Goal: Navigation & Orientation: Find specific page/section

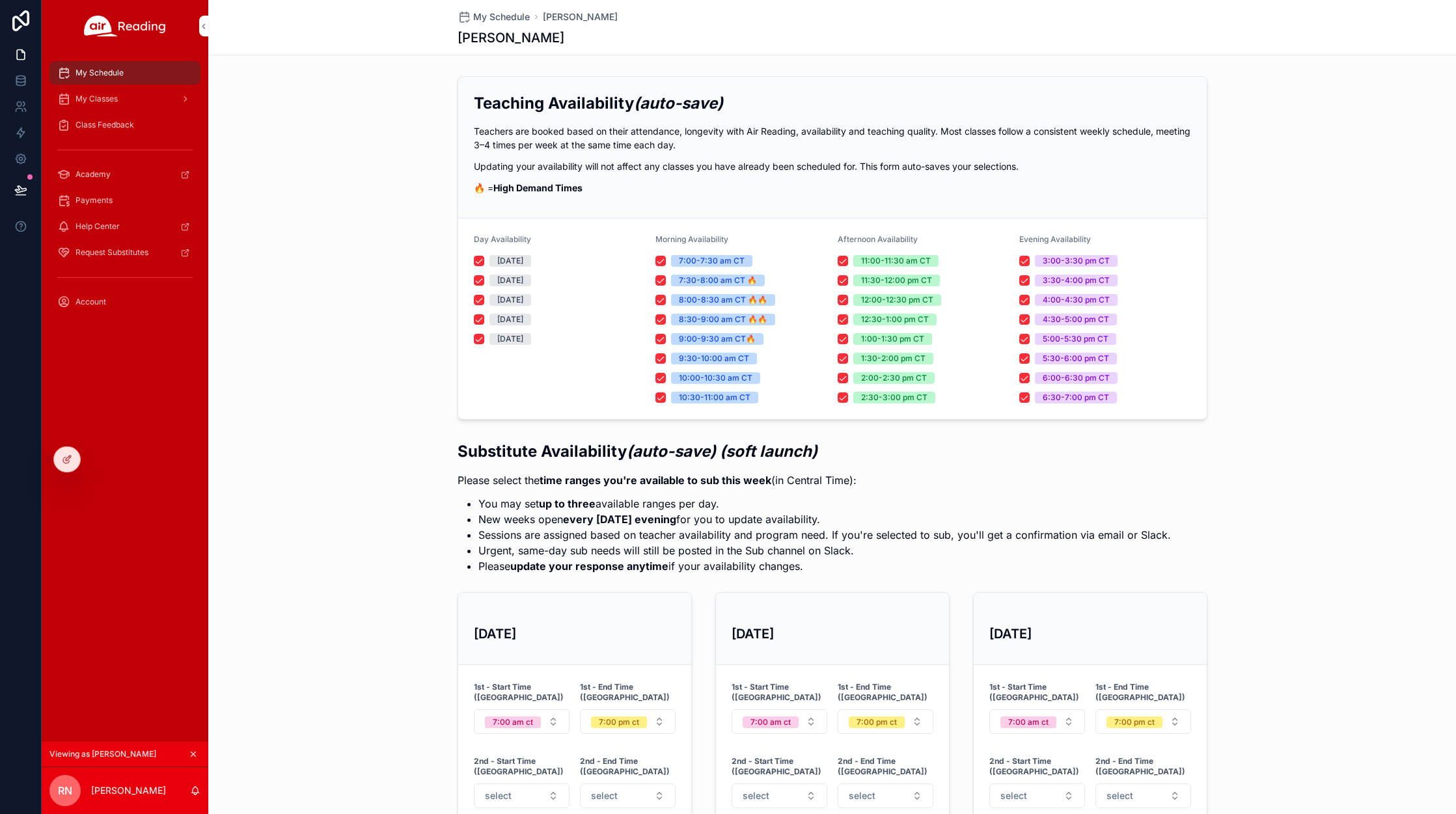
scroll to position [35, 0]
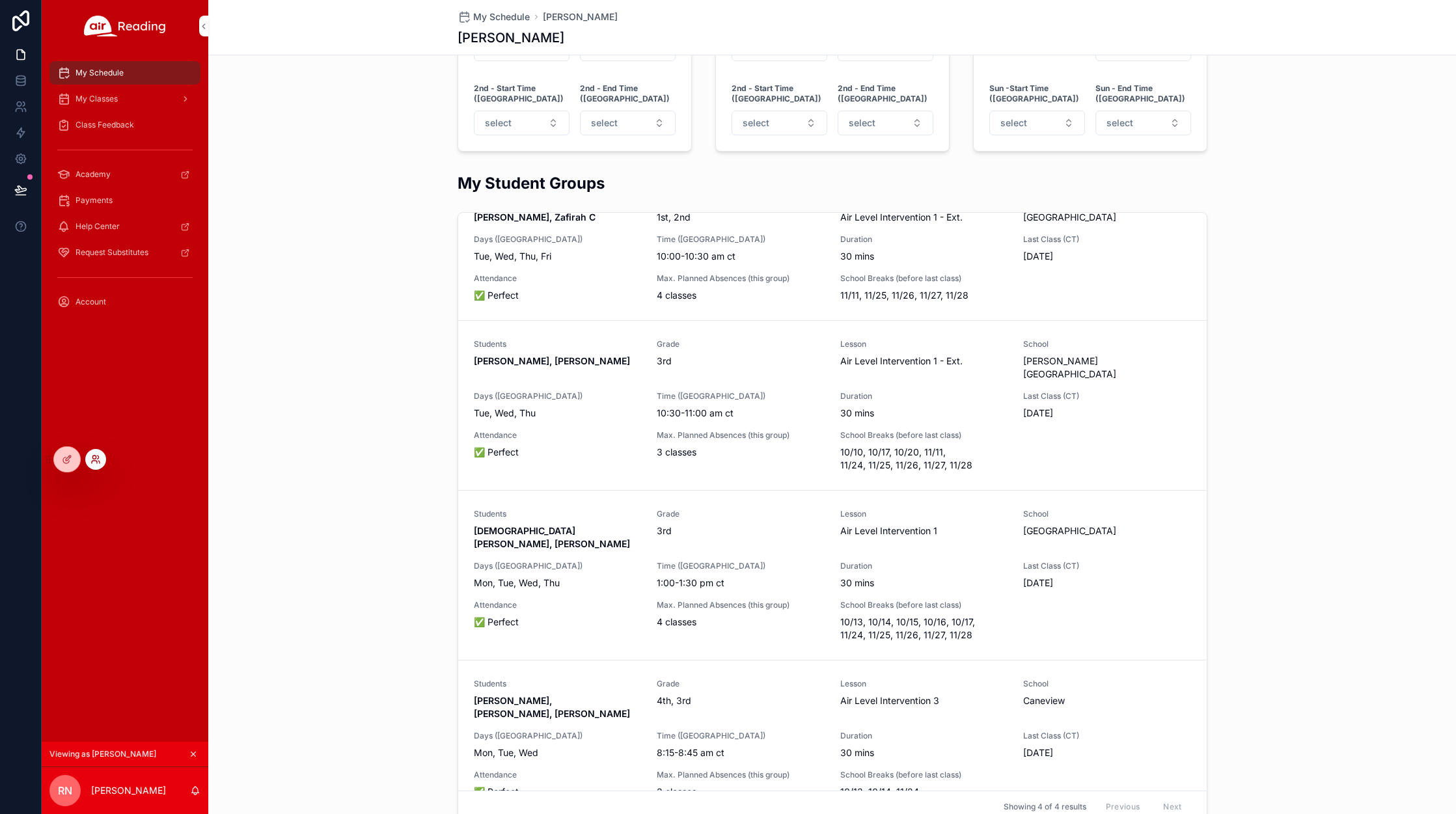
click at [100, 461] on icon at bounding box center [95, 459] width 10 height 10
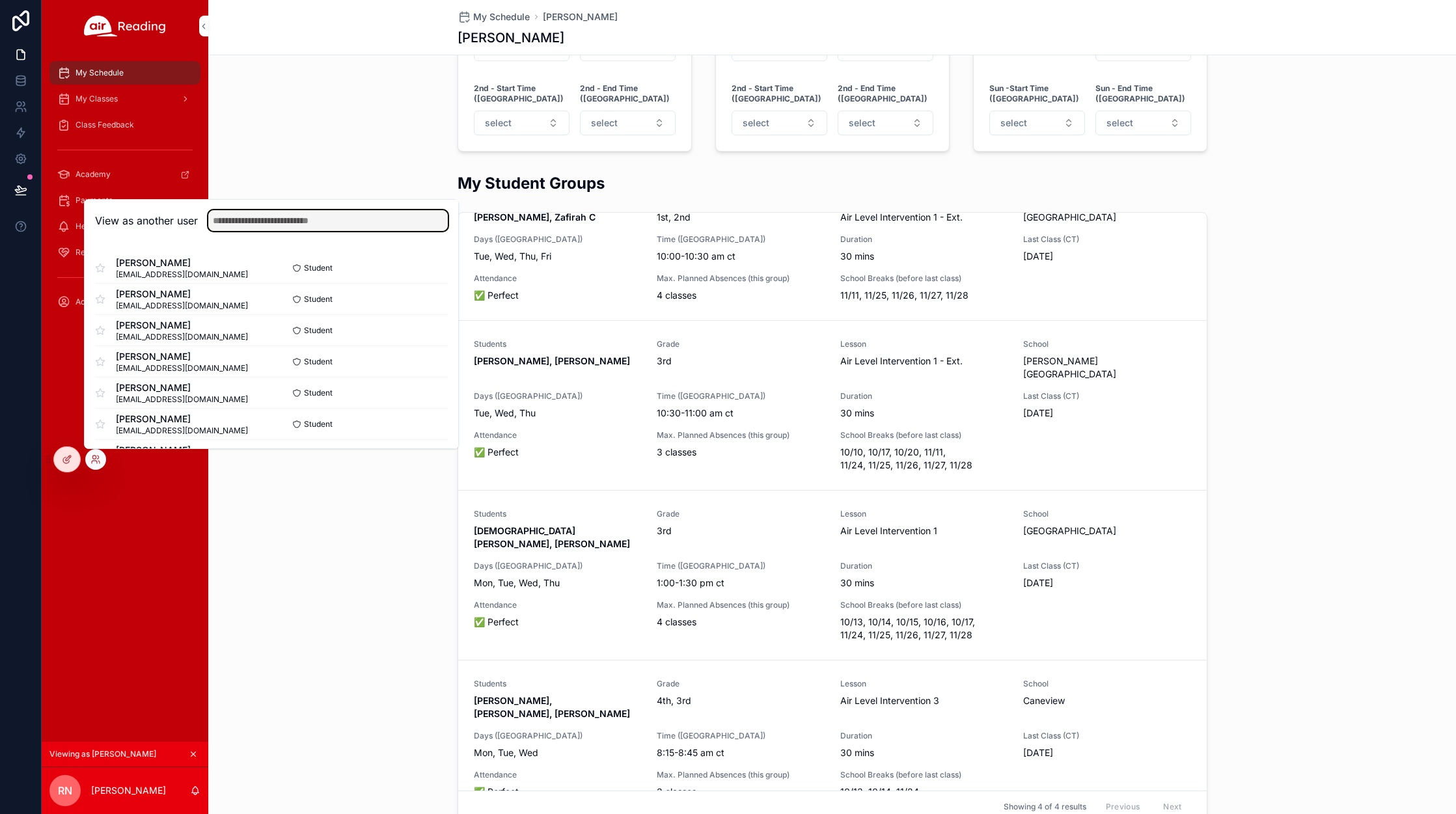
click at [258, 225] on input "text" at bounding box center [328, 221] width 239 height 21
type input "******"
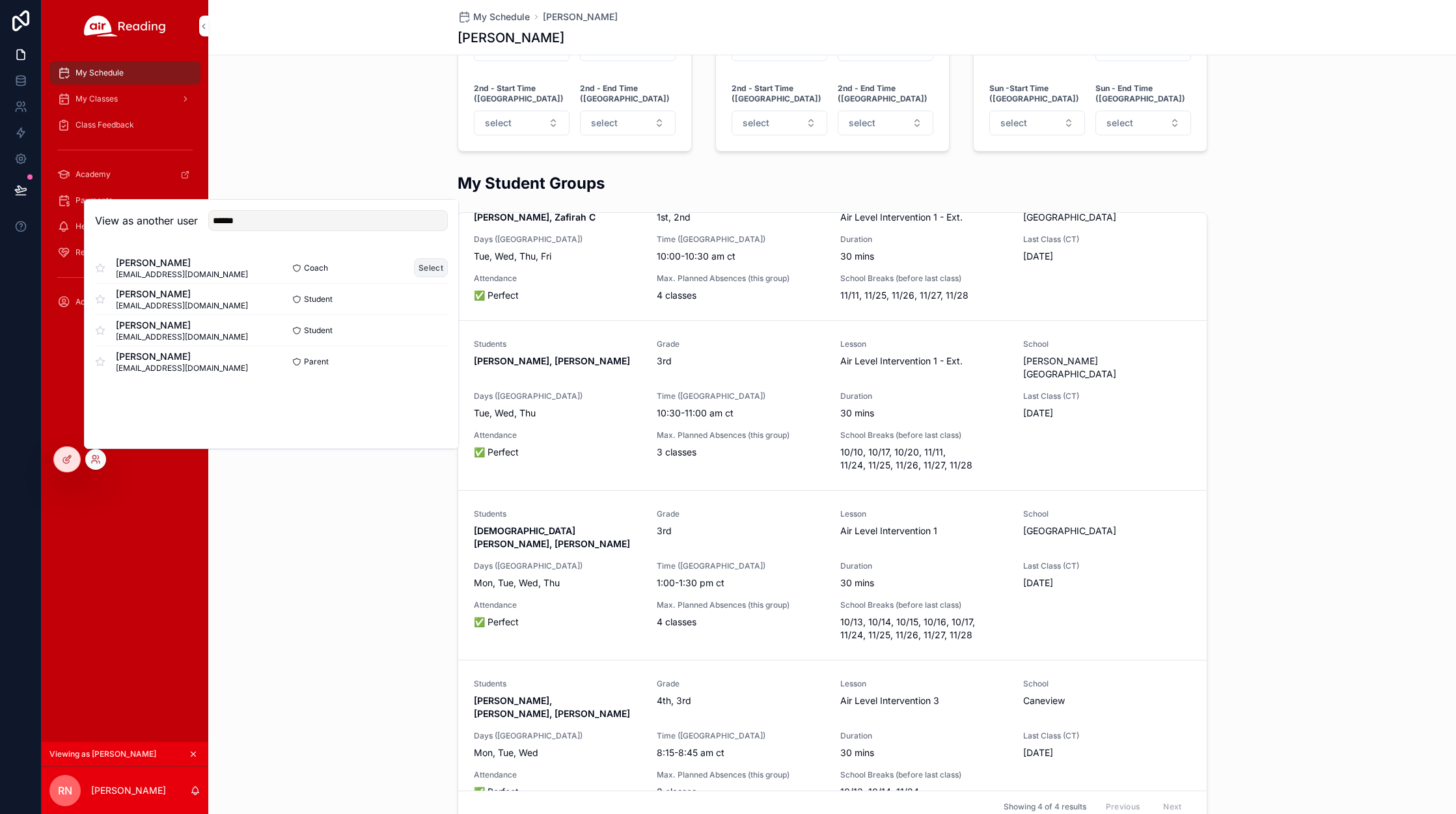
click at [441, 266] on button "Select" at bounding box center [431, 267] width 34 height 19
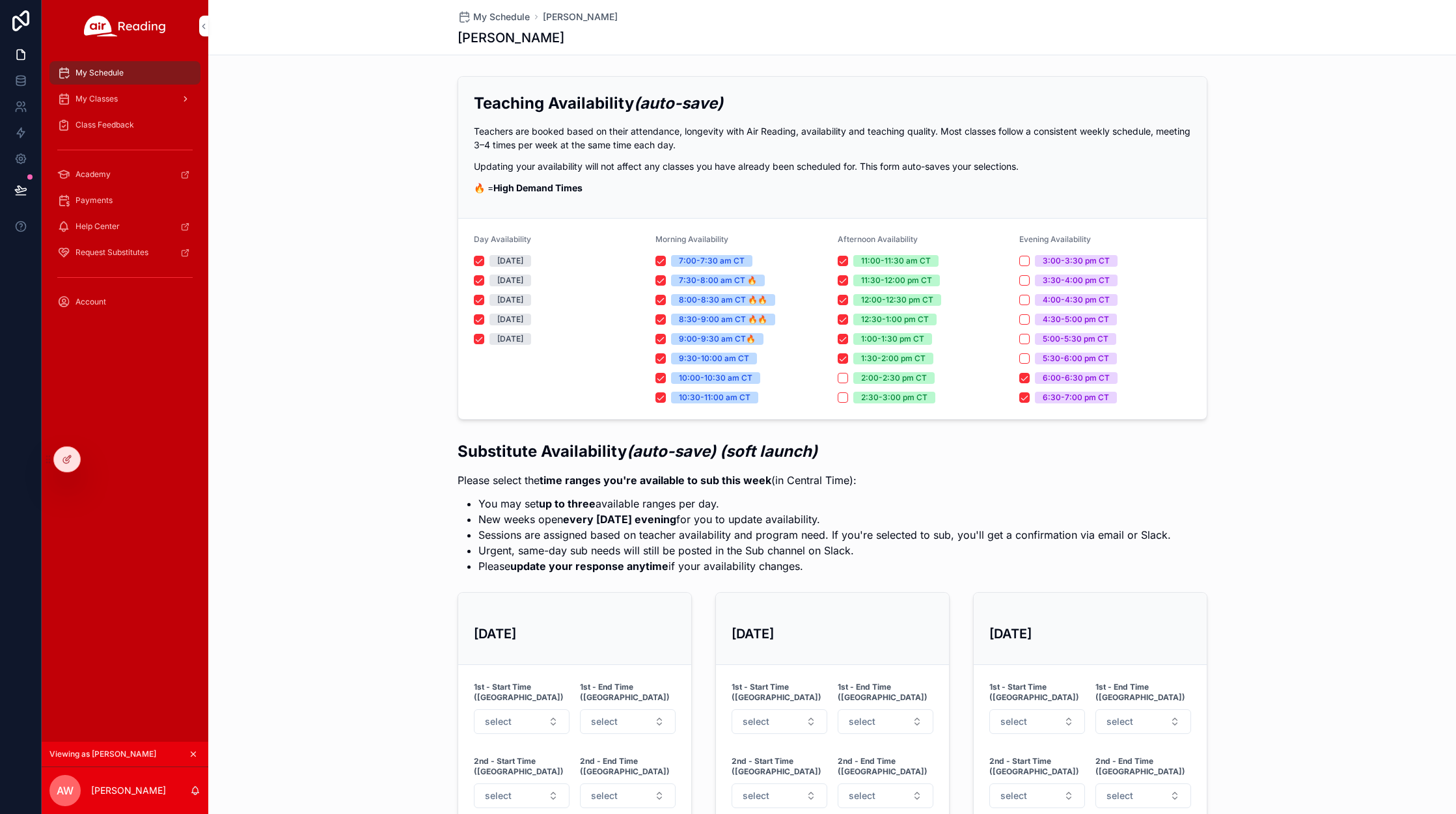
click at [102, 101] on span "My Classes" at bounding box center [96, 99] width 42 height 10
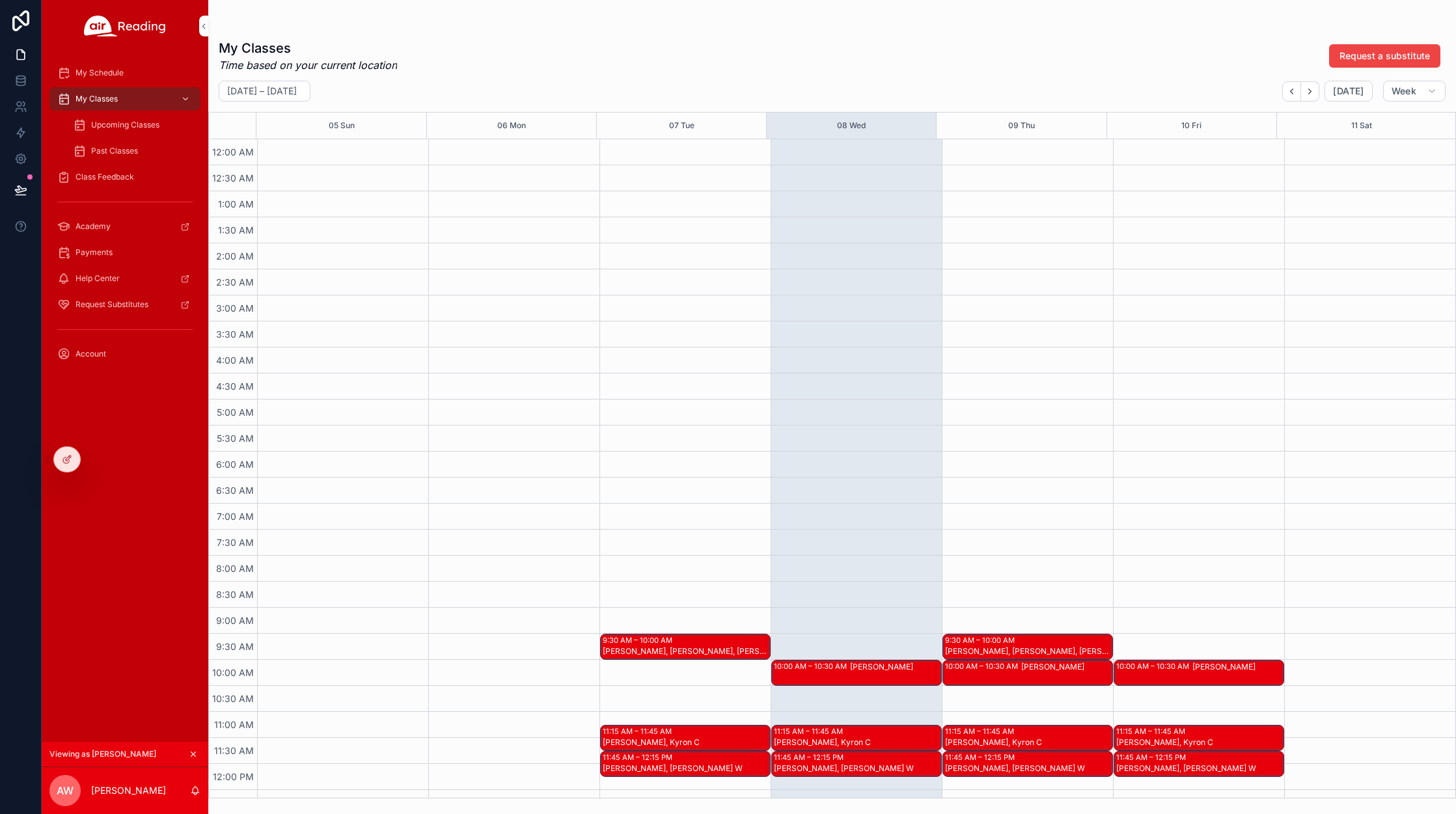
click at [100, 70] on span "My Schedule" at bounding box center [99, 72] width 48 height 10
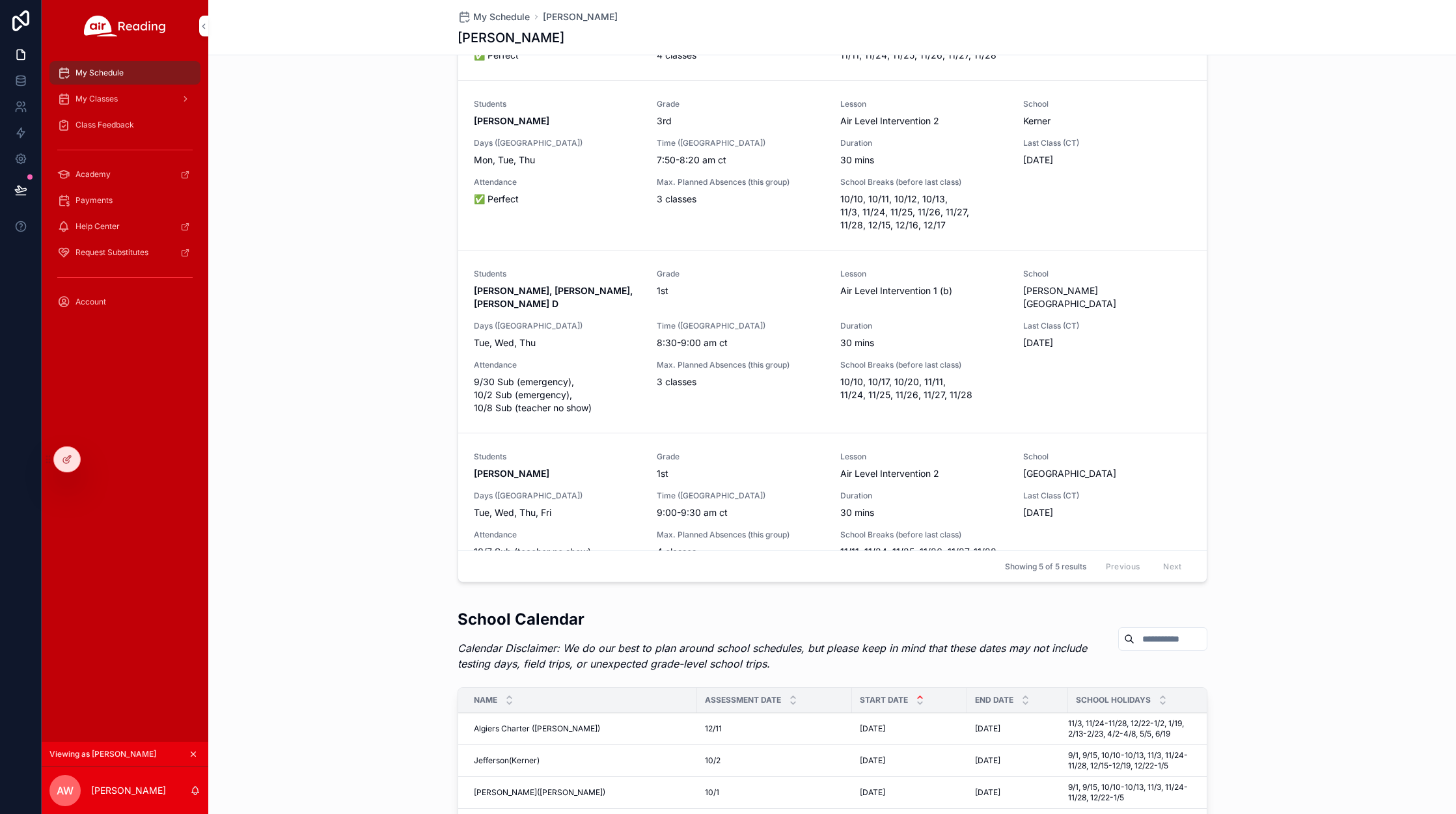
scroll to position [1165, 0]
click at [108, 95] on span "My Classes" at bounding box center [96, 99] width 42 height 10
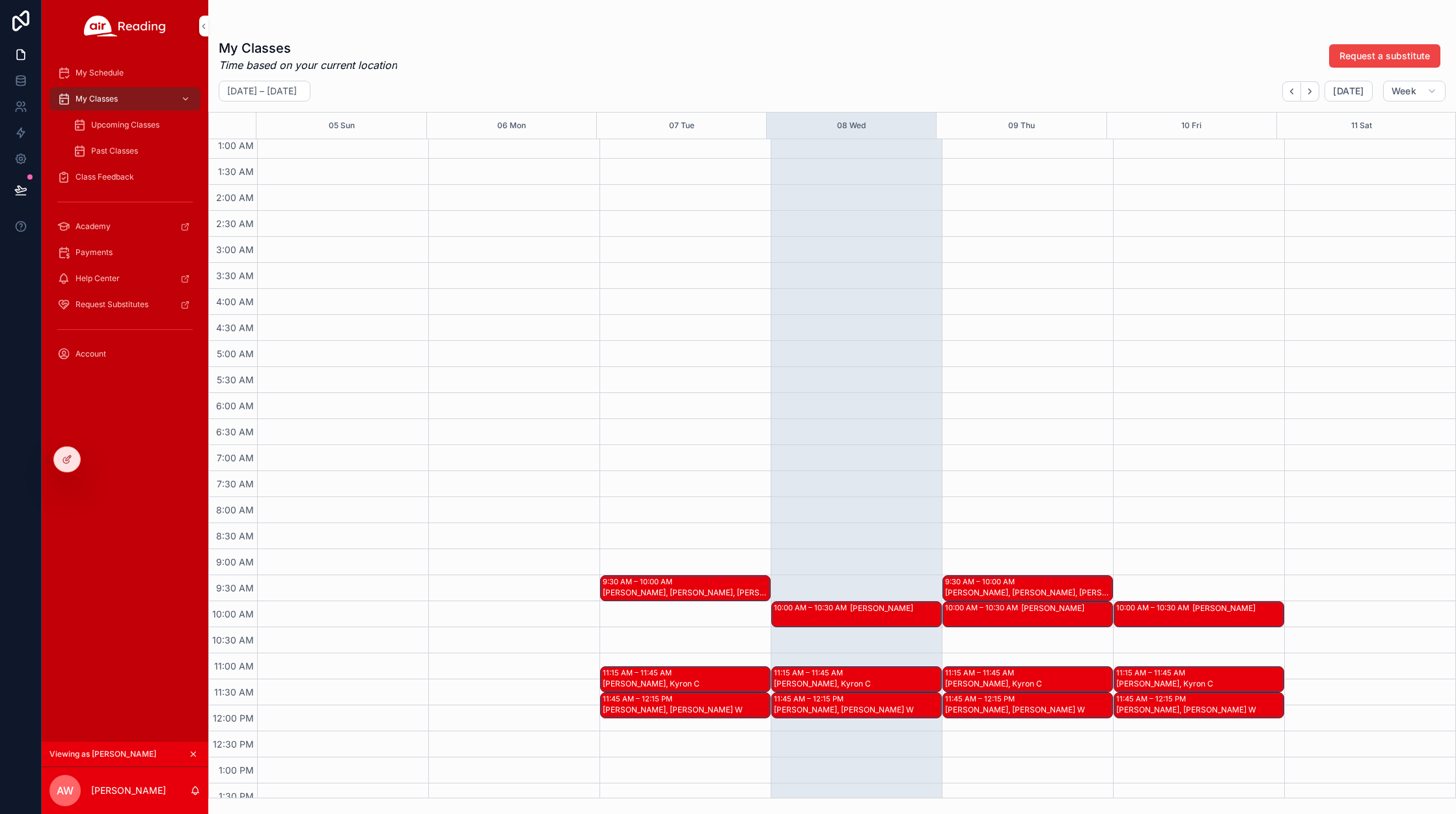
scroll to position [104, 0]
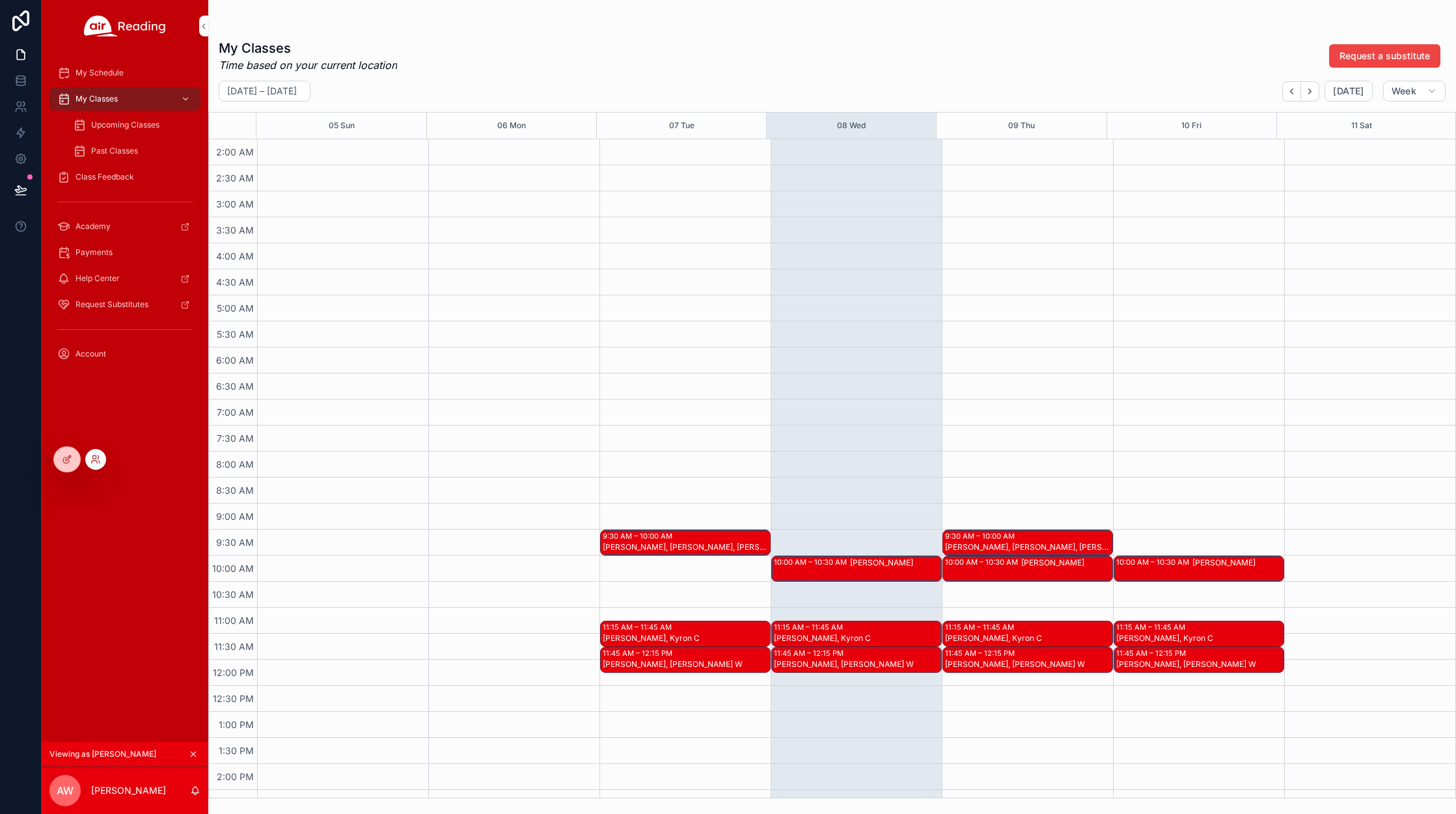
click at [92, 453] on div at bounding box center [96, 459] width 21 height 21
click at [97, 458] on icon at bounding box center [95, 459] width 10 height 10
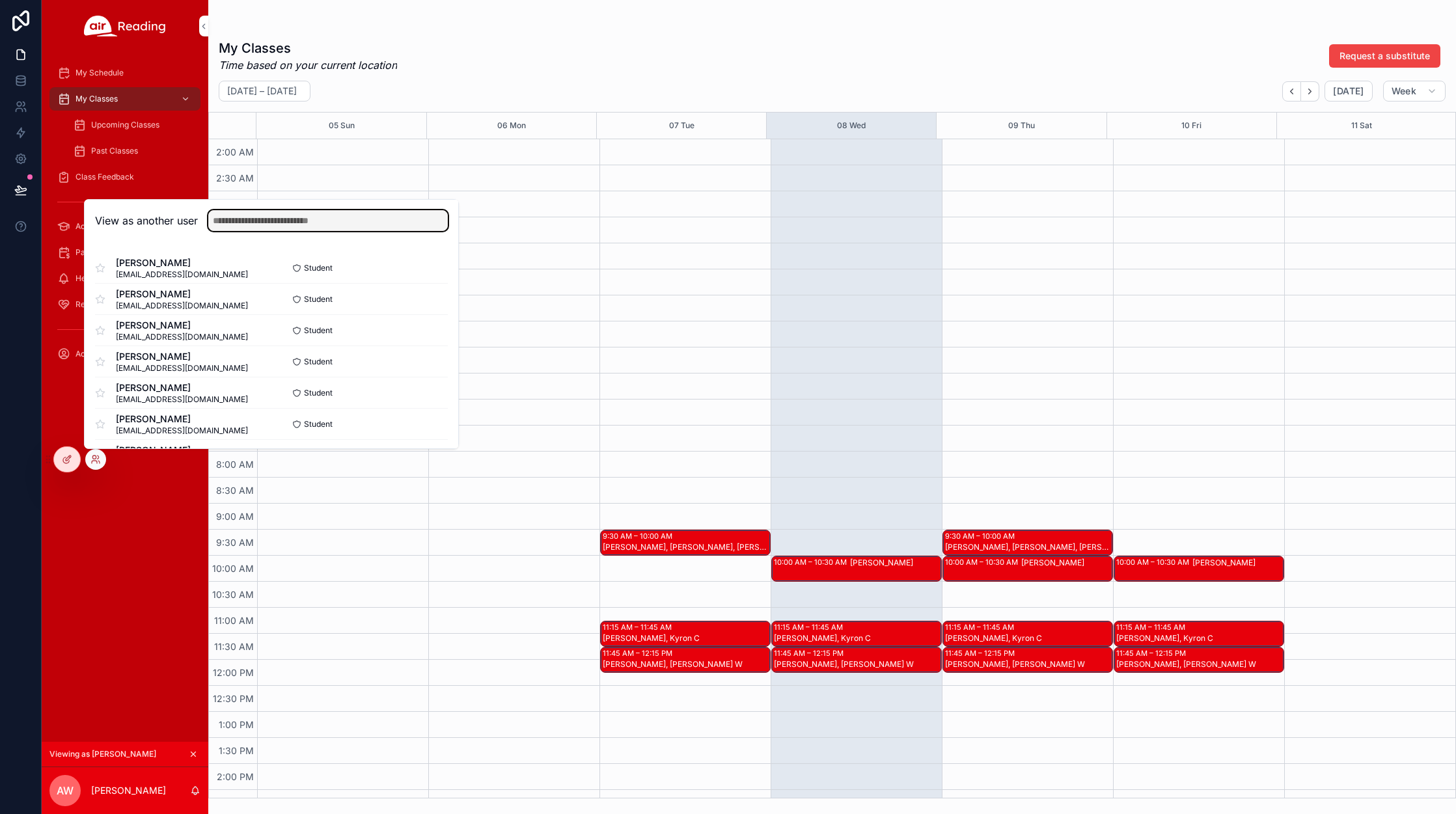
click at [239, 216] on input "text" at bounding box center [328, 221] width 239 height 21
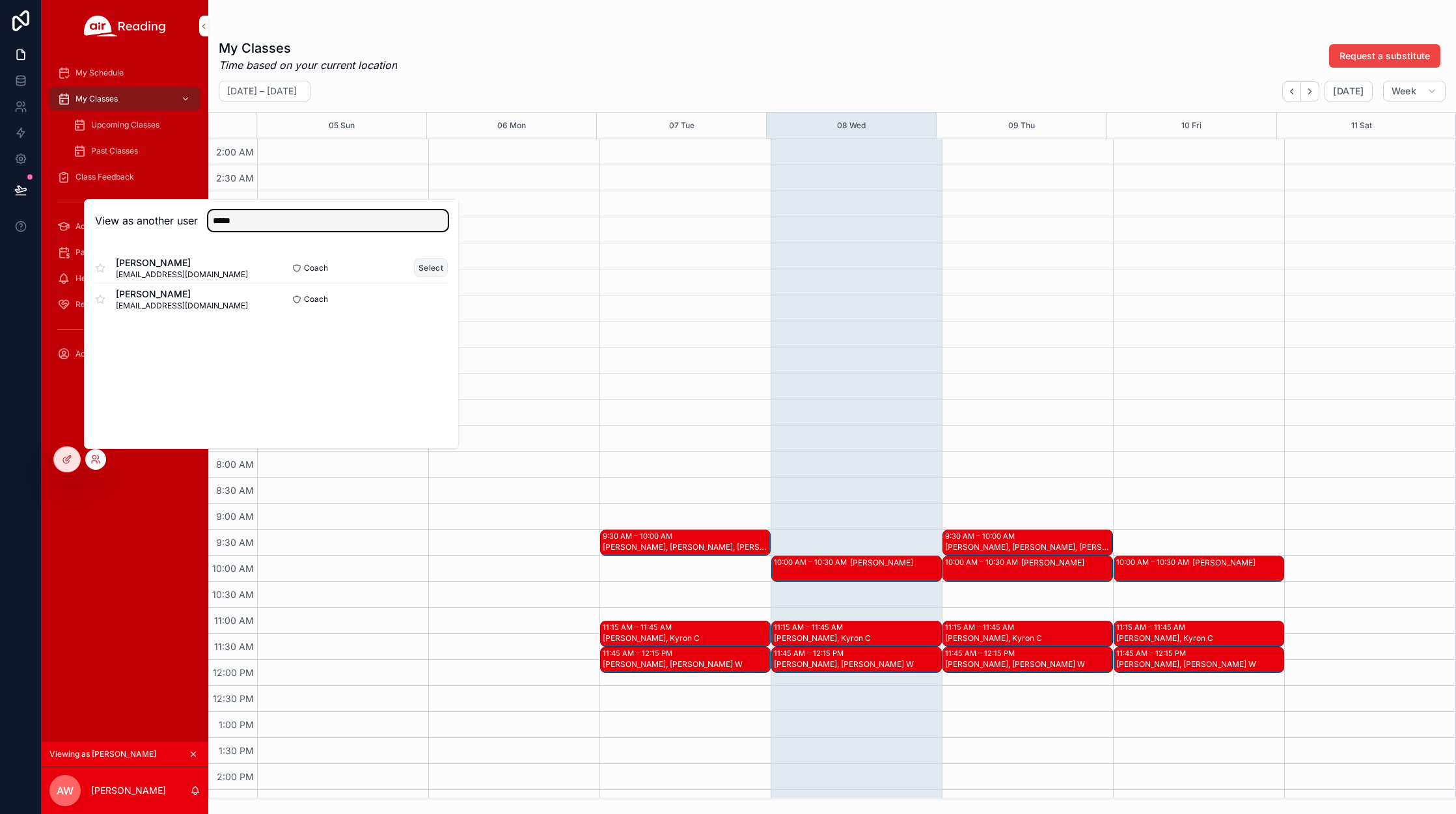
type input "*****"
click at [433, 269] on button "Select" at bounding box center [431, 267] width 34 height 19
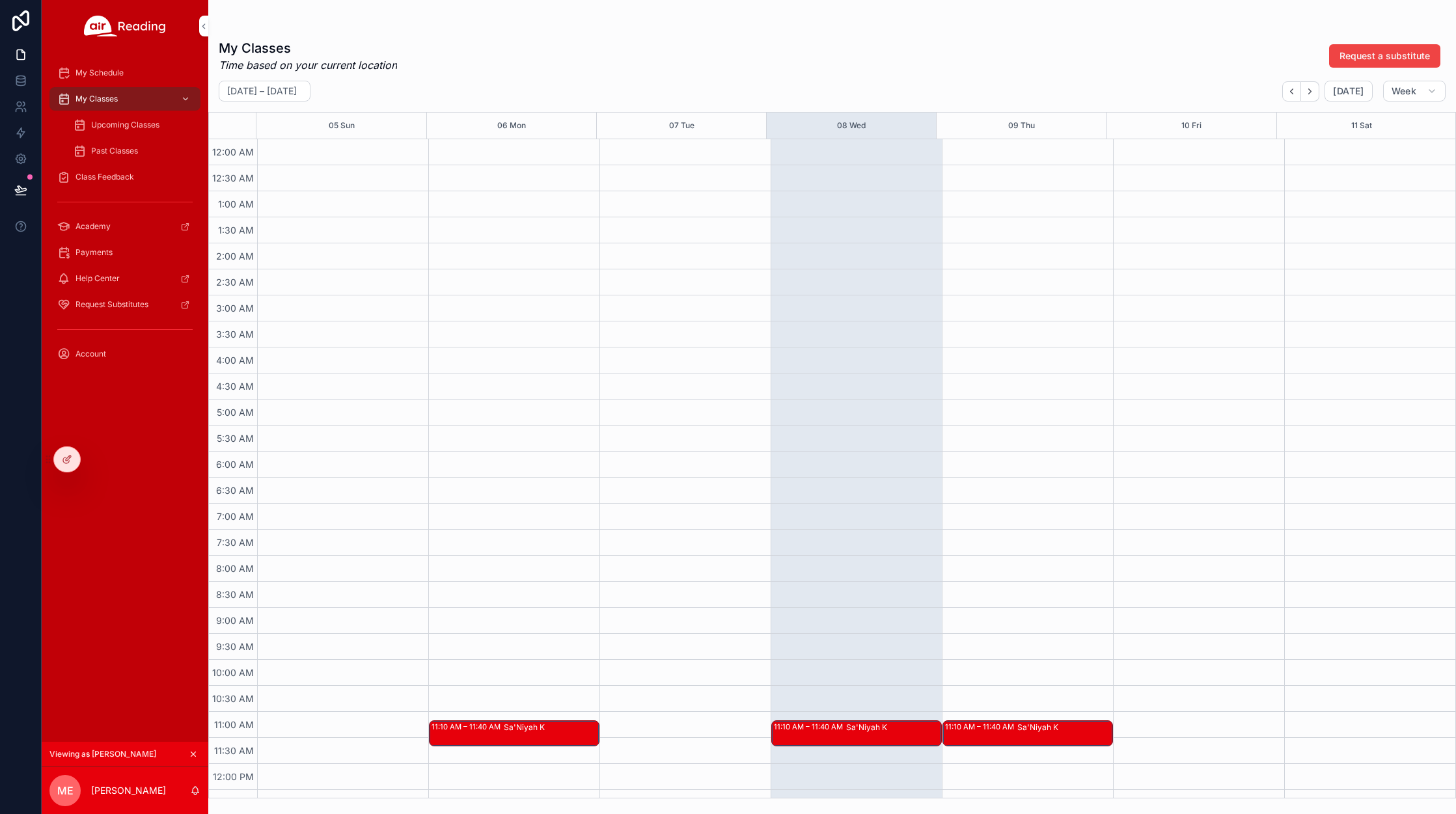
click at [114, 125] on span "Upcoming Classes" at bounding box center [125, 125] width 68 height 10
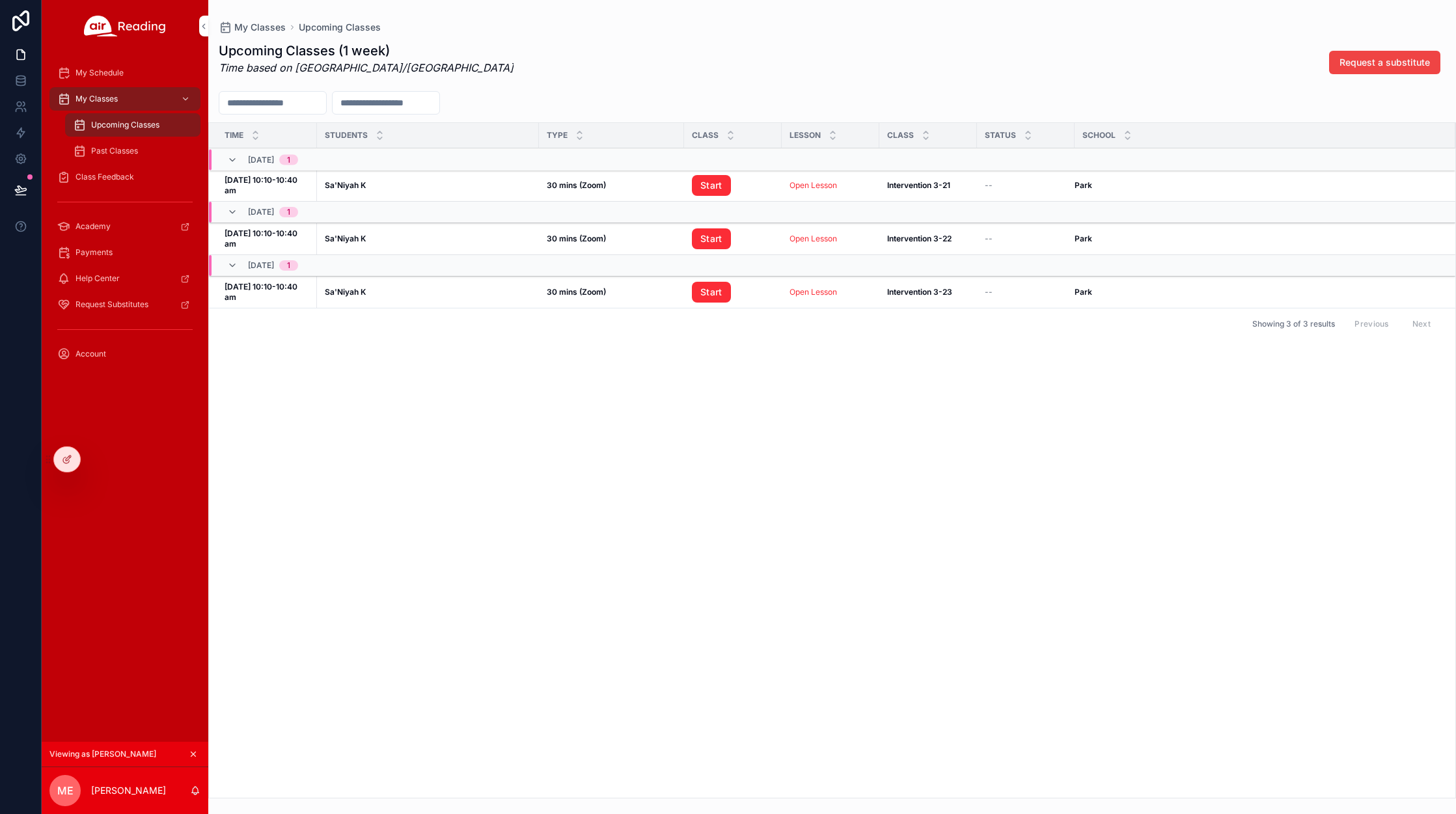
click at [98, 68] on span "My Schedule" at bounding box center [99, 72] width 48 height 10
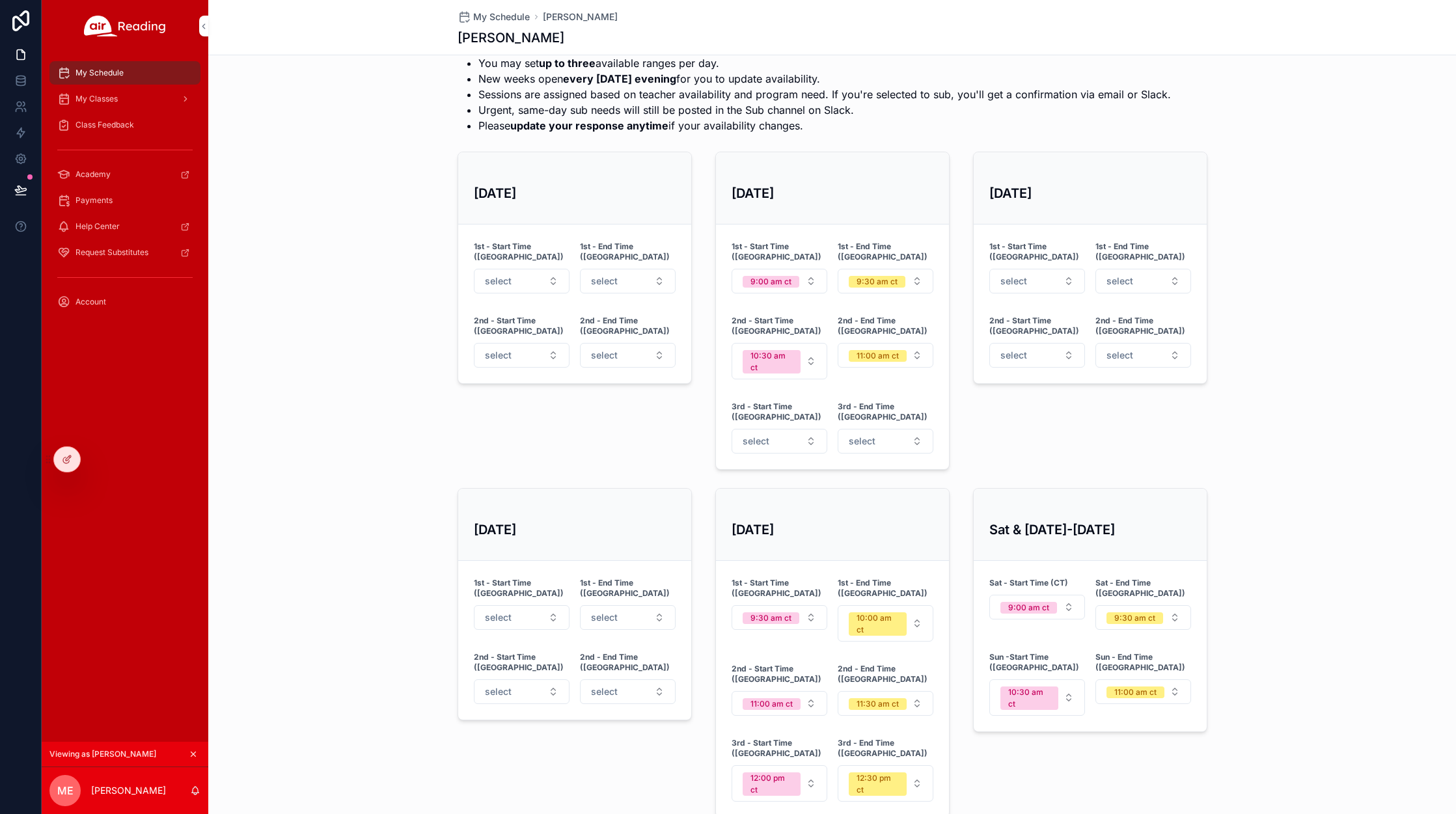
scroll to position [362, 0]
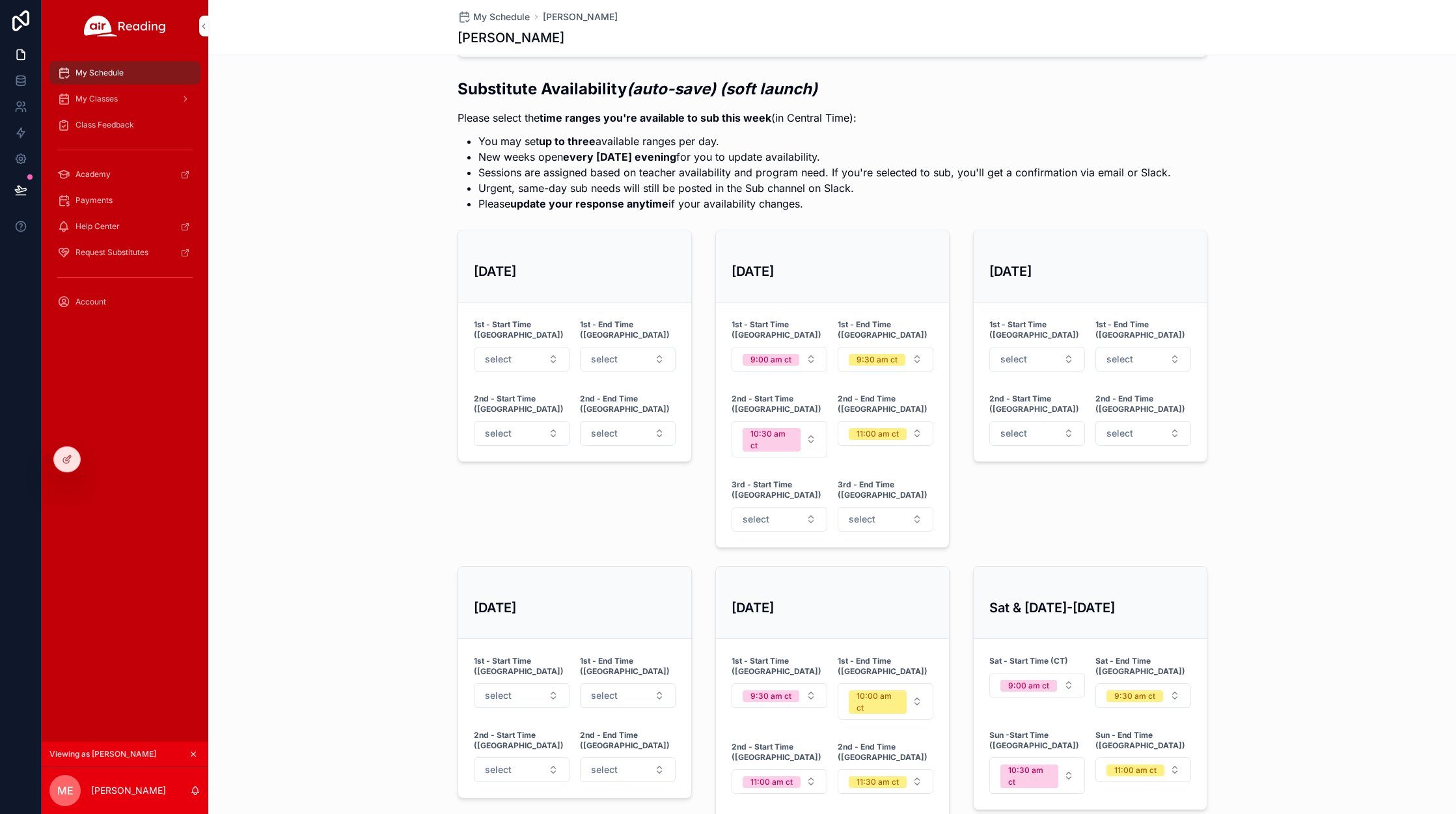
click at [97, 123] on span "Class Feedback" at bounding box center [104, 125] width 58 height 10
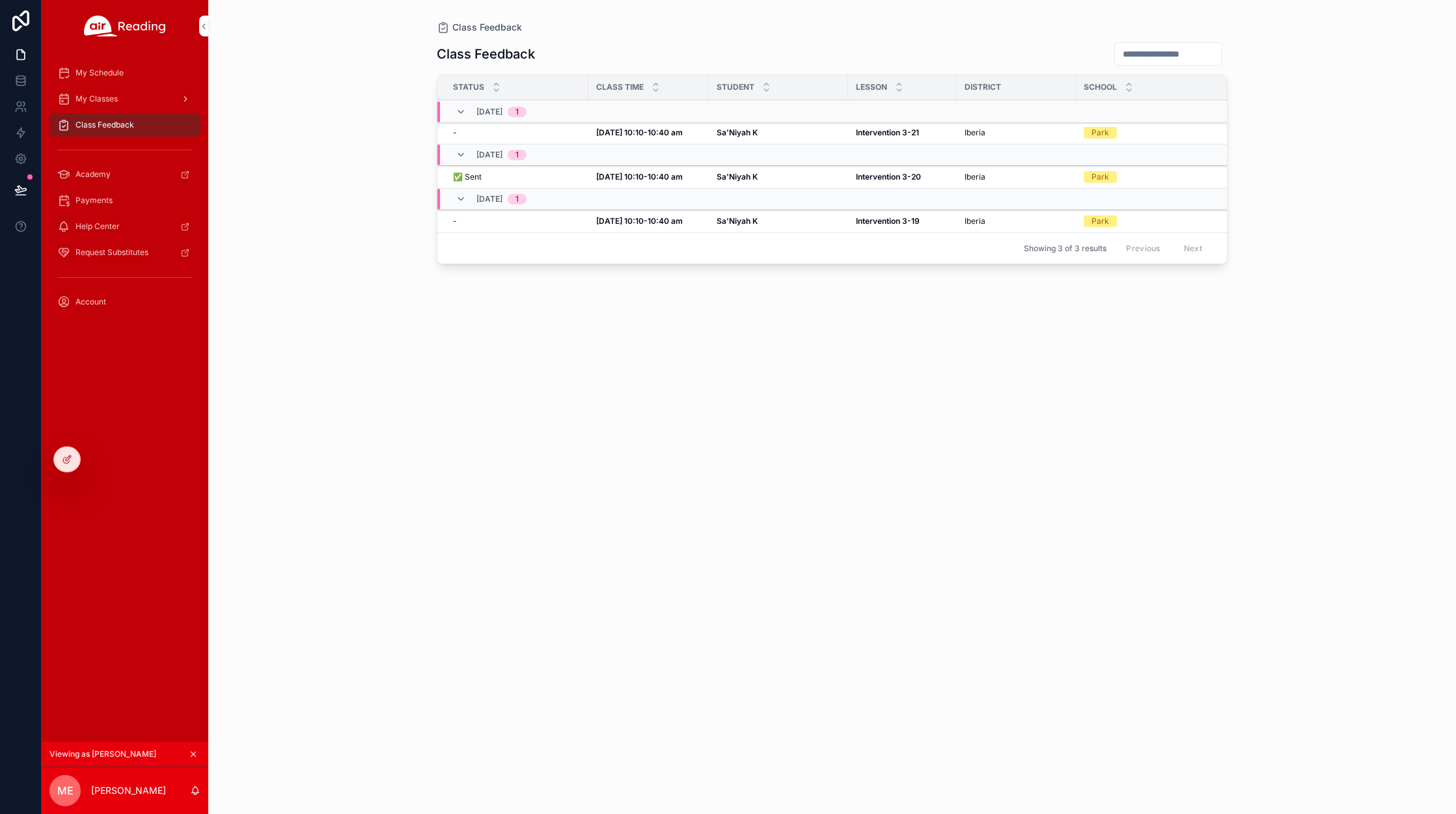
click at [90, 96] on span "My Classes" at bounding box center [96, 99] width 42 height 10
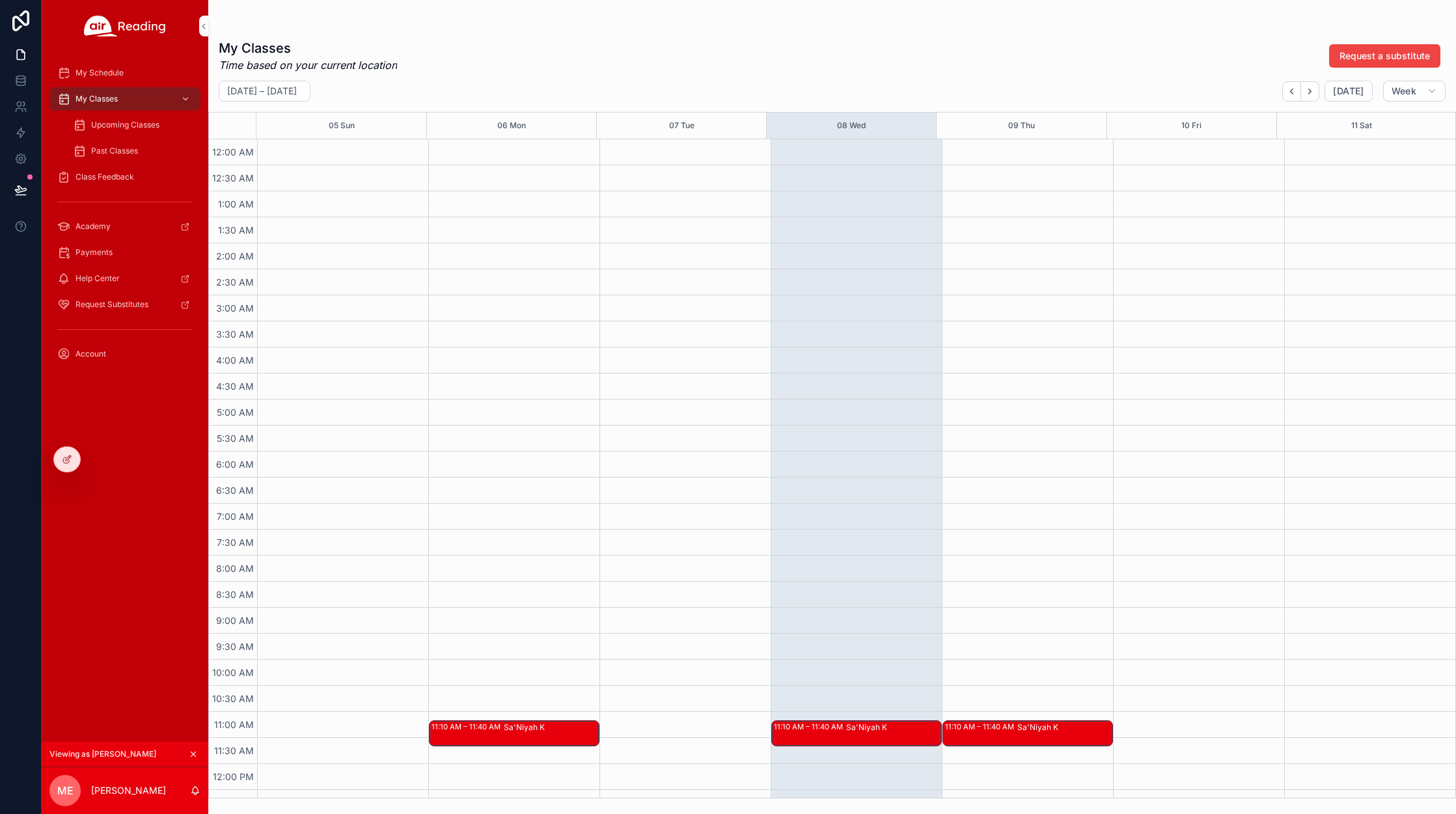
click at [117, 70] on span "My Schedule" at bounding box center [99, 72] width 48 height 10
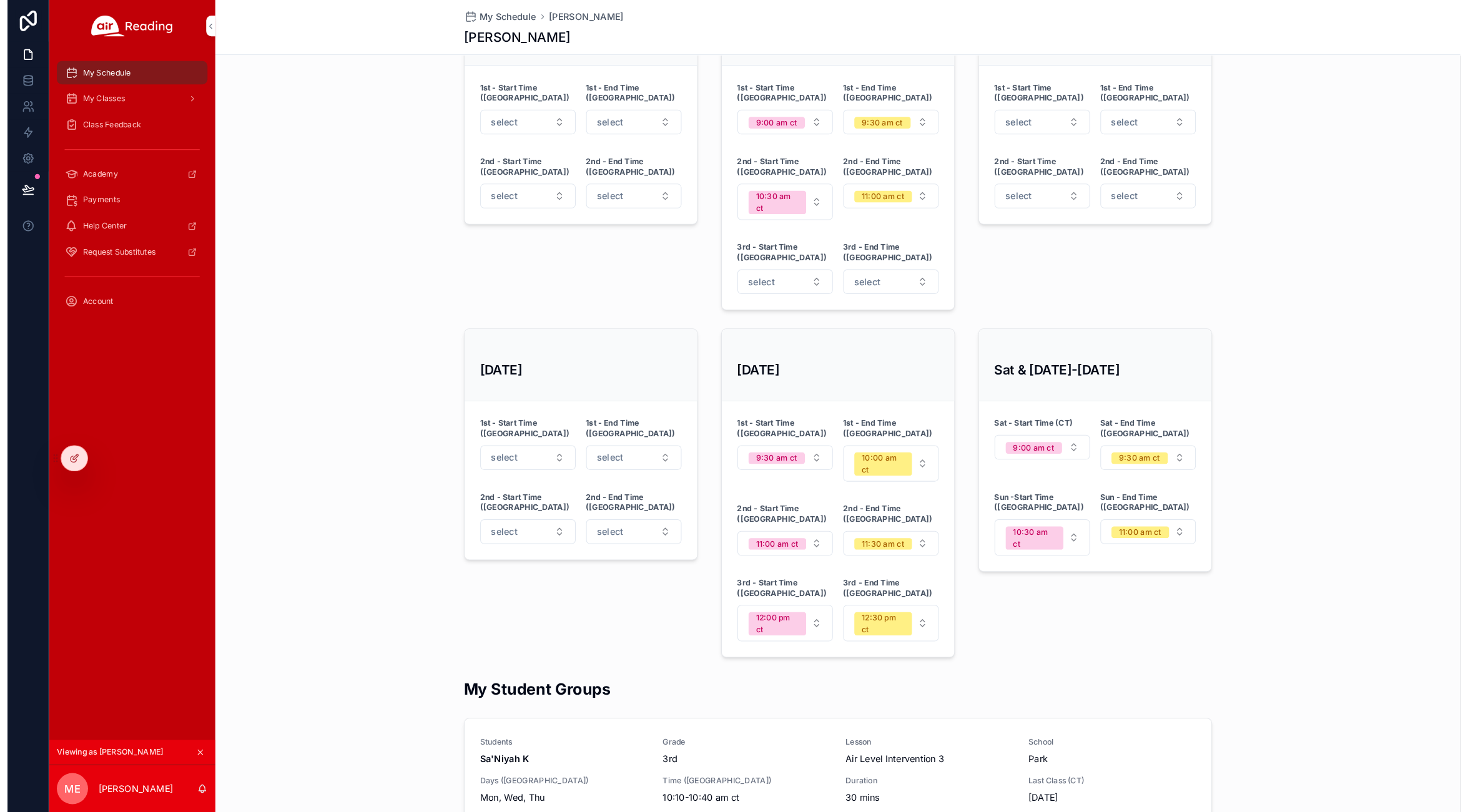
scroll to position [833, 0]
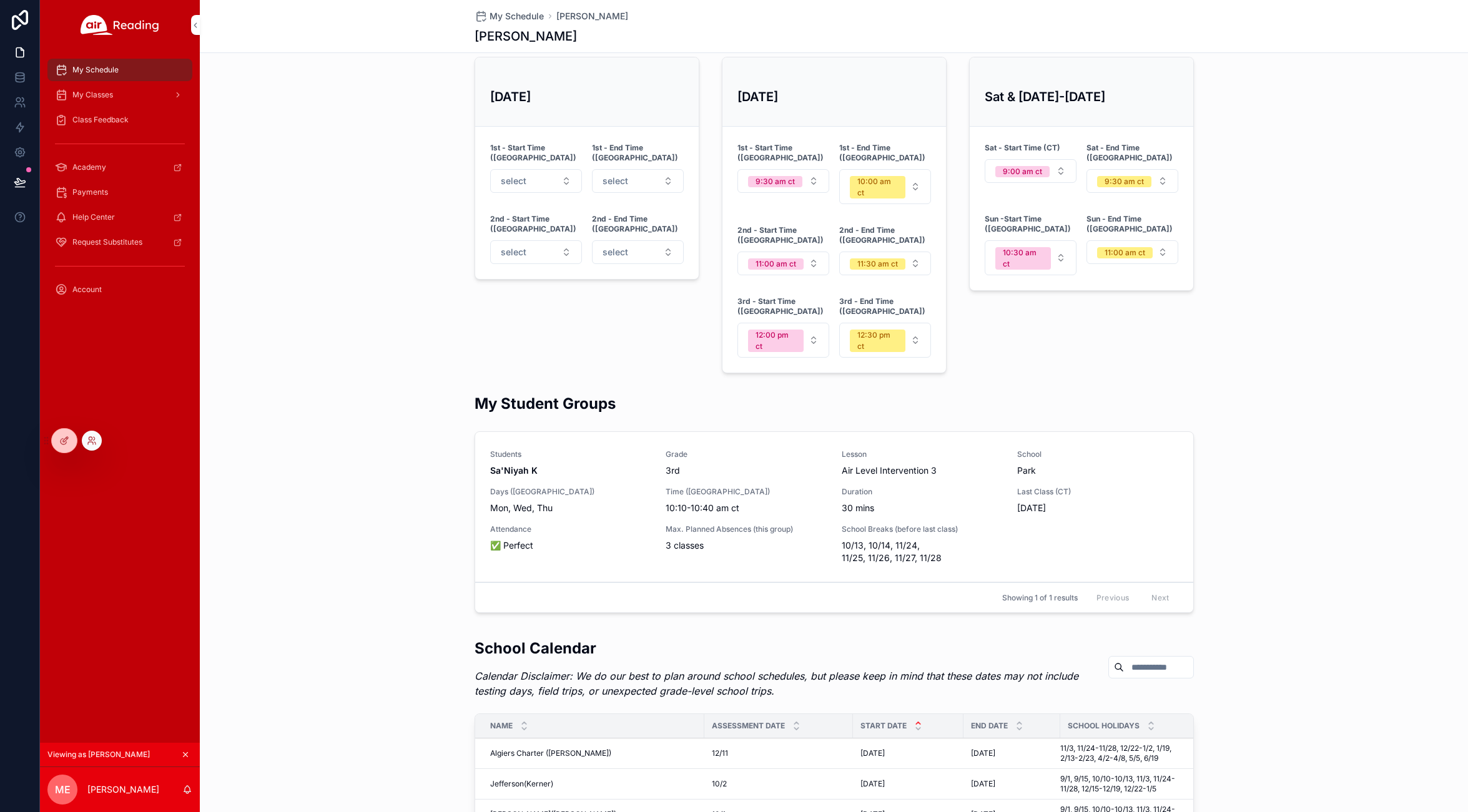
click at [99, 440] on div at bounding box center [92, 440] width 20 height 20
click at [90, 439] on icon at bounding box center [90, 438] width 3 height 3
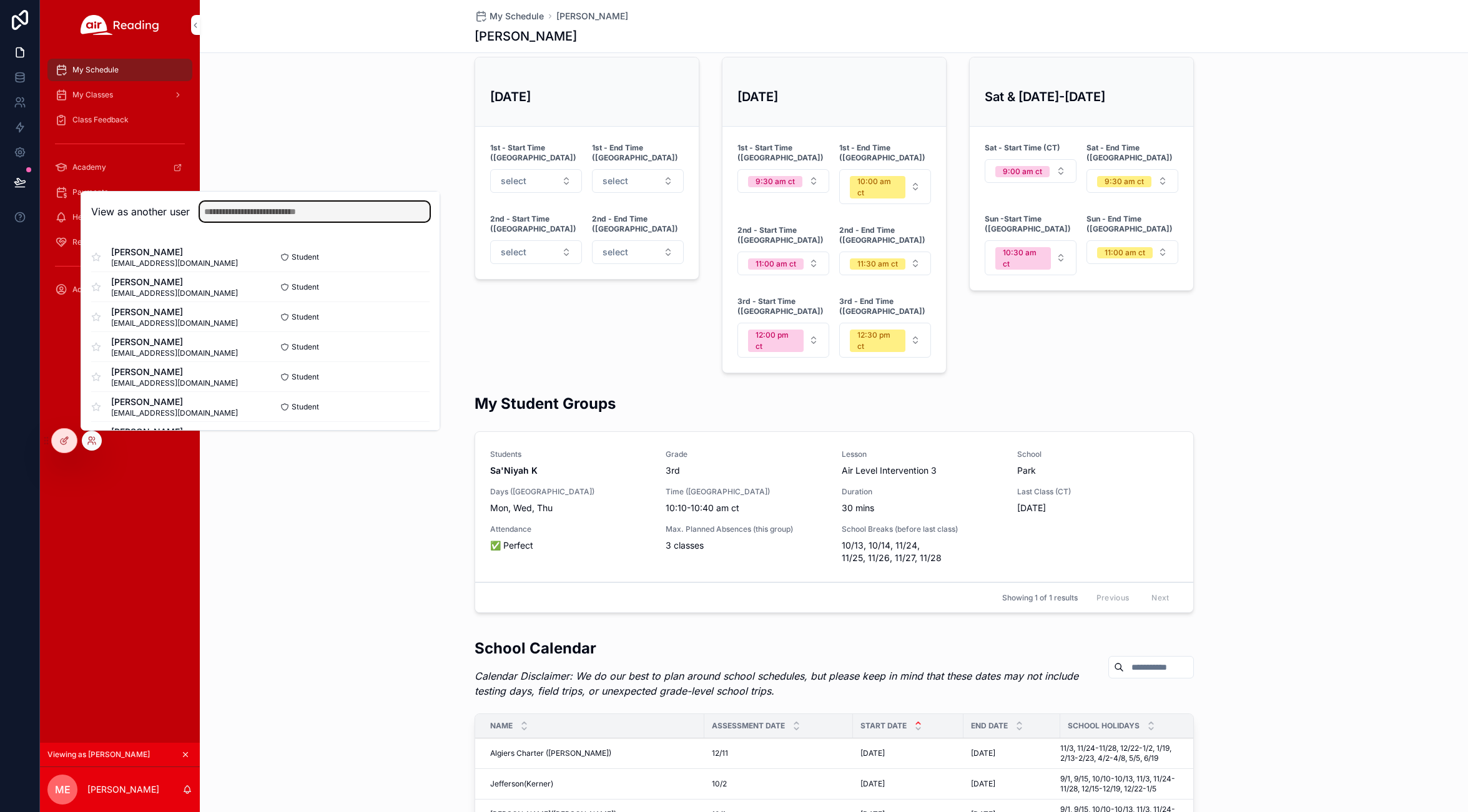
click at [231, 213] on input "text" at bounding box center [314, 212] width 230 height 20
type input "******"
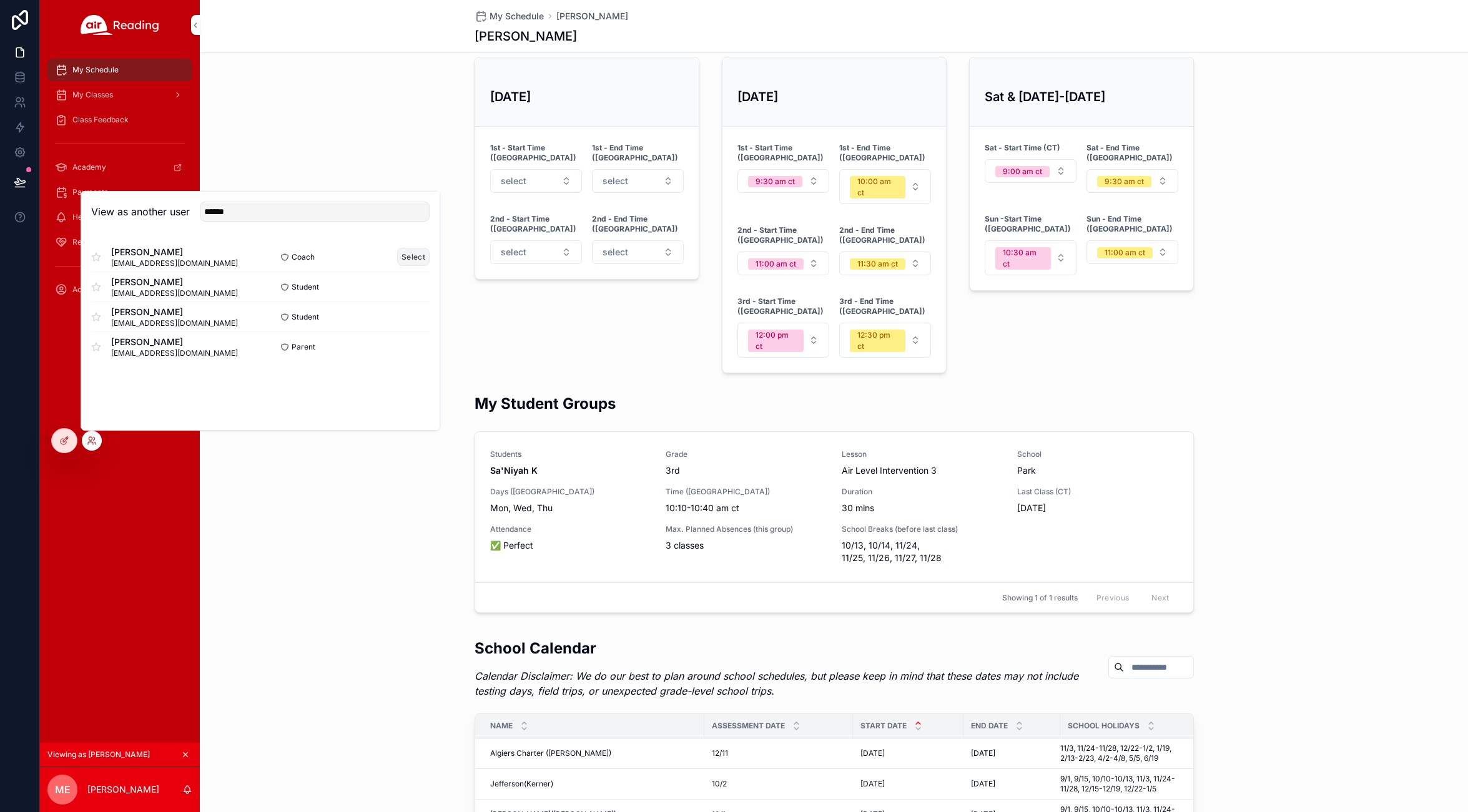
click at [410, 256] on button "Select" at bounding box center [413, 256] width 33 height 18
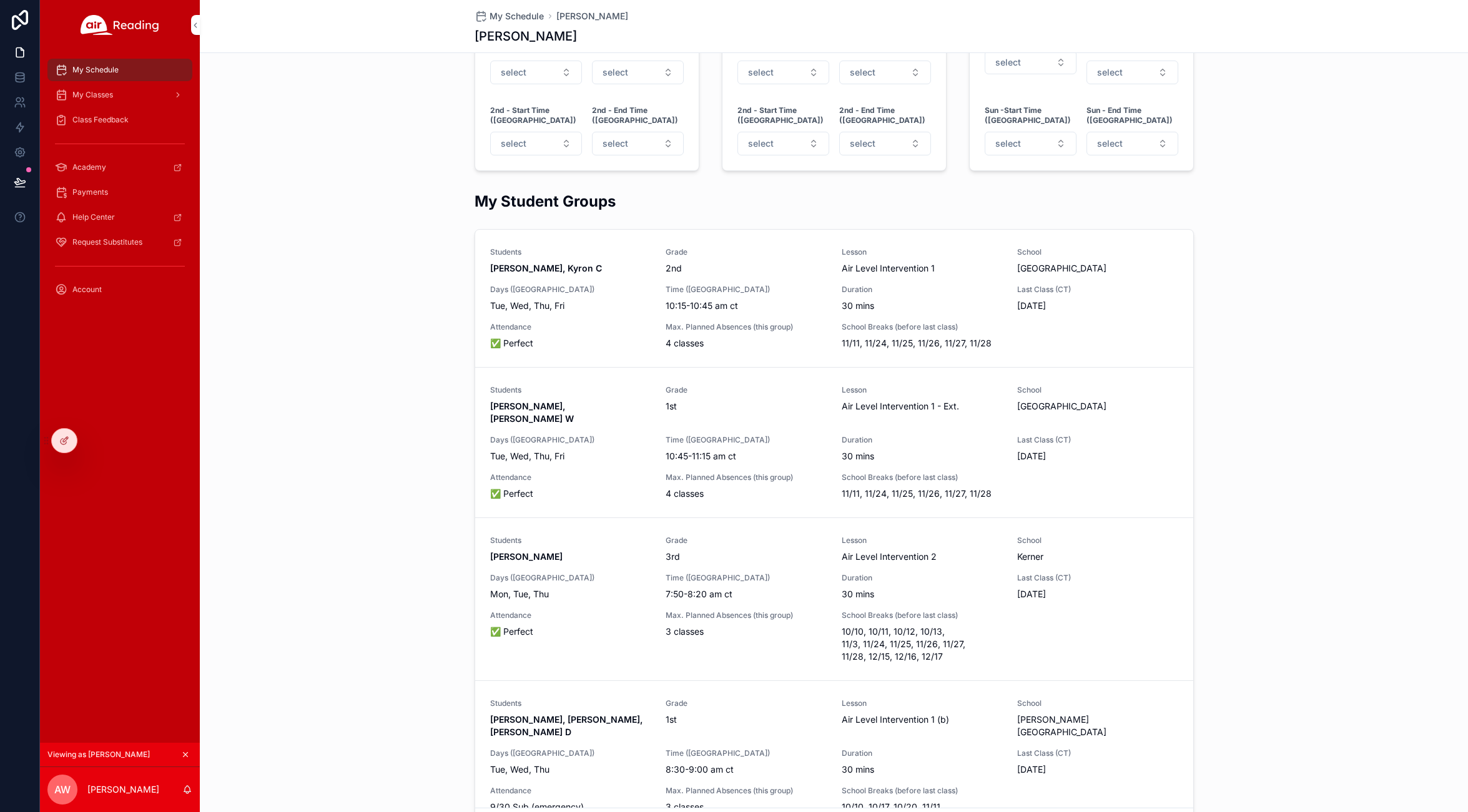
scroll to position [804, 0]
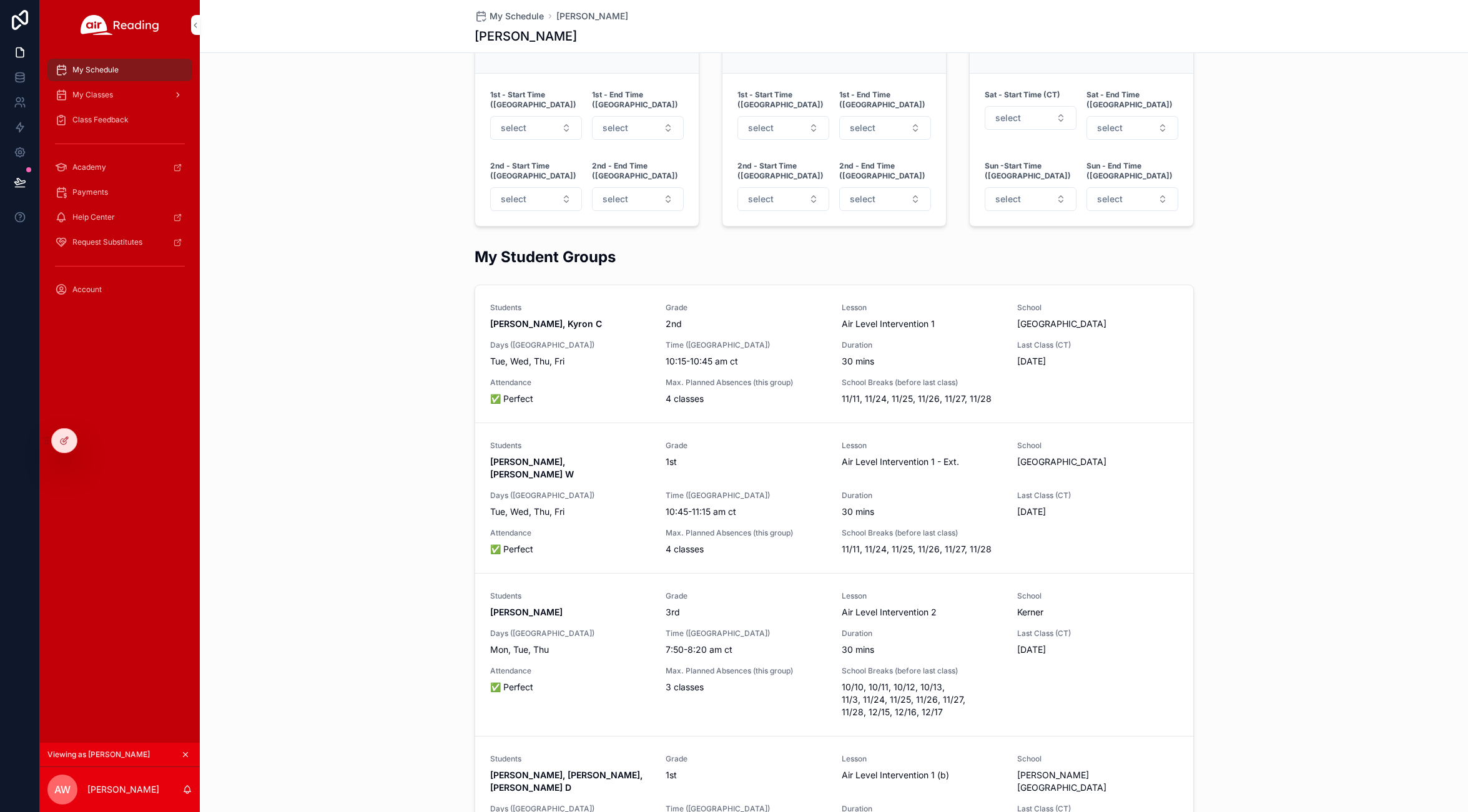
click at [95, 93] on span "My Classes" at bounding box center [92, 95] width 41 height 10
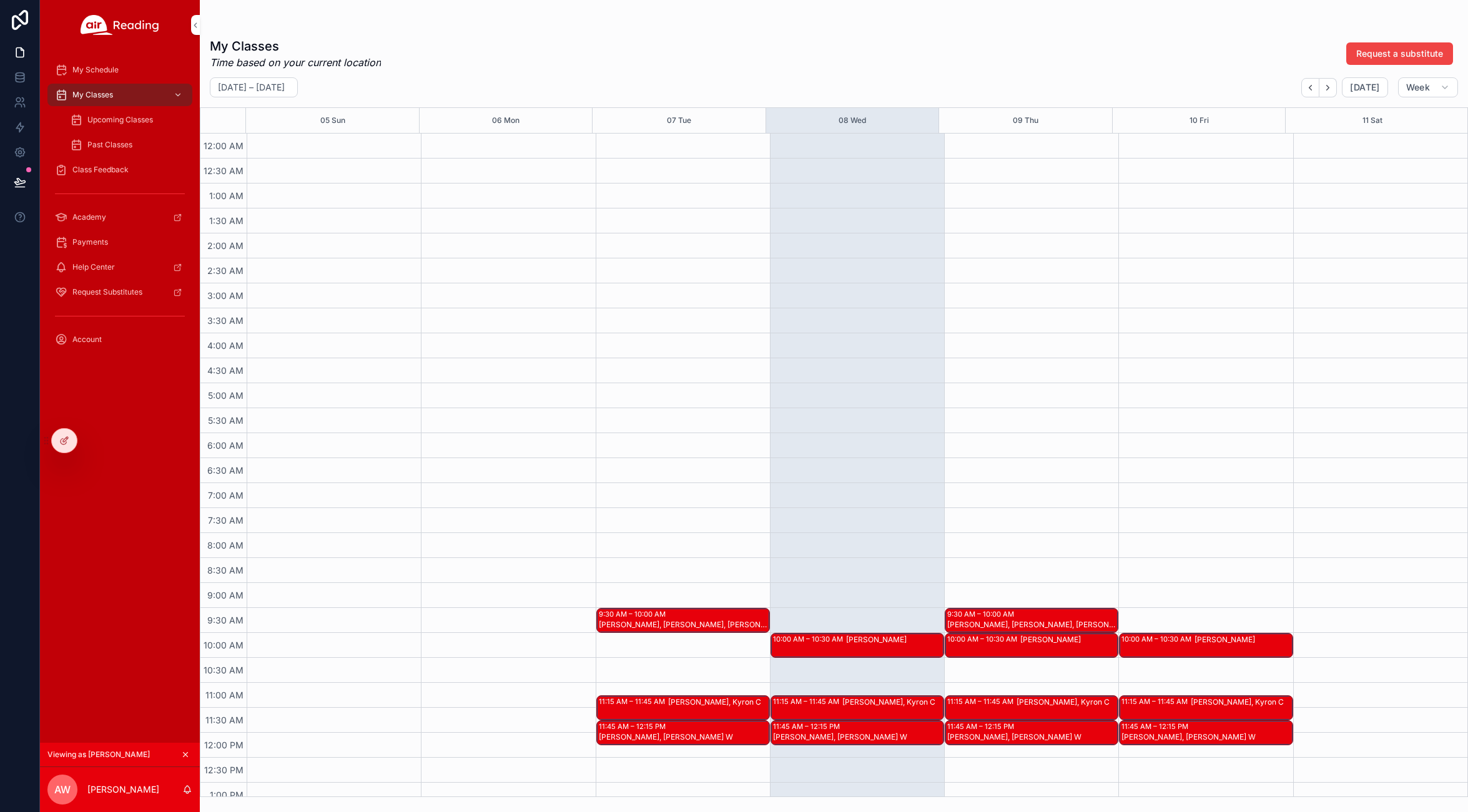
click at [91, 168] on span "Class Feedback" at bounding box center [100, 169] width 56 height 10
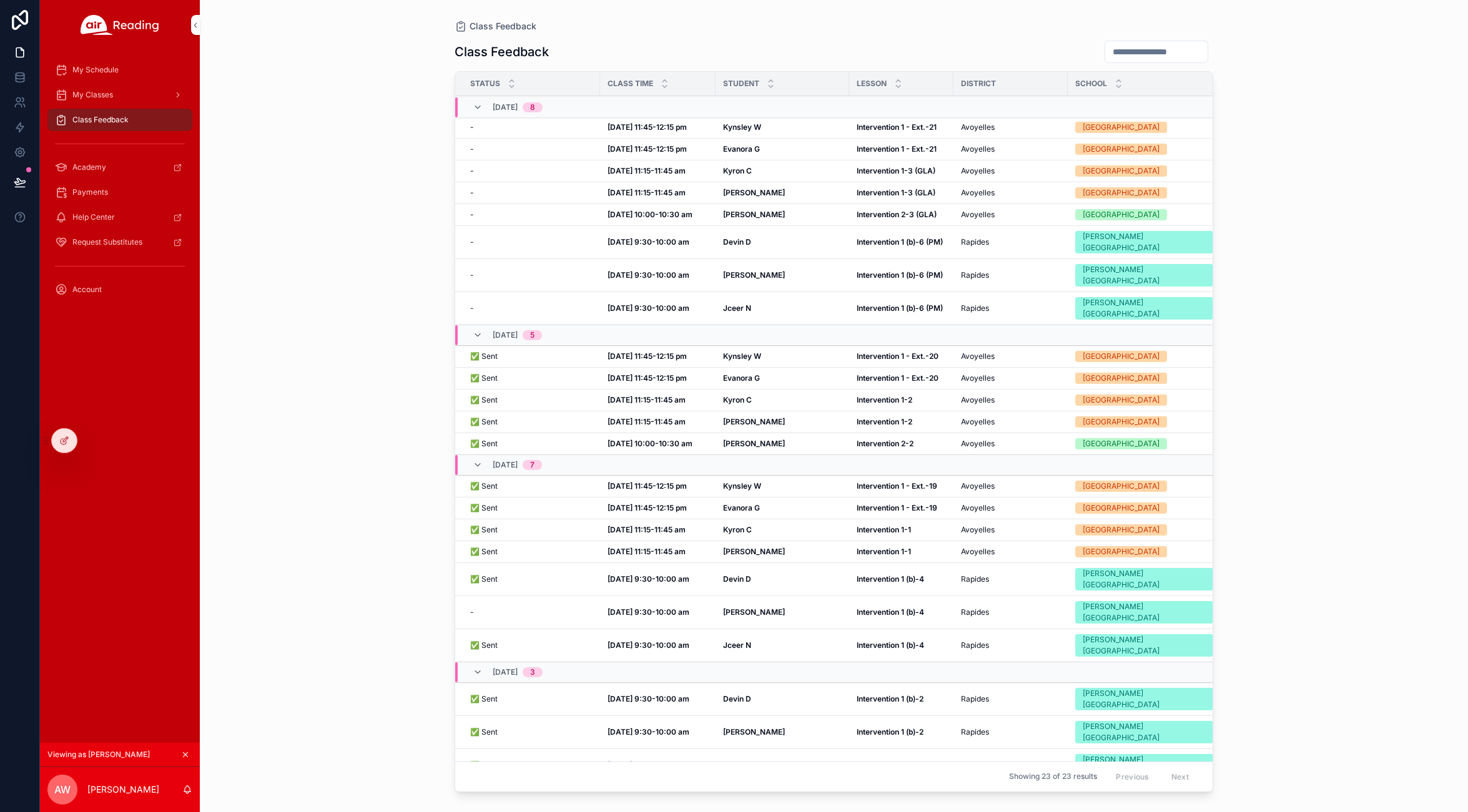
click at [91, 65] on span "My Schedule" at bounding box center [95, 69] width 46 height 10
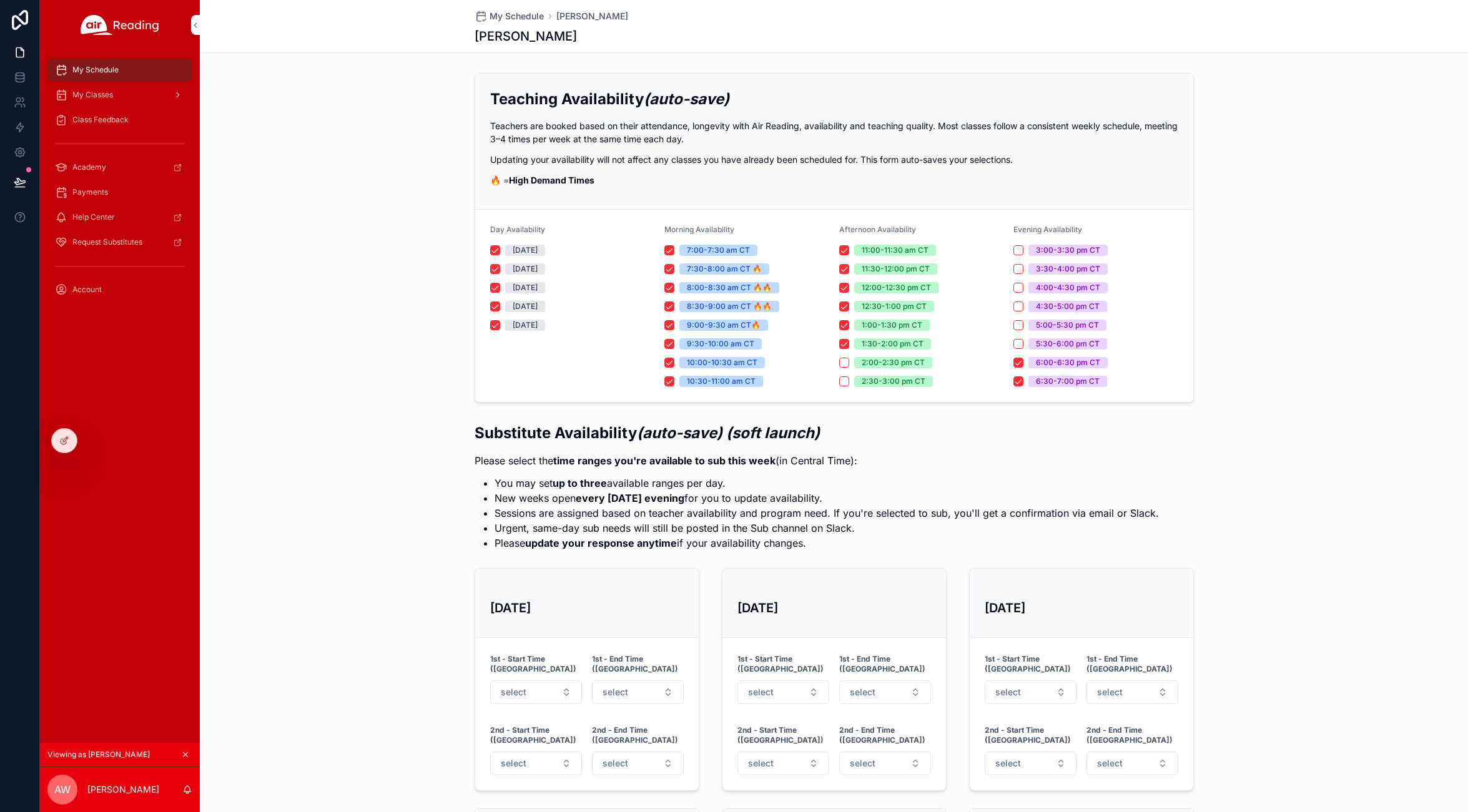
click at [100, 91] on span "My Classes" at bounding box center [92, 95] width 41 height 10
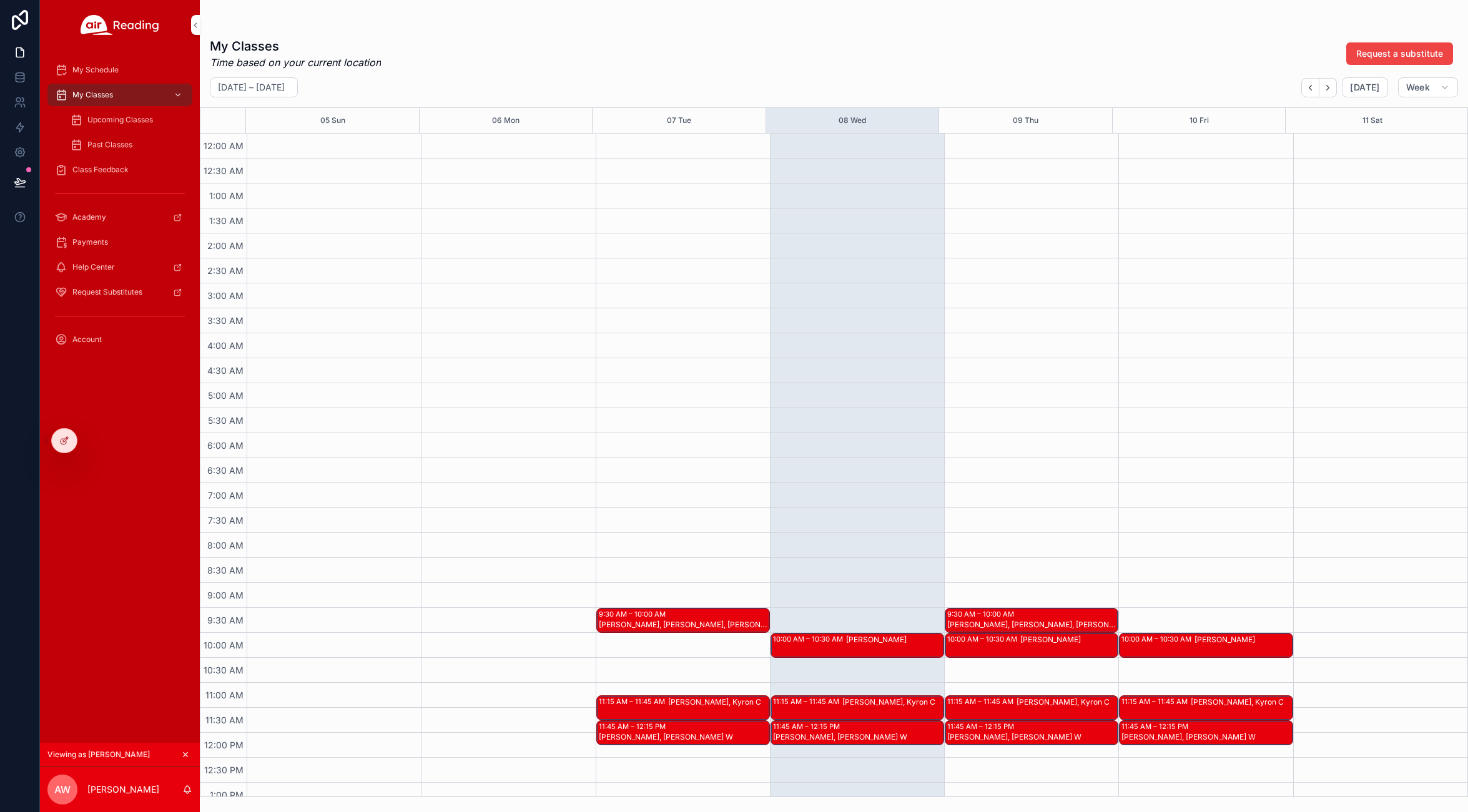
click at [113, 120] on span "Upcoming Classes" at bounding box center [120, 119] width 65 height 10
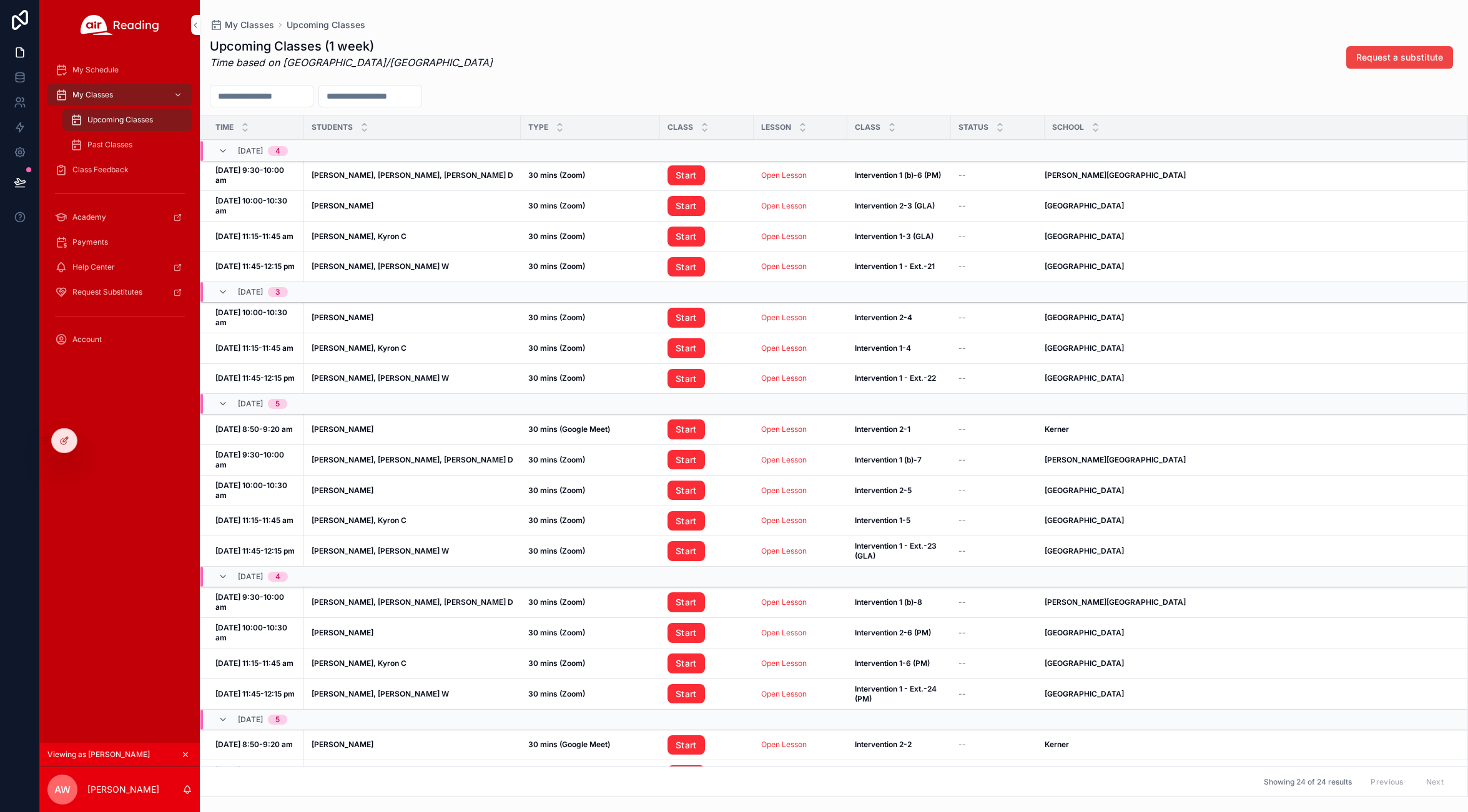
click at [103, 120] on span "Upcoming Classes" at bounding box center [120, 119] width 65 height 10
click at [101, 83] on link "My Classes" at bounding box center [119, 95] width 145 height 23
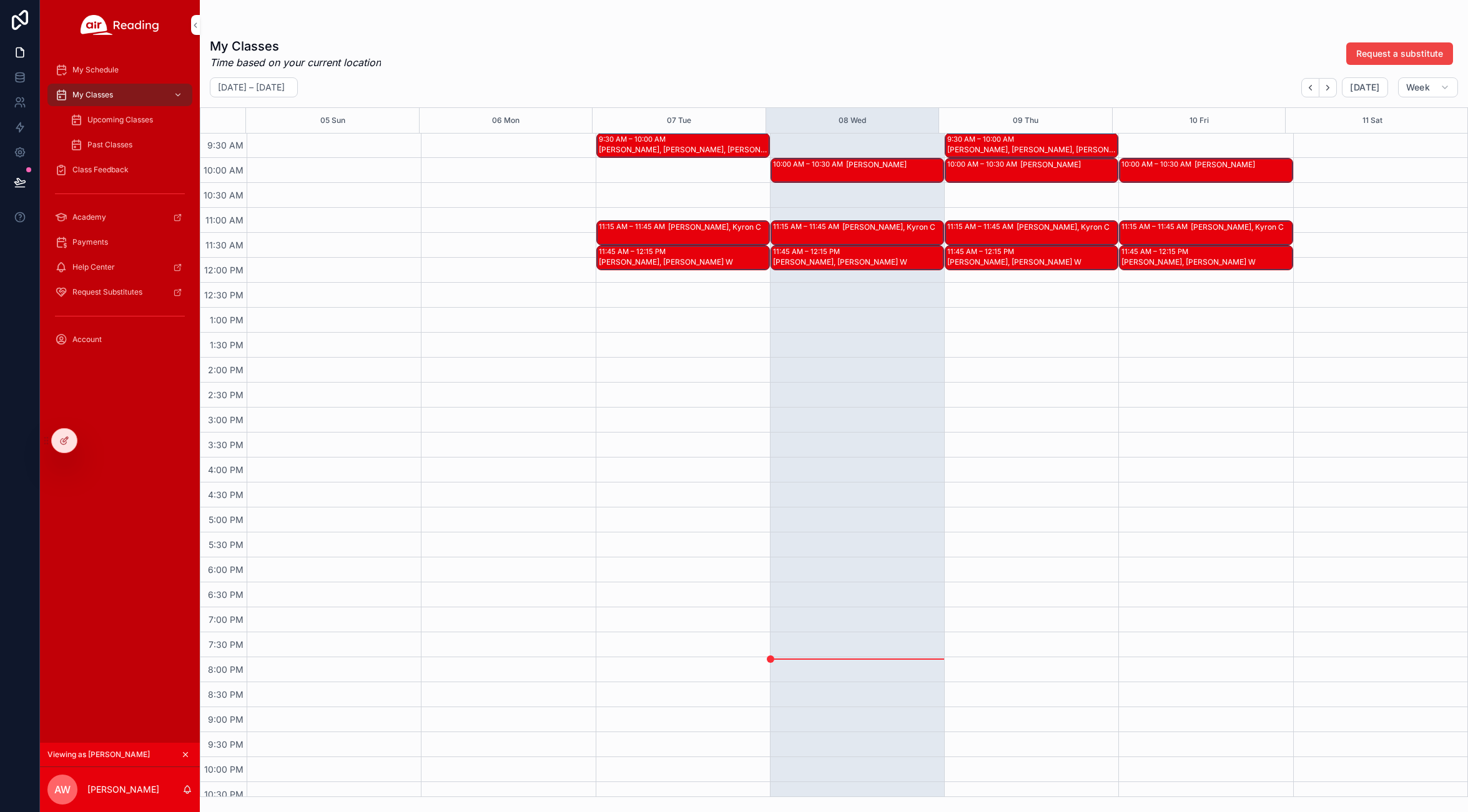
scroll to position [254, 0]
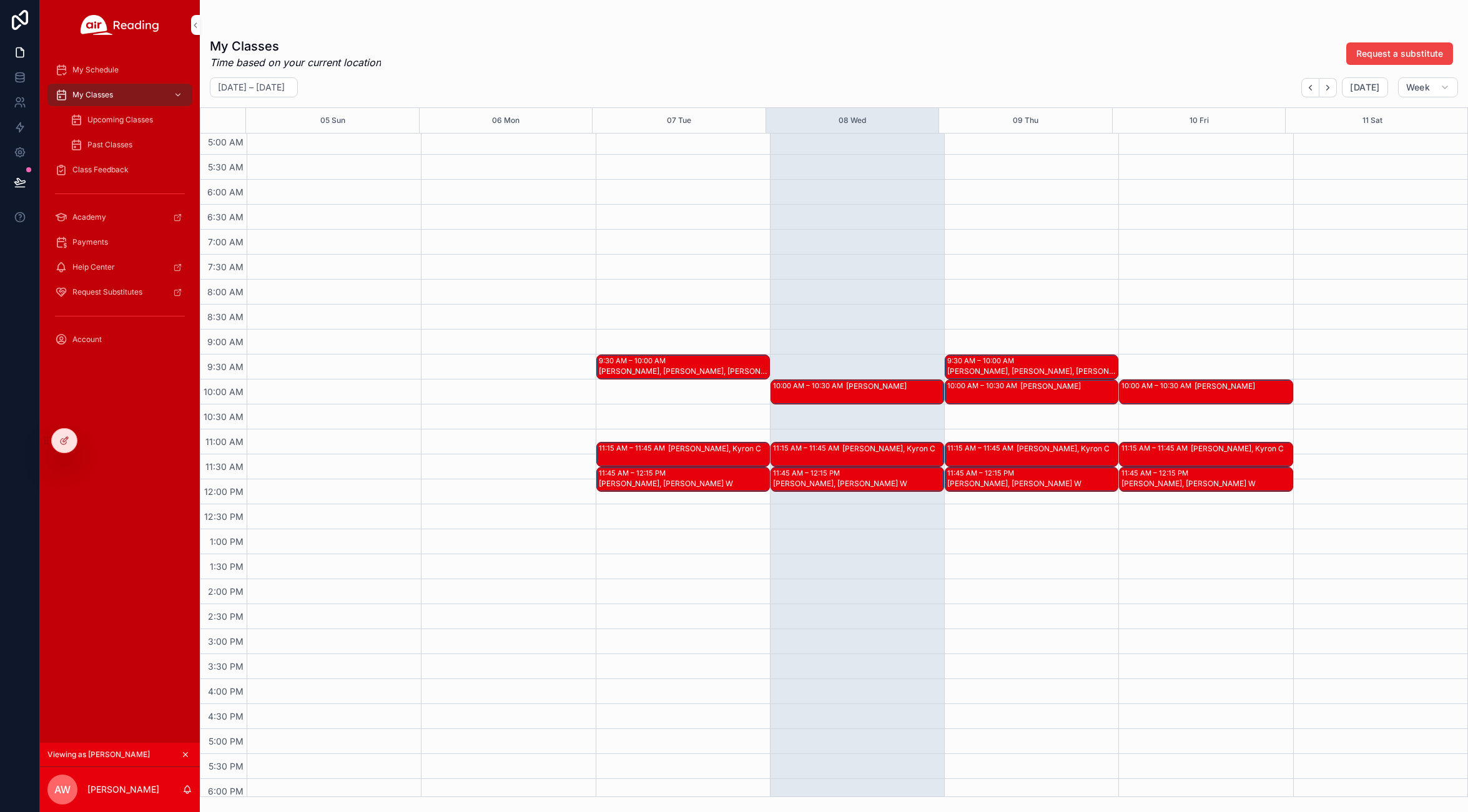
click at [128, 119] on span "Upcoming Classes" at bounding box center [120, 119] width 65 height 10
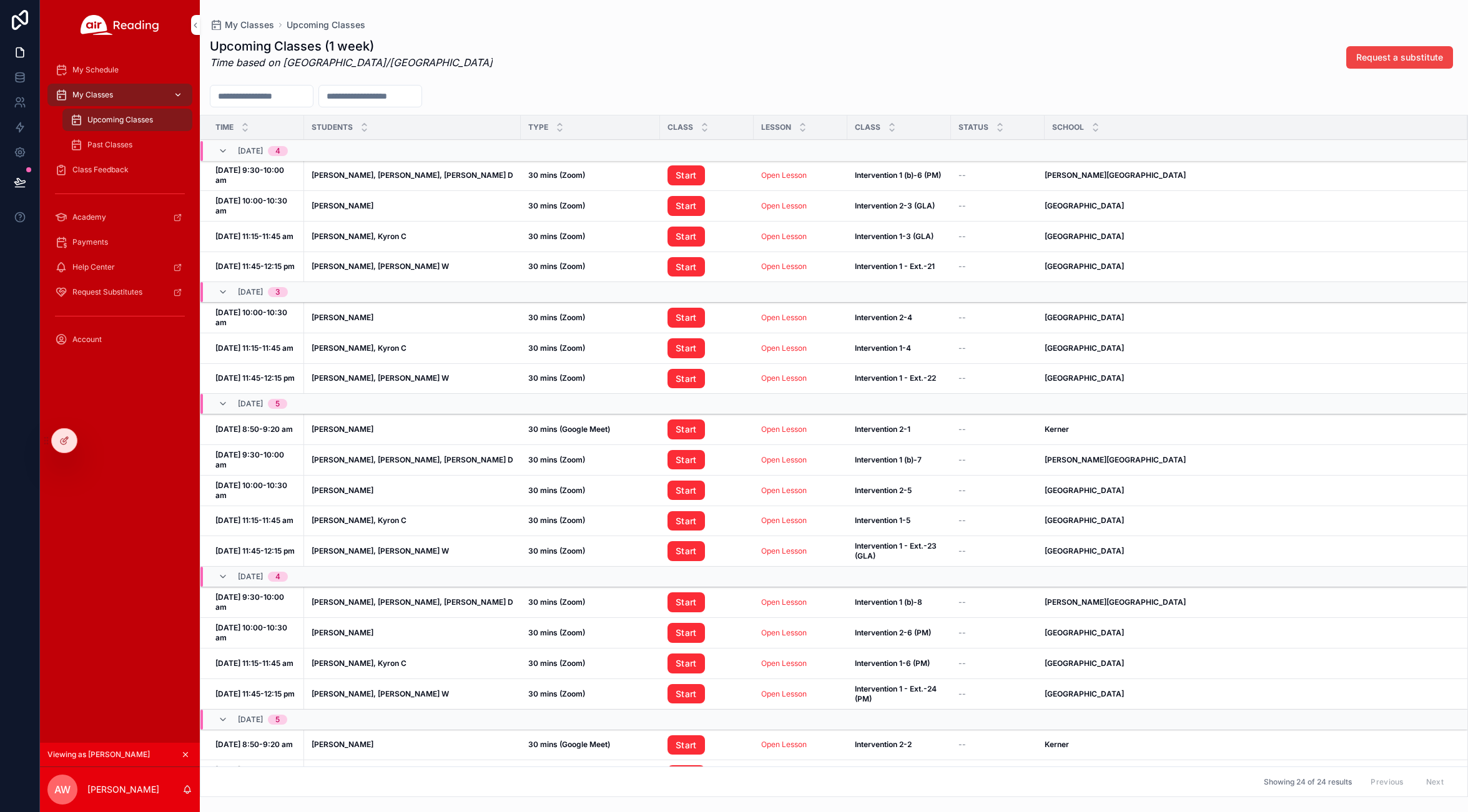
click at [99, 96] on span "My Classes" at bounding box center [92, 95] width 41 height 10
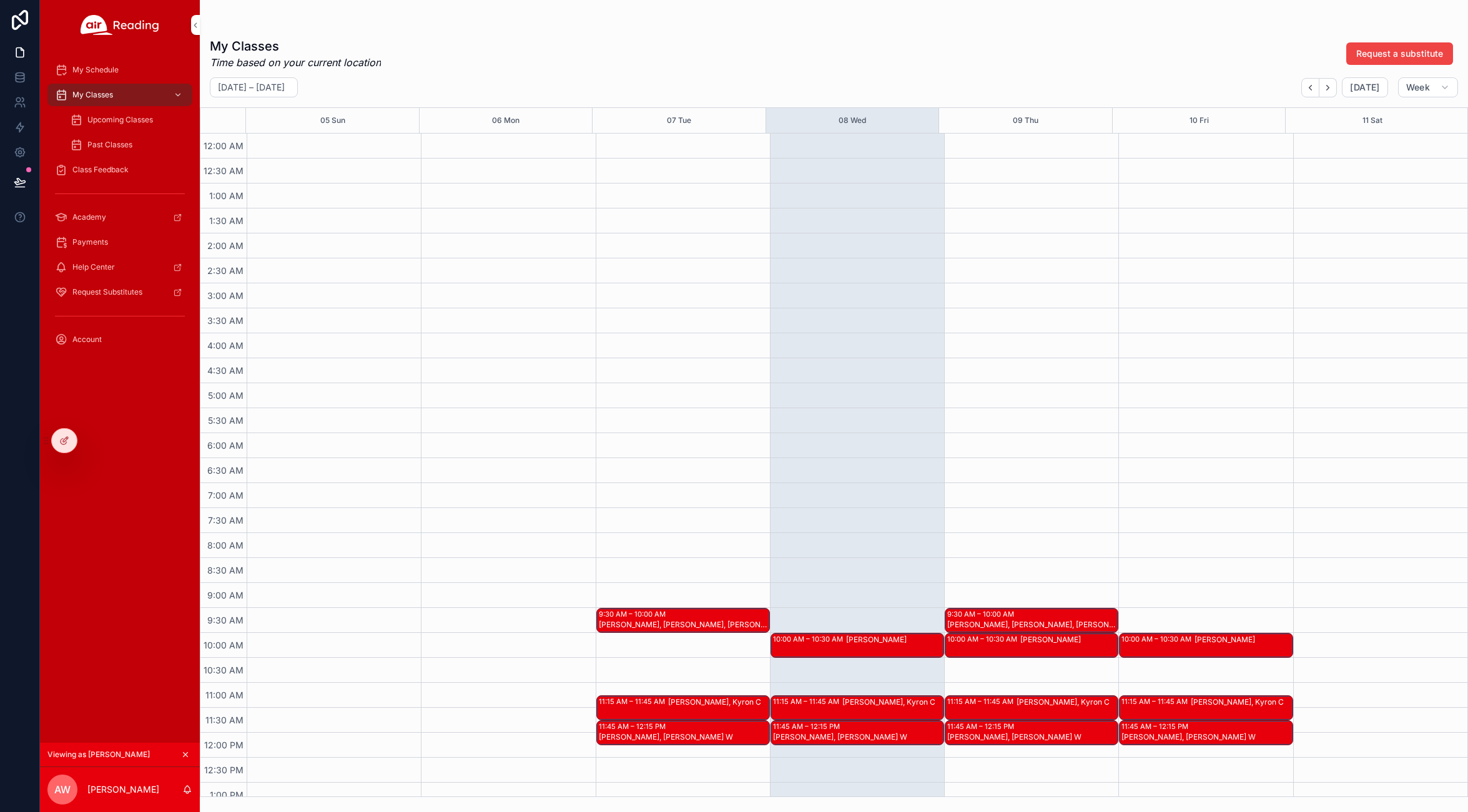
scroll to position [87, 0]
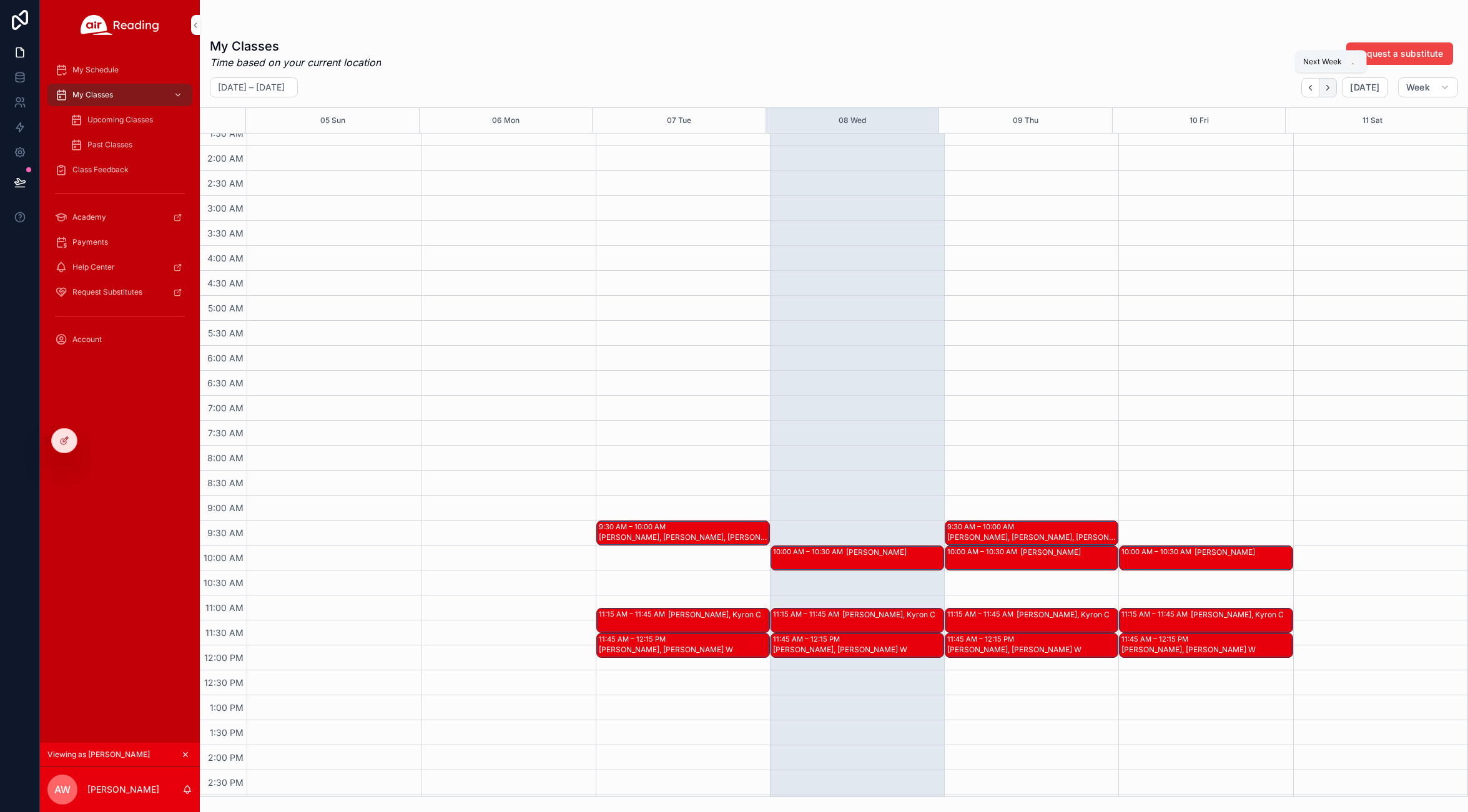
click at [1332, 86] on icon "Next" at bounding box center [1328, 87] width 9 height 9
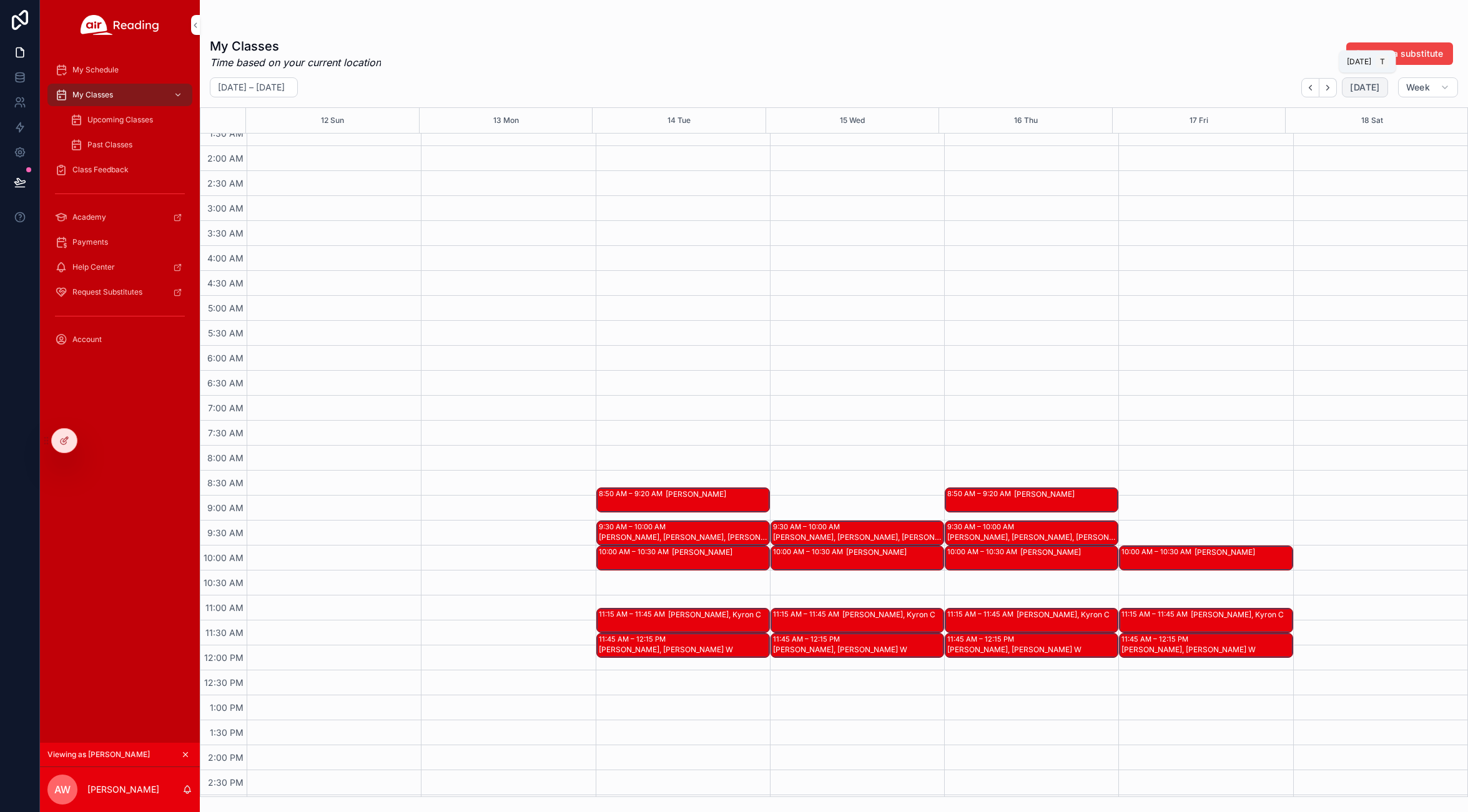
click at [1369, 91] on span "Today" at bounding box center [1365, 87] width 29 height 11
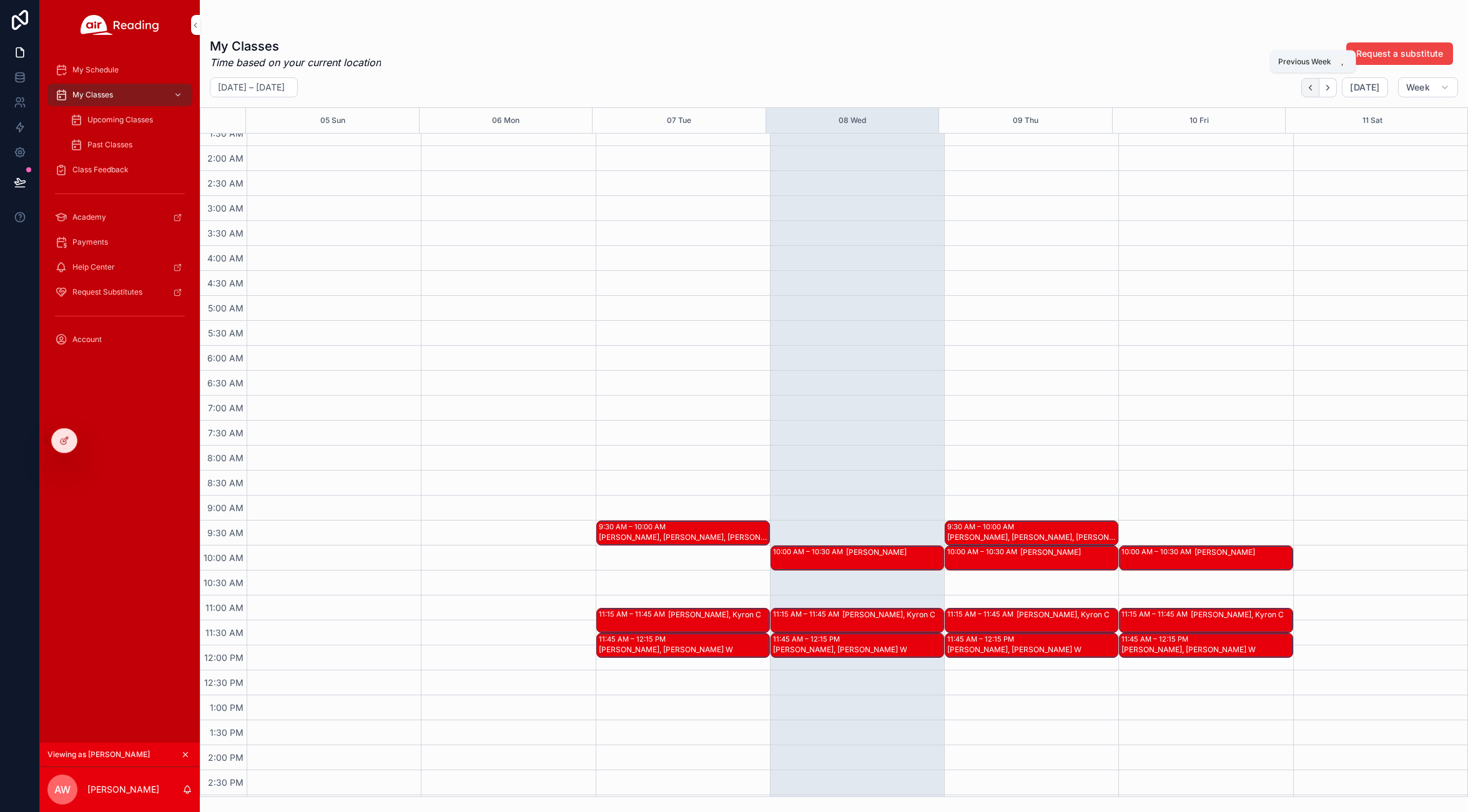
click at [1309, 90] on icon "Back" at bounding box center [1310, 87] width 9 height 9
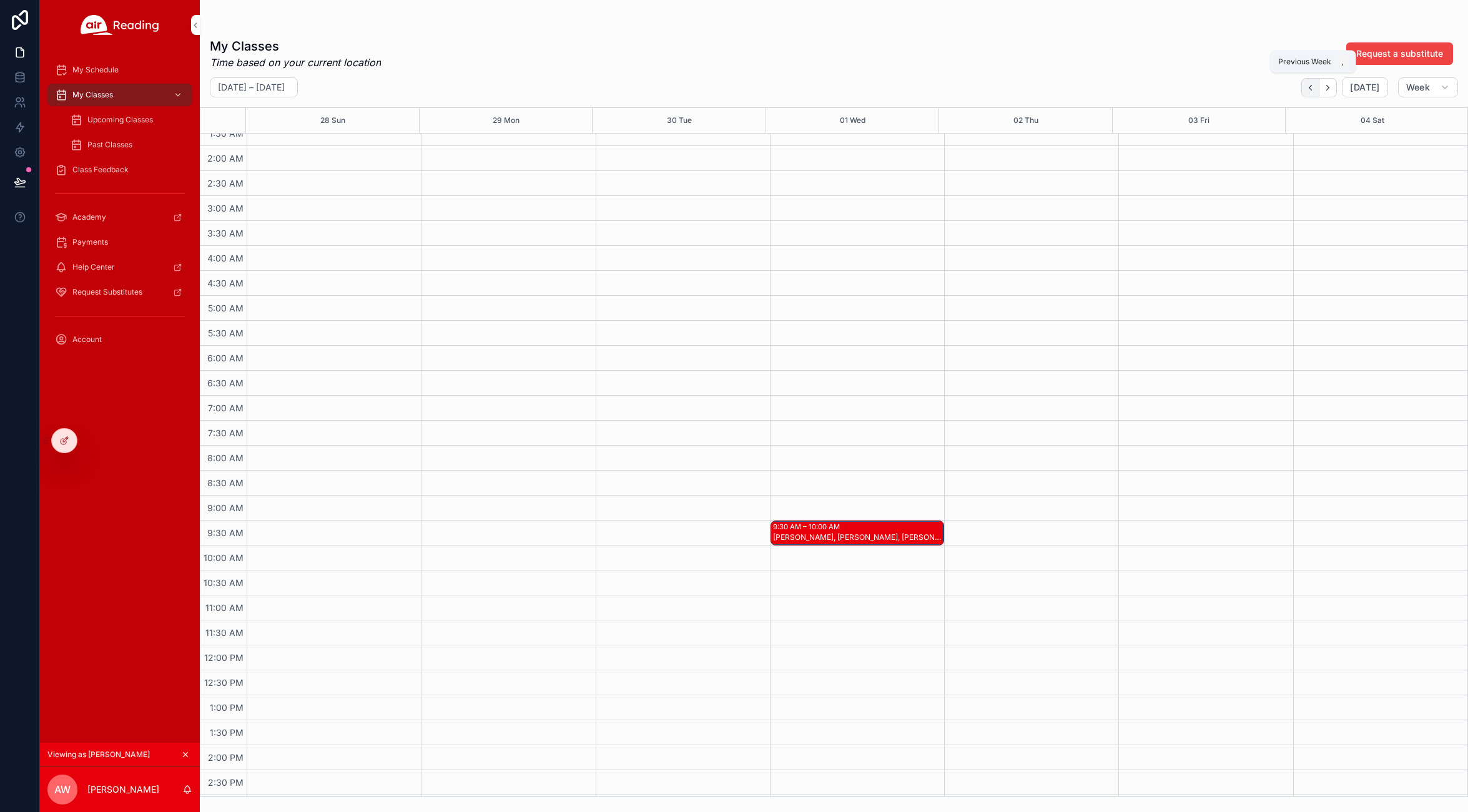
click at [1309, 90] on icon "Back" at bounding box center [1310, 87] width 9 height 9
click at [1330, 91] on button "Next" at bounding box center [1328, 87] width 17 height 19
click at [97, 169] on span "Class Feedback" at bounding box center [100, 169] width 56 height 10
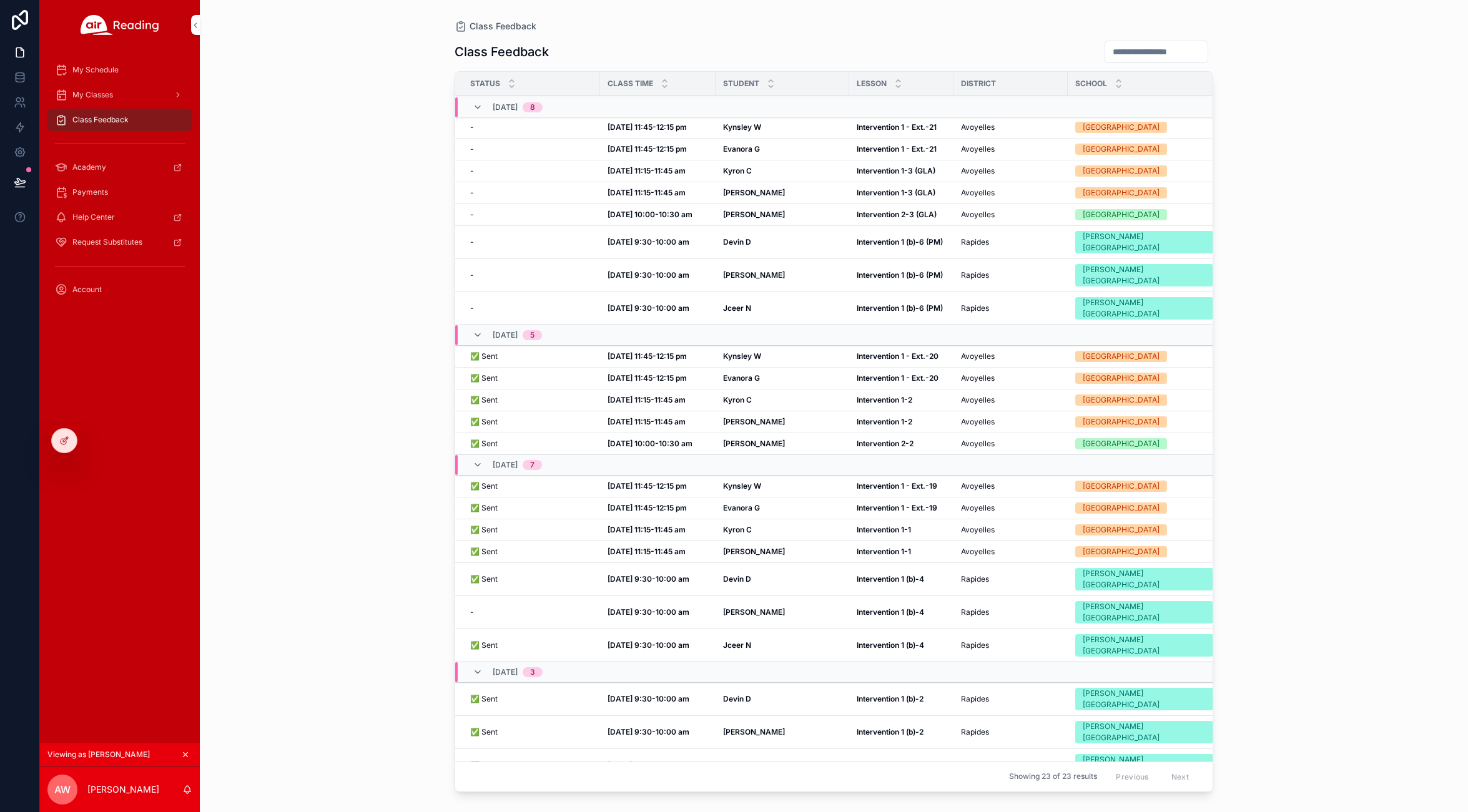
click at [900, 481] on strong "Intervention 1 - Ext.-19" at bounding box center [897, 486] width 81 height 9
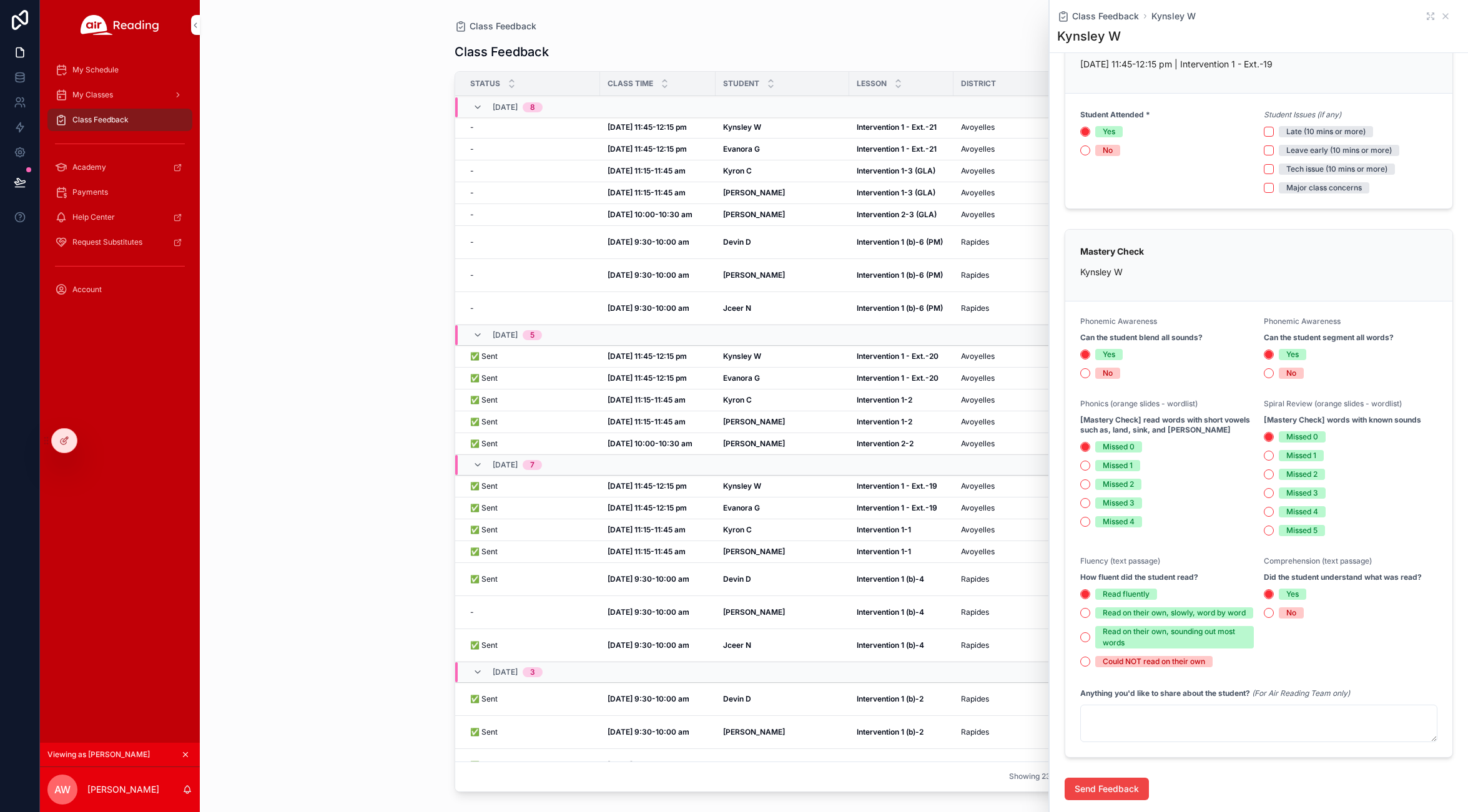
scroll to position [179, 0]
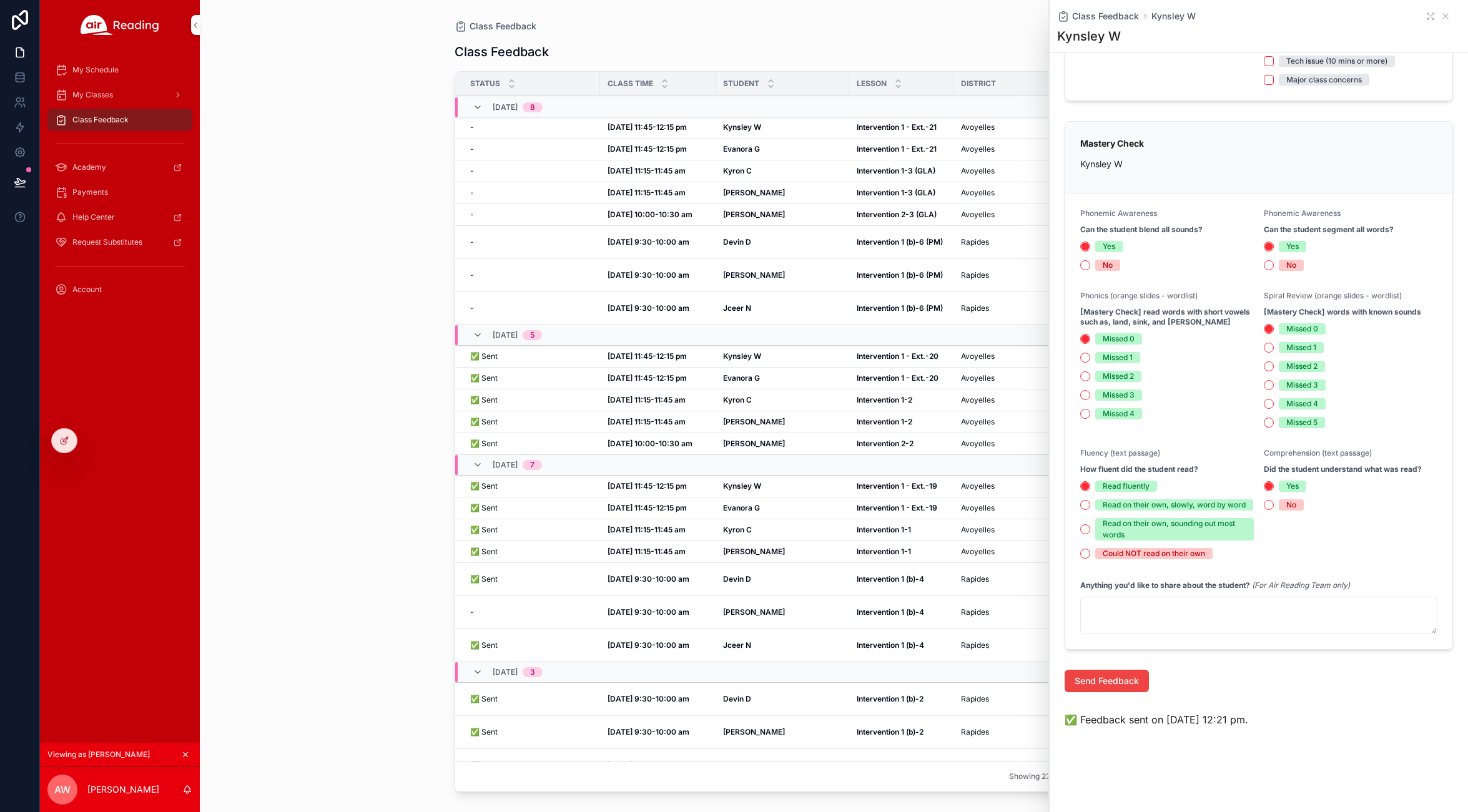
click at [869, 503] on strong "Intervention 1 - Ext.-19" at bounding box center [897, 508] width 81 height 9
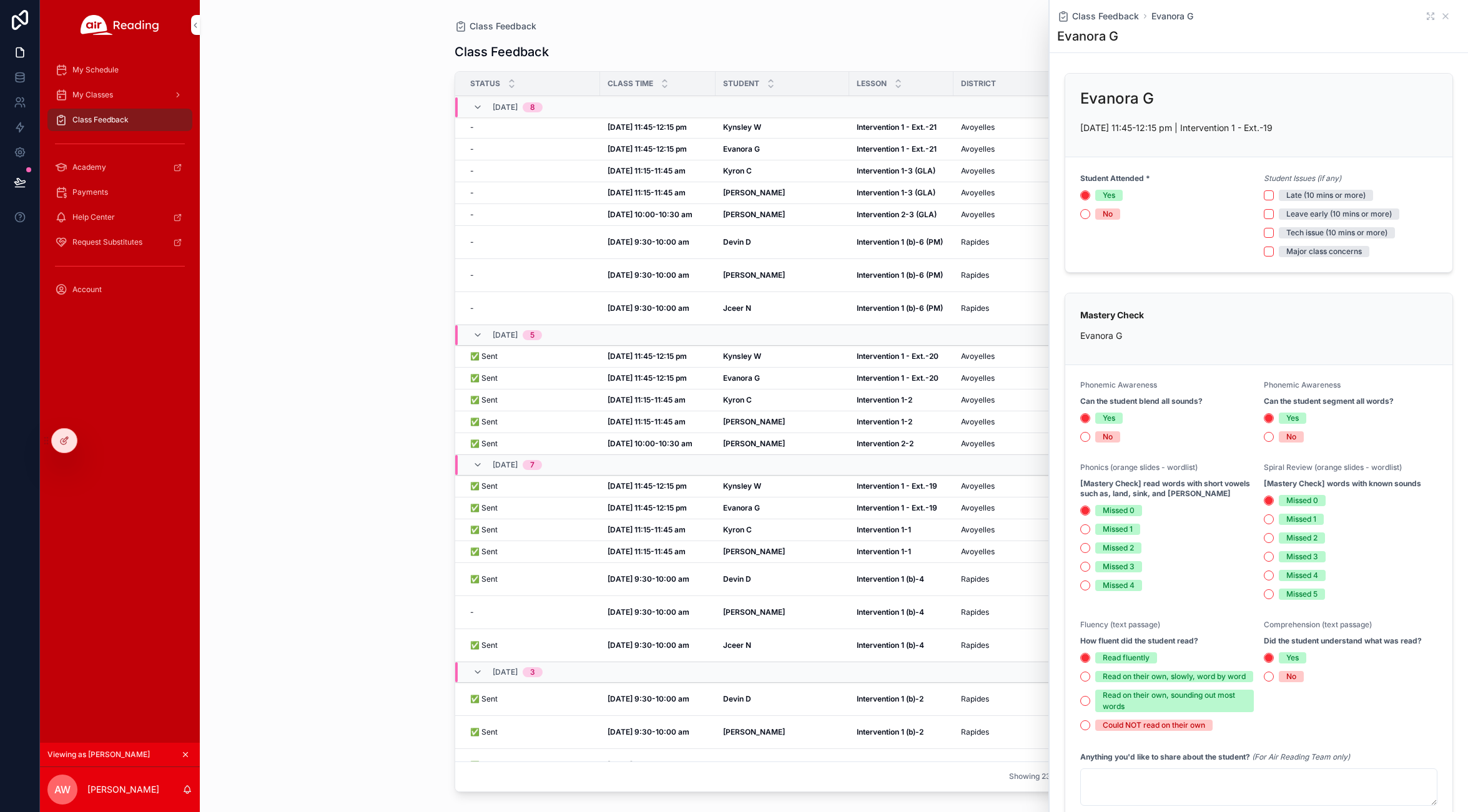
click at [867, 546] on strong "Intervention 1-1" at bounding box center [883, 551] width 54 height 9
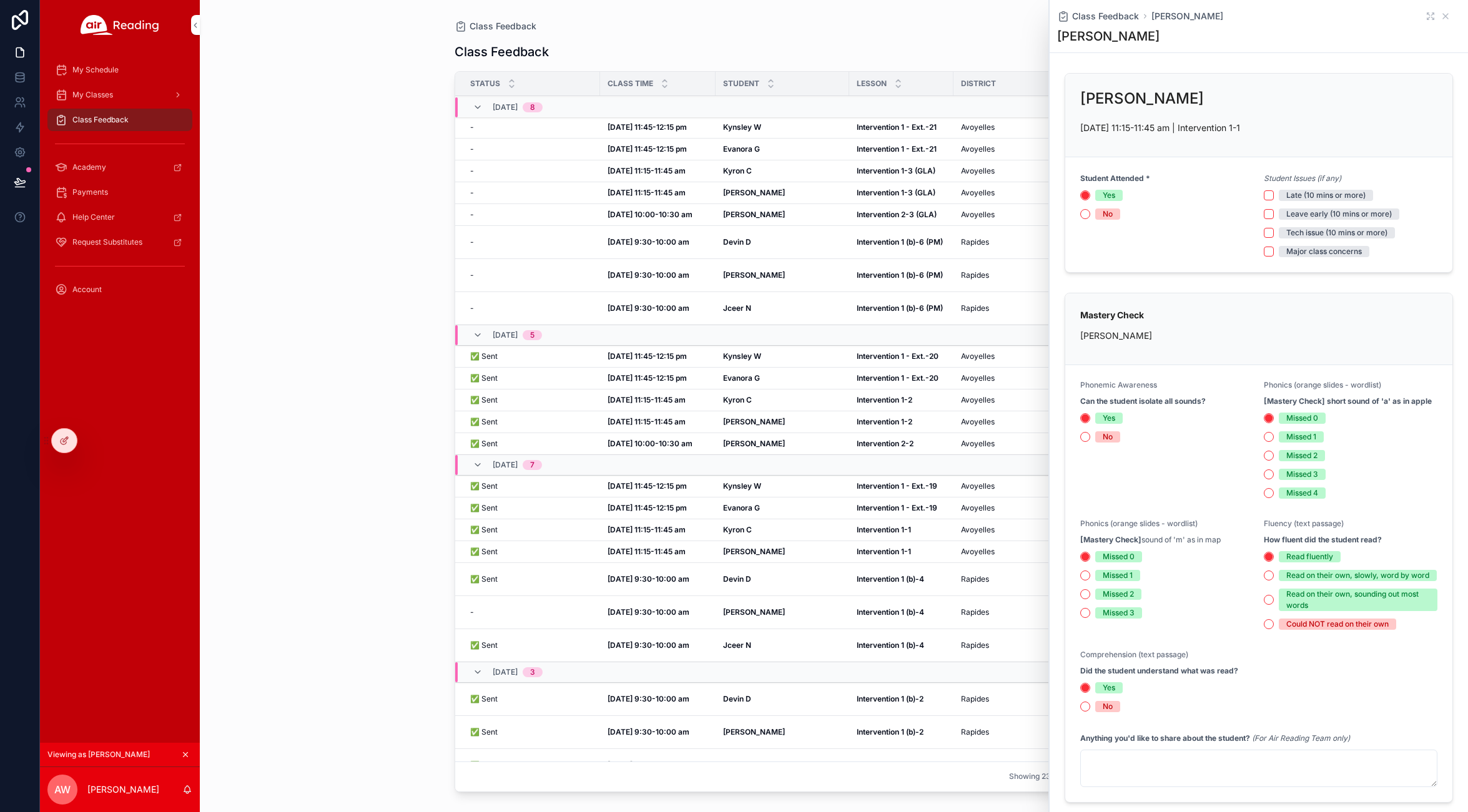
click at [866, 607] on strong "Intervention 1 (b)-4" at bounding box center [890, 612] width 67 height 9
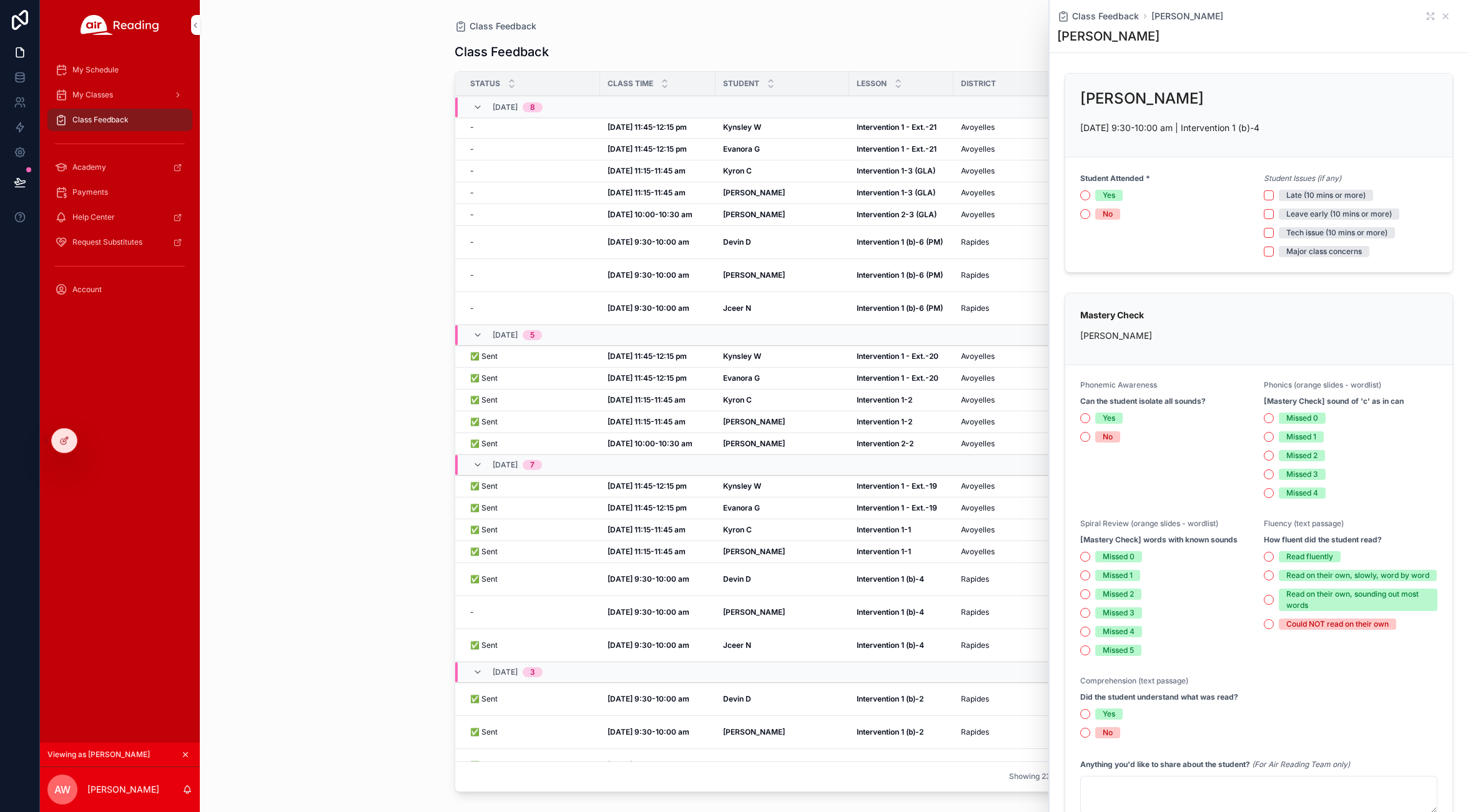
click at [868, 641] on strong "Intervention 1 (b)-4" at bounding box center [890, 645] width 67 height 9
click at [877, 727] on strong "Intervention 1 (b)-2" at bounding box center [890, 732] width 67 height 9
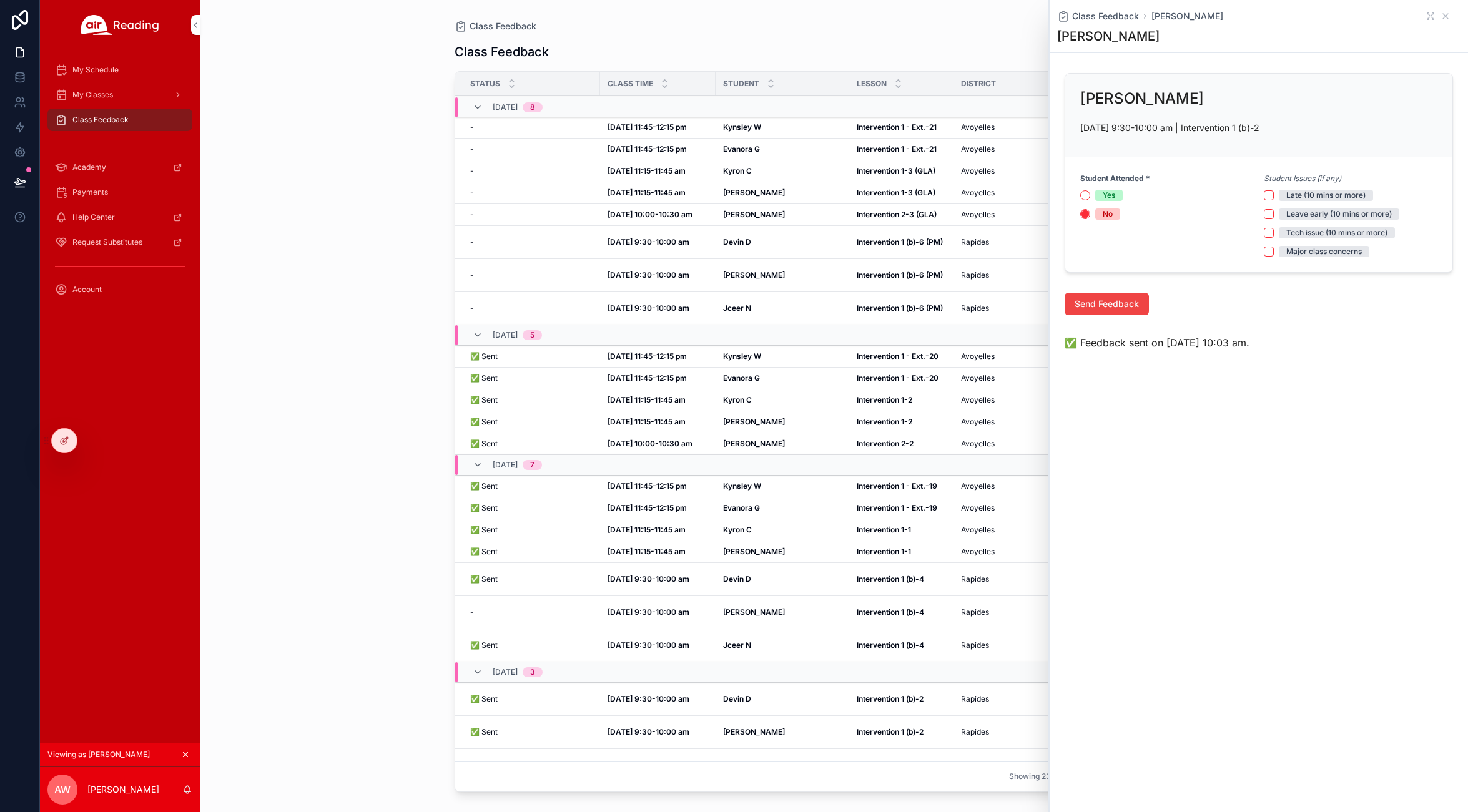
click at [881, 760] on strong "Intervention 1 (b)-2" at bounding box center [890, 765] width 67 height 9
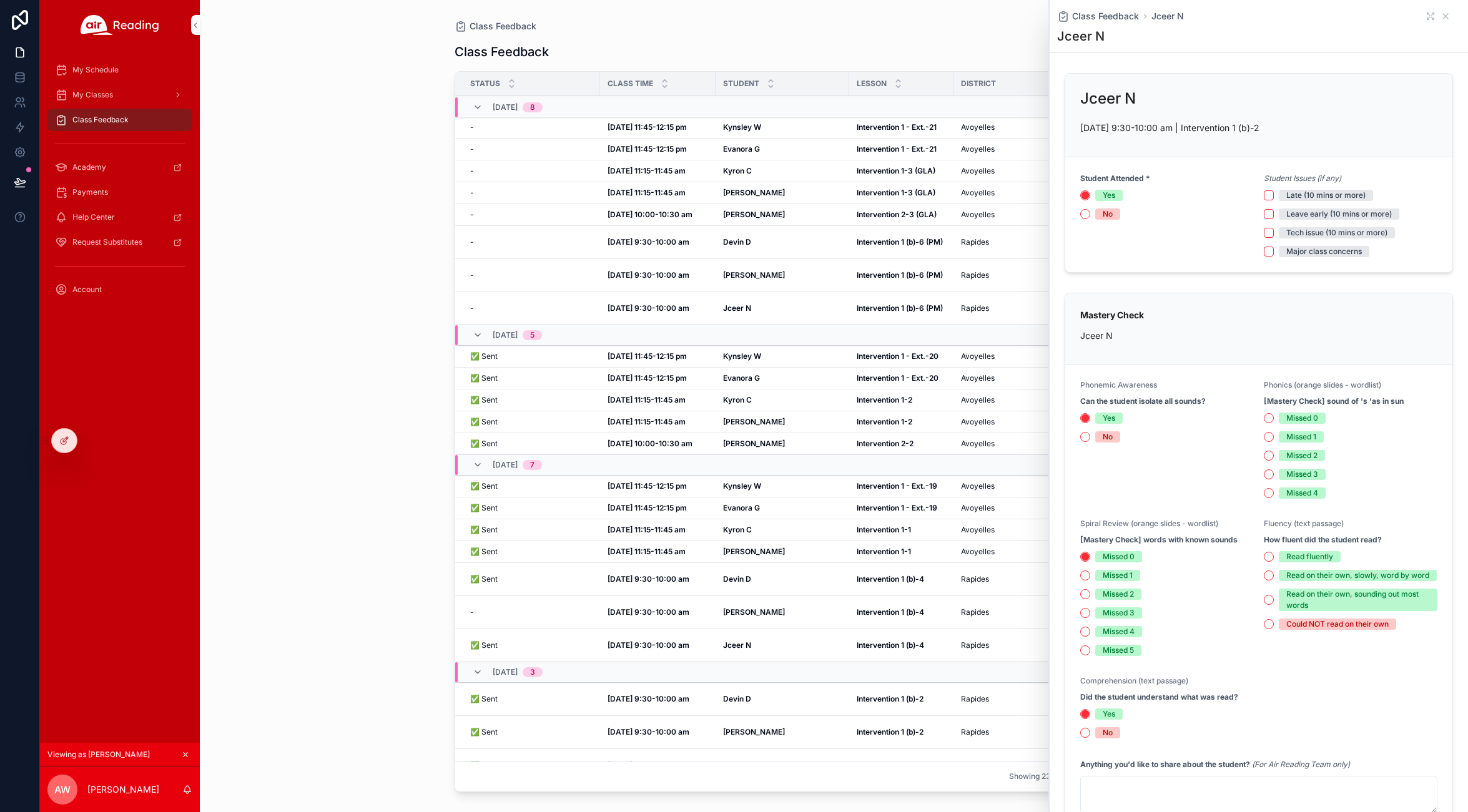
click at [876, 694] on strong "Intervention 1 (b)-2" at bounding box center [890, 699] width 67 height 9
click at [1441, 19] on icon "scrollable content" at bounding box center [1445, 16] width 10 height 10
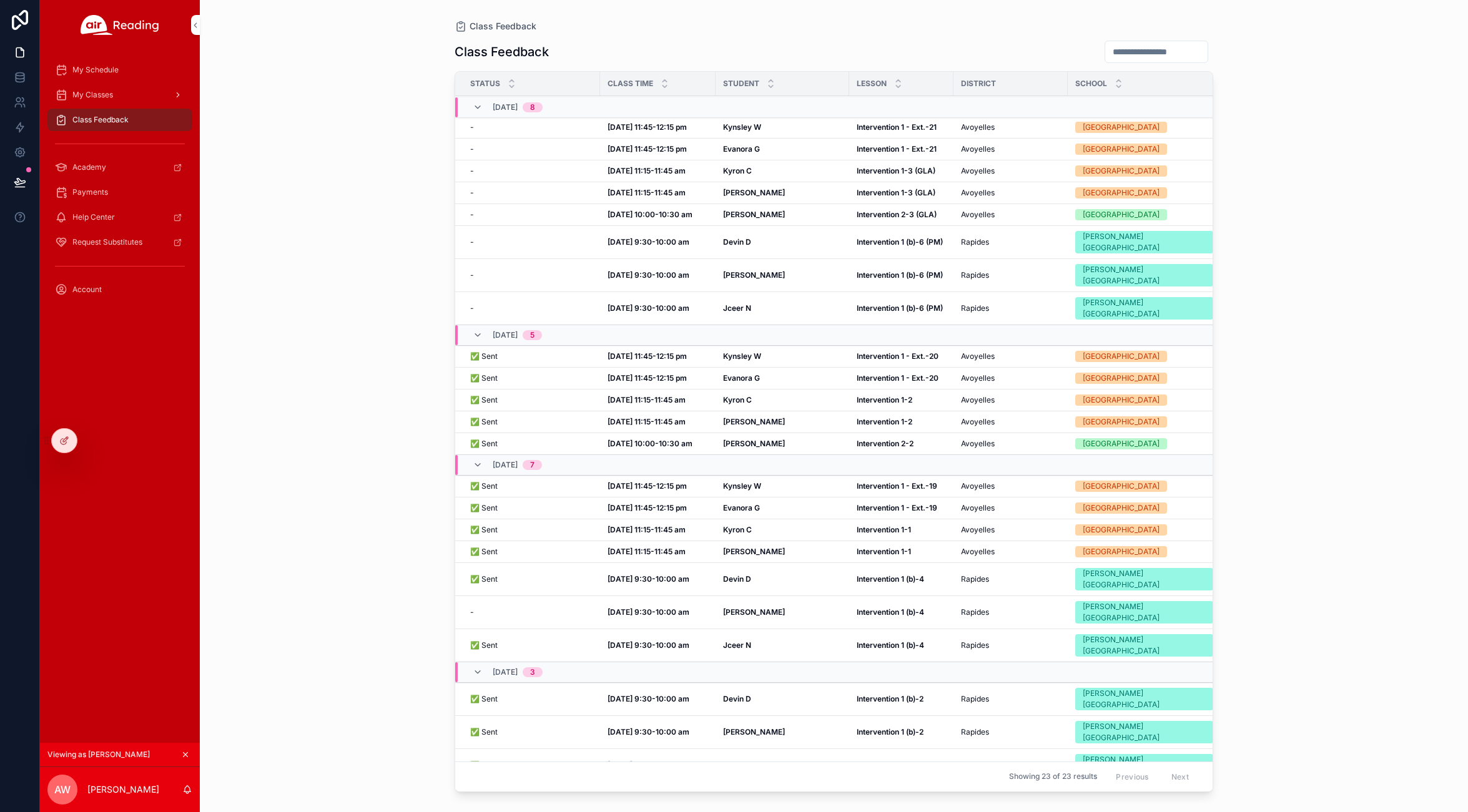
click at [99, 91] on span "My Classes" at bounding box center [92, 95] width 41 height 10
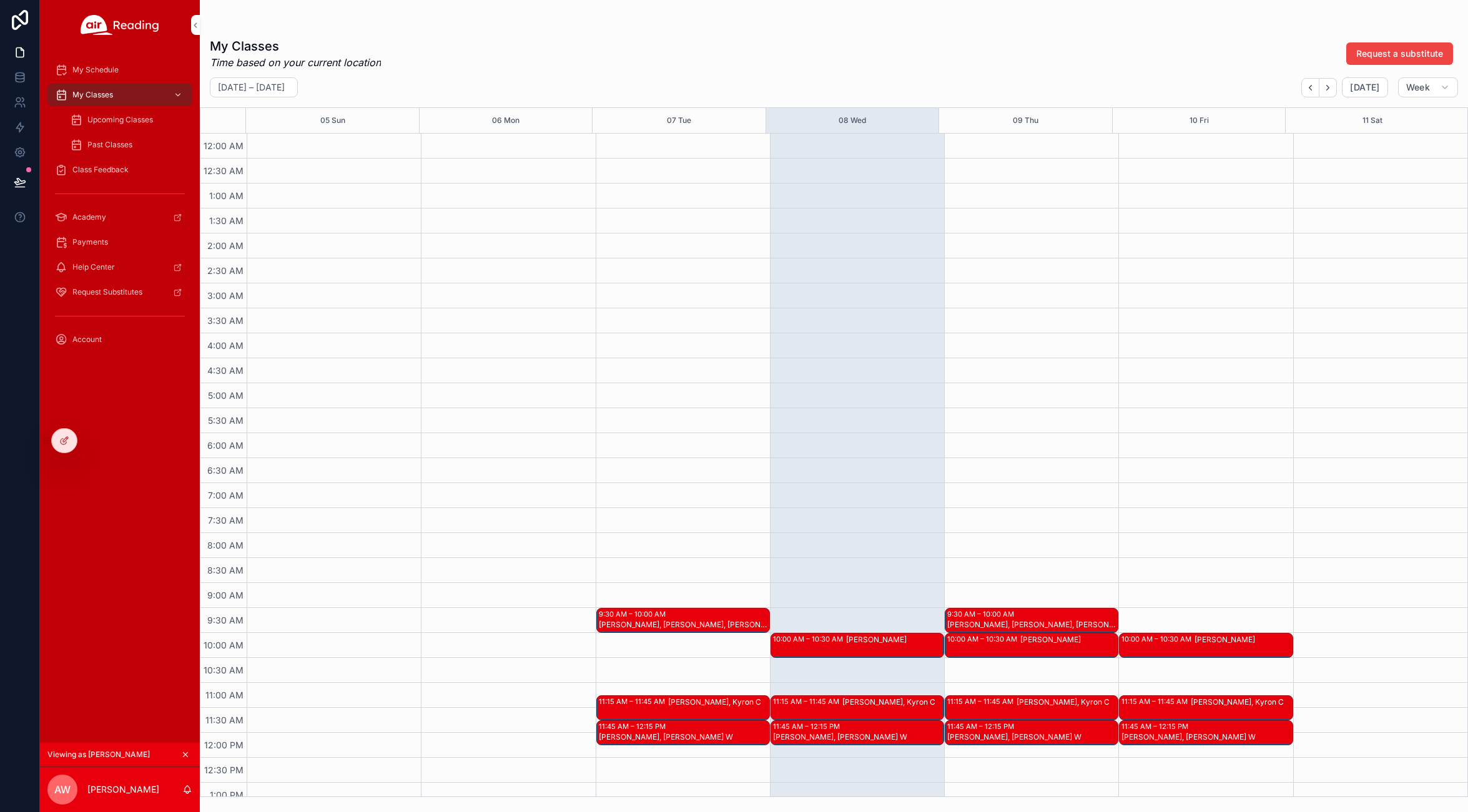
click at [97, 122] on span "Upcoming Classes" at bounding box center [120, 119] width 65 height 10
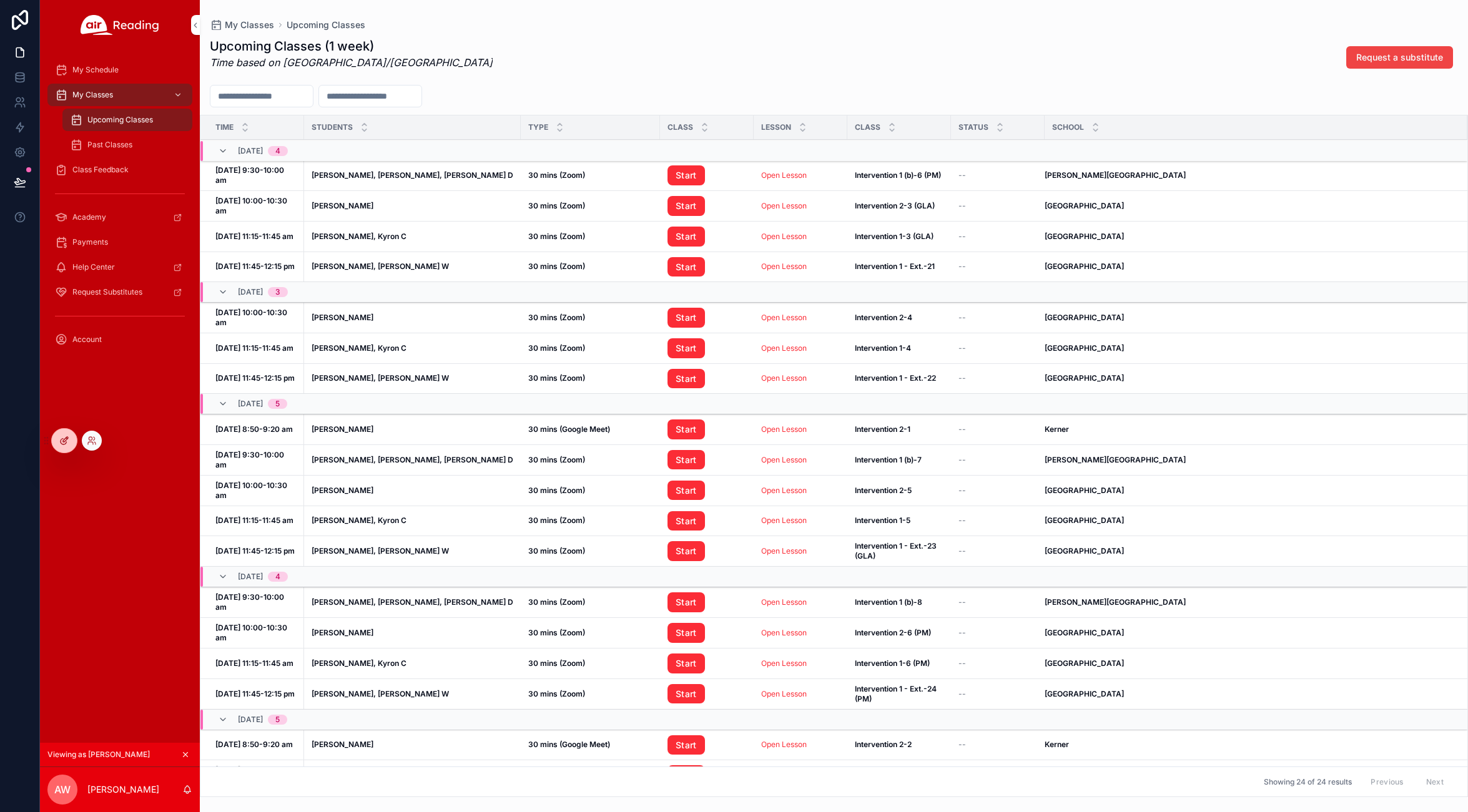
click at [65, 440] on icon at bounding box center [64, 440] width 10 height 10
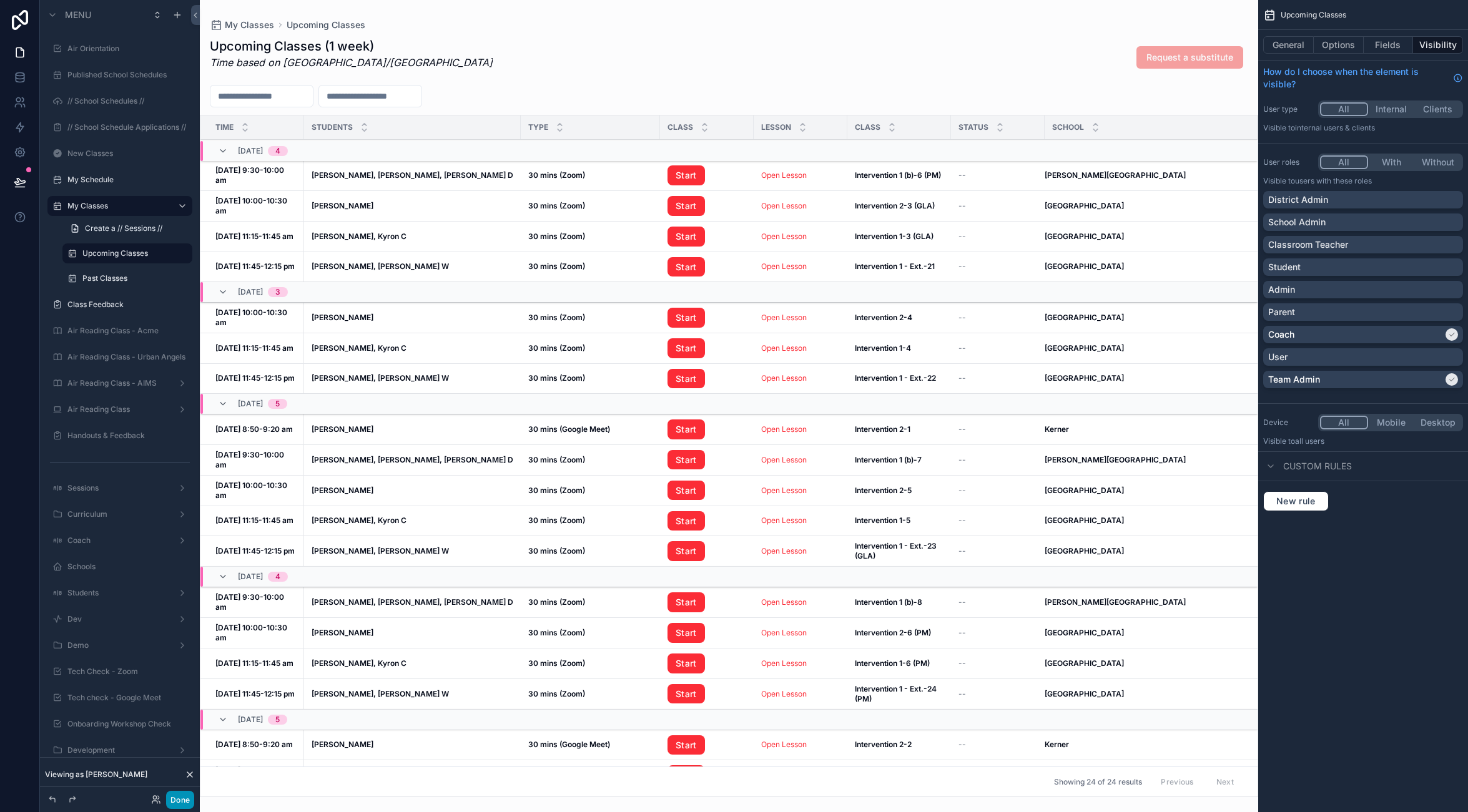
click at [178, 802] on button "Done" at bounding box center [180, 799] width 28 height 18
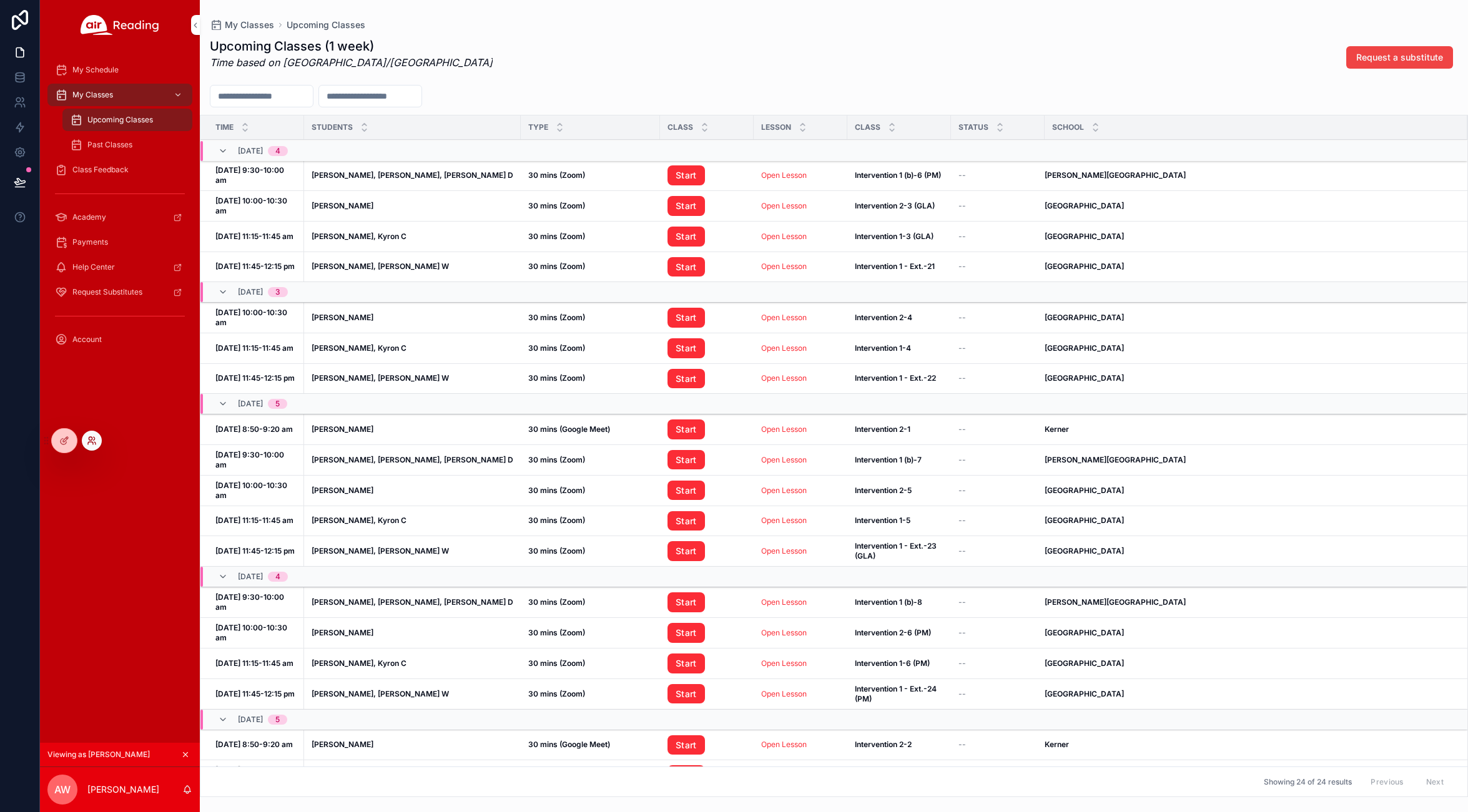
click at [94, 442] on icon at bounding box center [95, 443] width 1 height 3
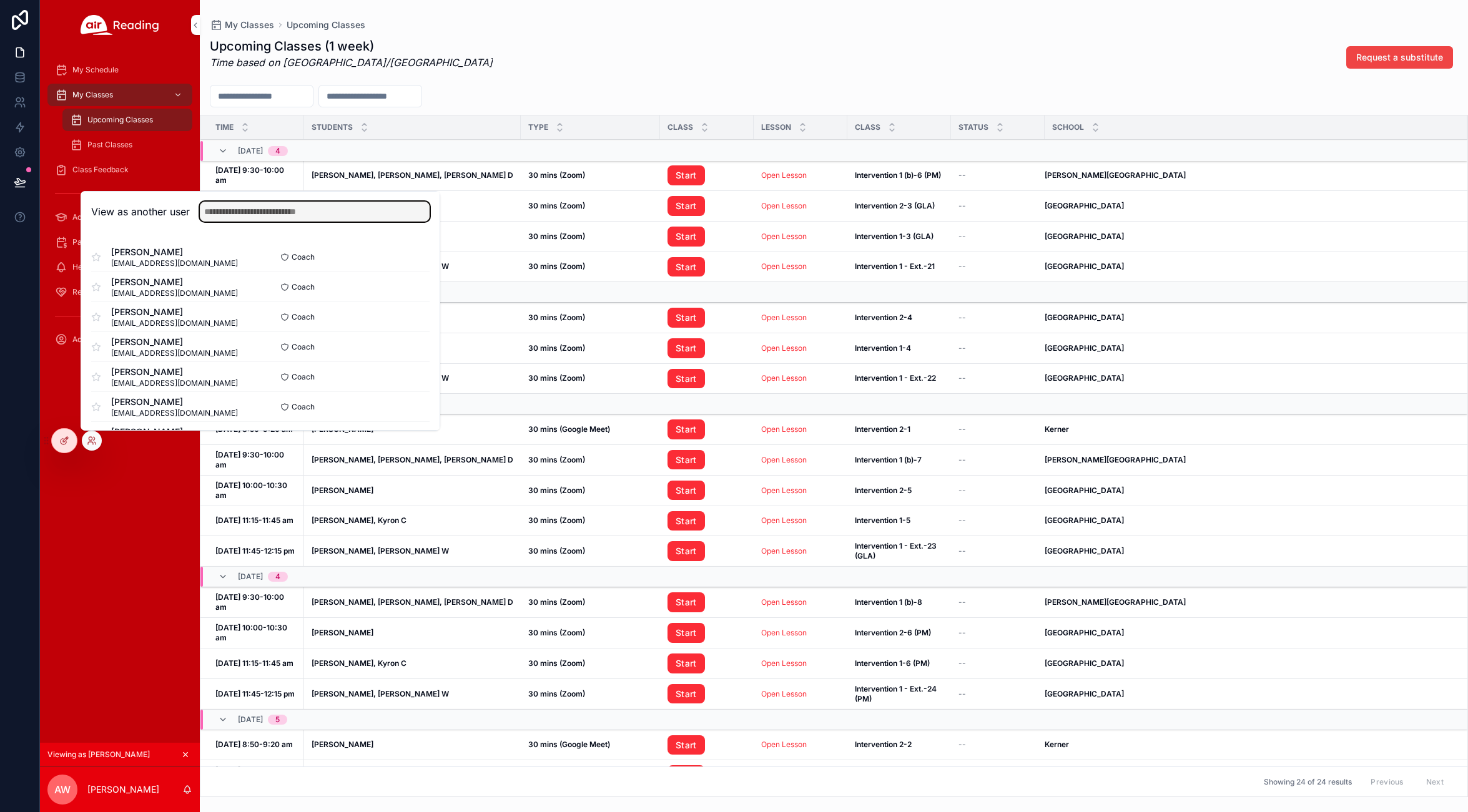
click at [251, 213] on input "text" at bounding box center [314, 212] width 230 height 20
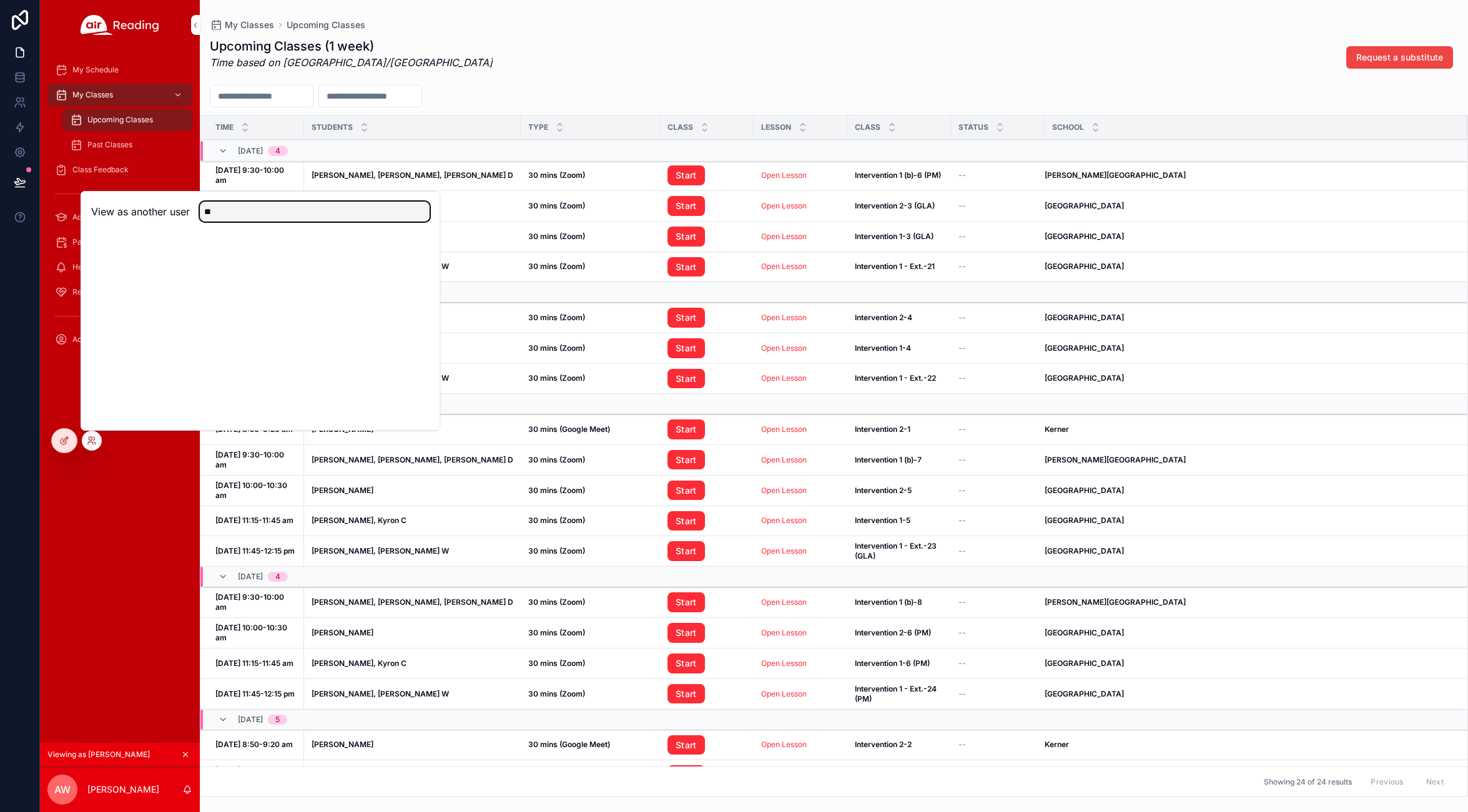
type input "*"
type input "*****"
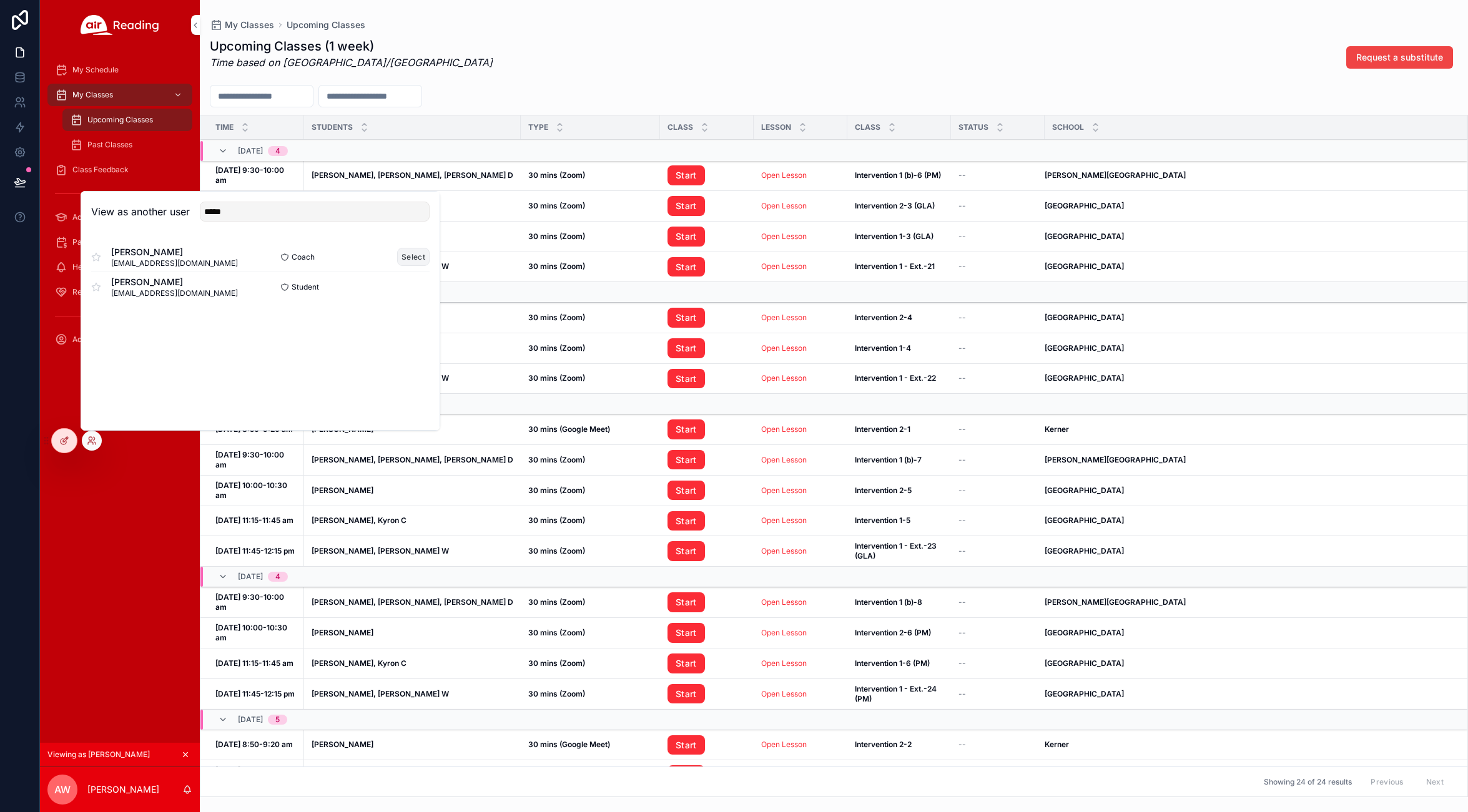
click at [411, 256] on button "Select" at bounding box center [413, 256] width 33 height 18
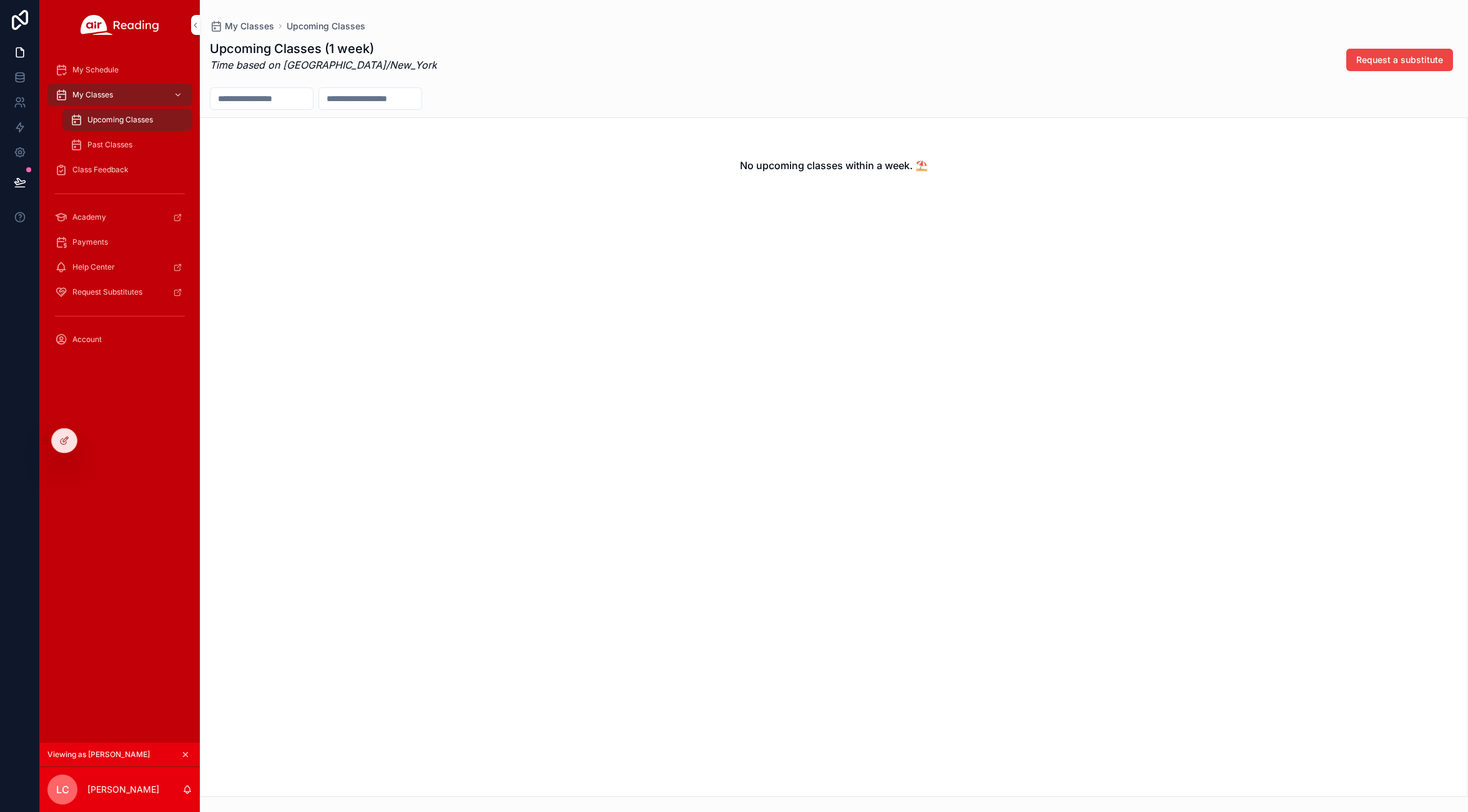
click at [105, 167] on span "Class Feedback" at bounding box center [100, 169] width 56 height 10
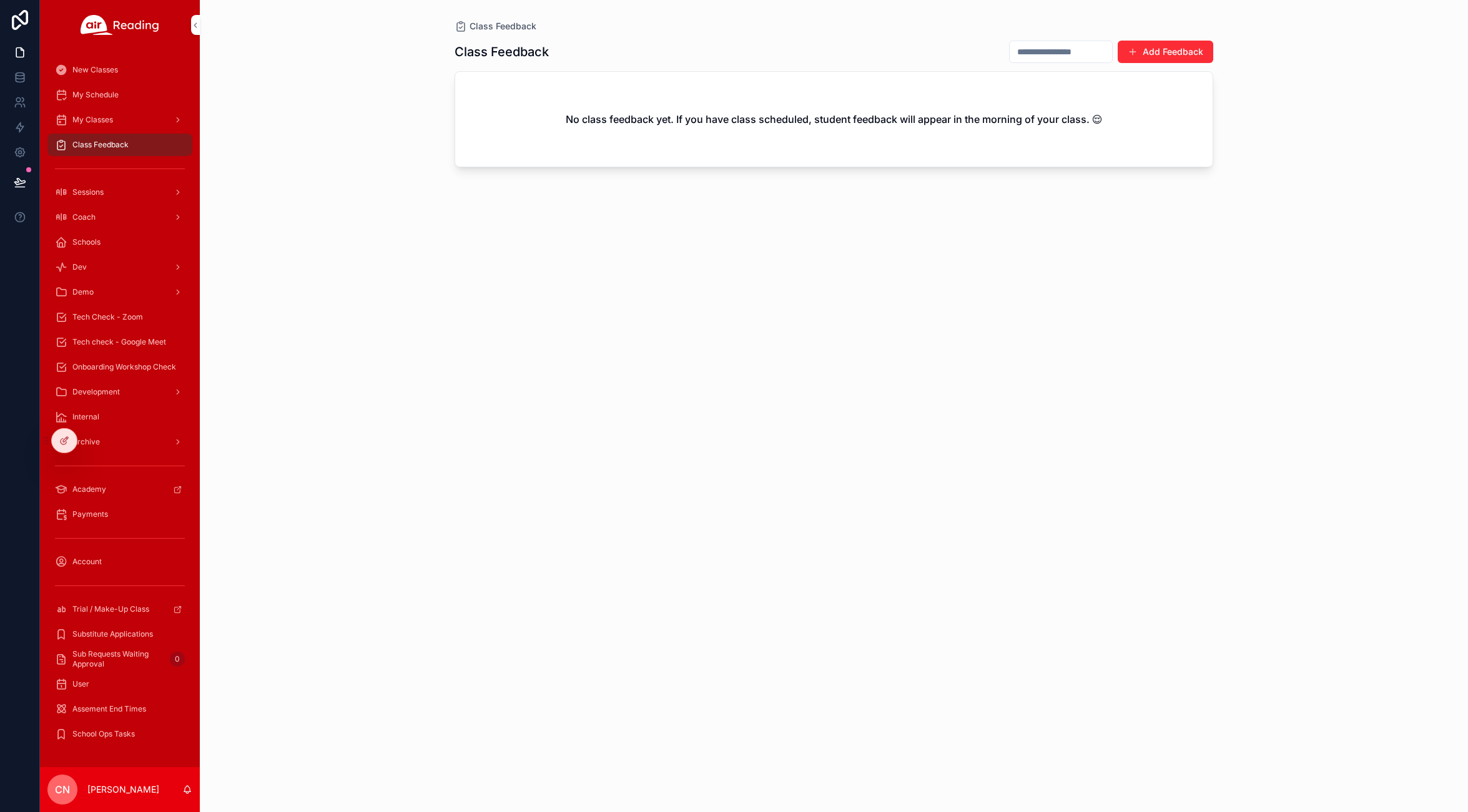
click at [85, 67] on span "New Classes" at bounding box center [95, 69] width 45 height 10
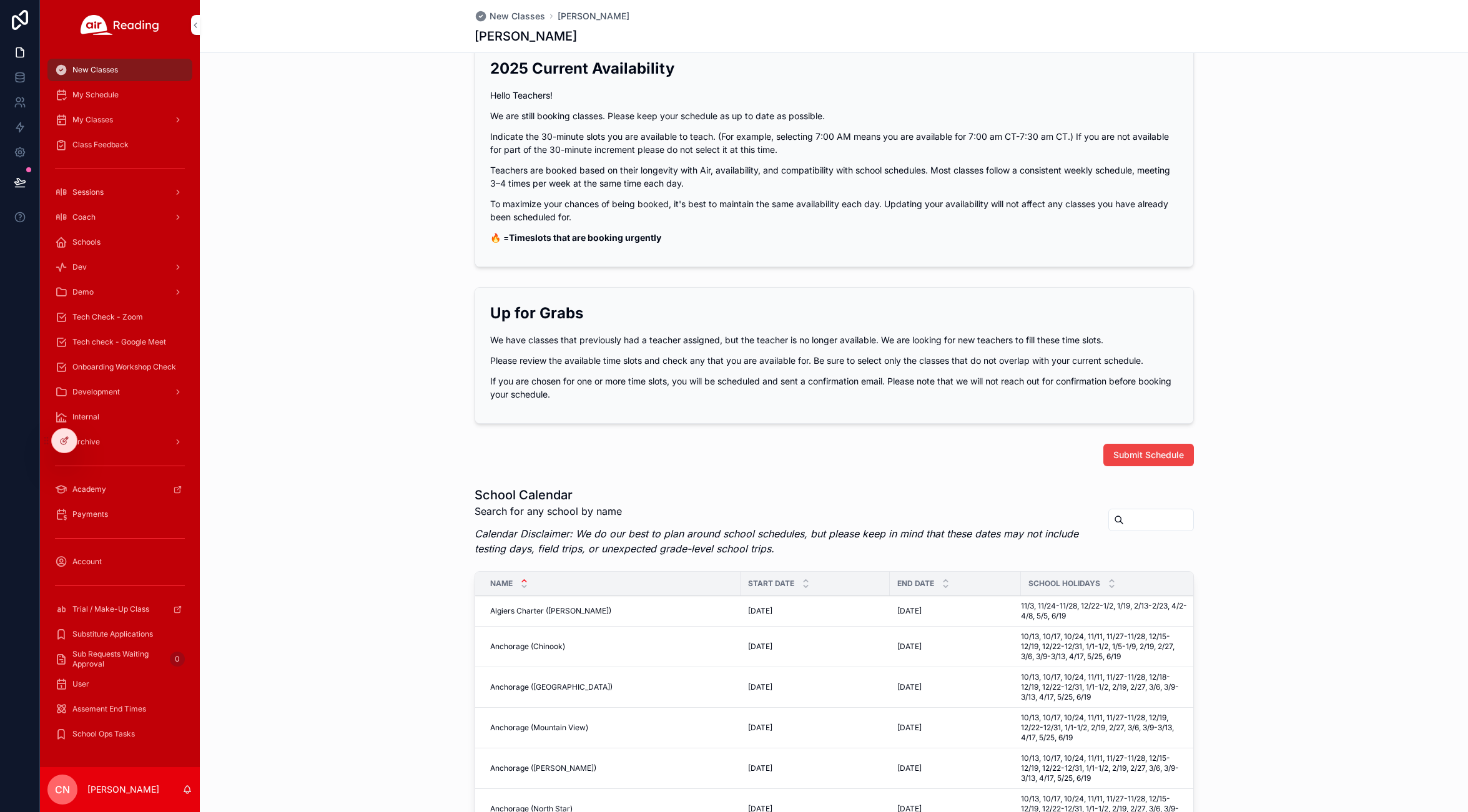
scroll to position [15, 0]
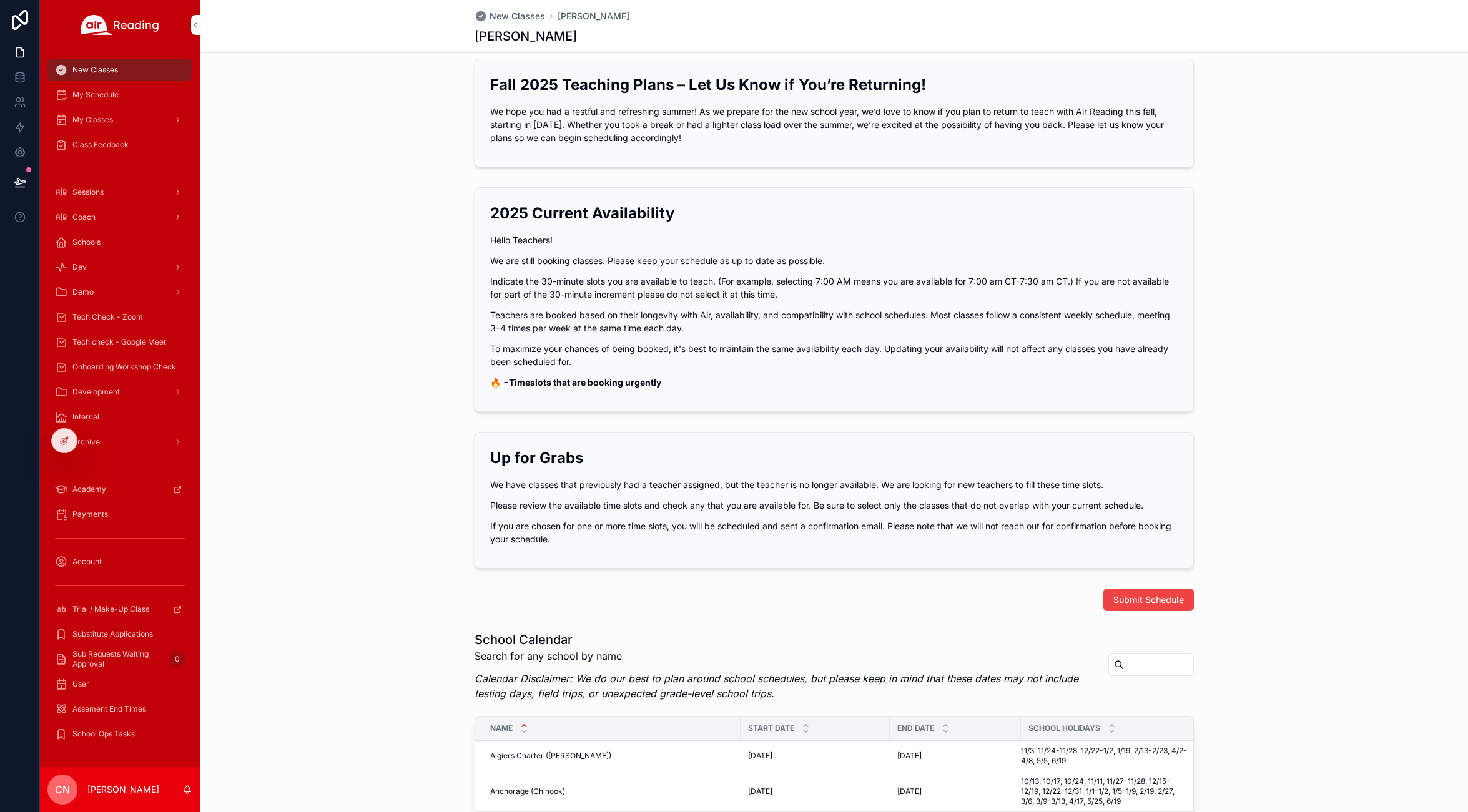
click at [89, 93] on span "My Schedule" at bounding box center [95, 95] width 46 height 10
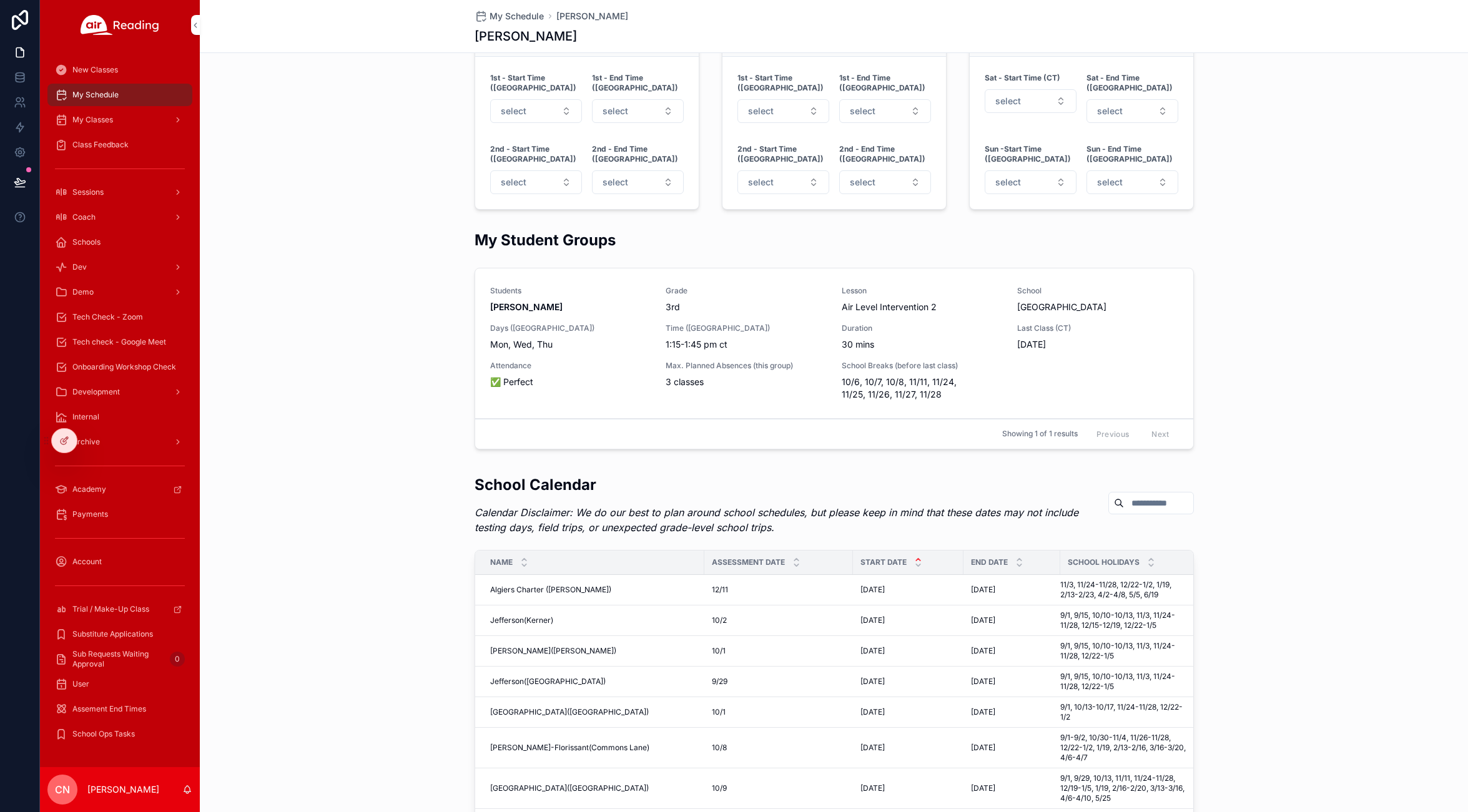
scroll to position [952, 0]
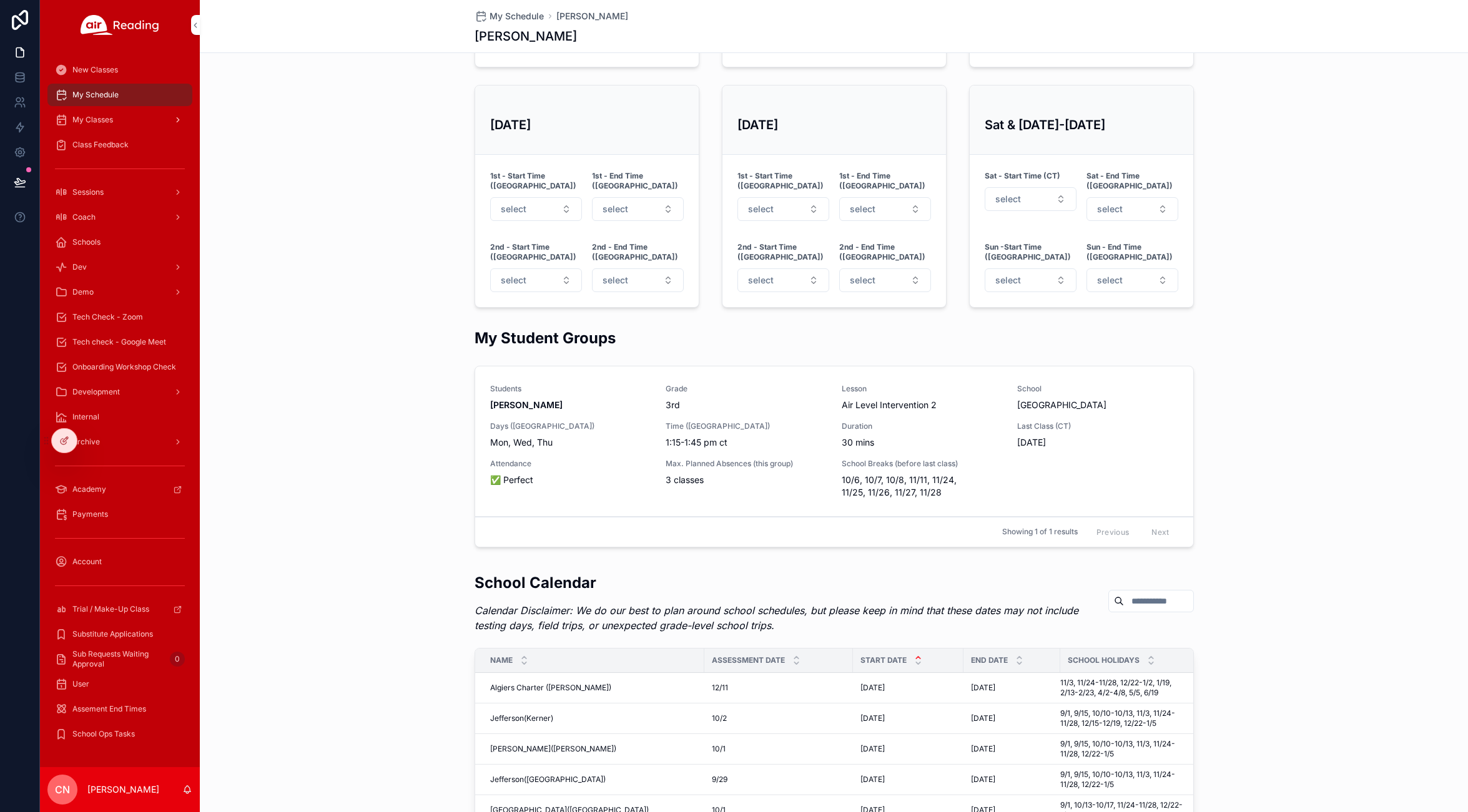
click at [103, 115] on span "My Classes" at bounding box center [92, 119] width 41 height 10
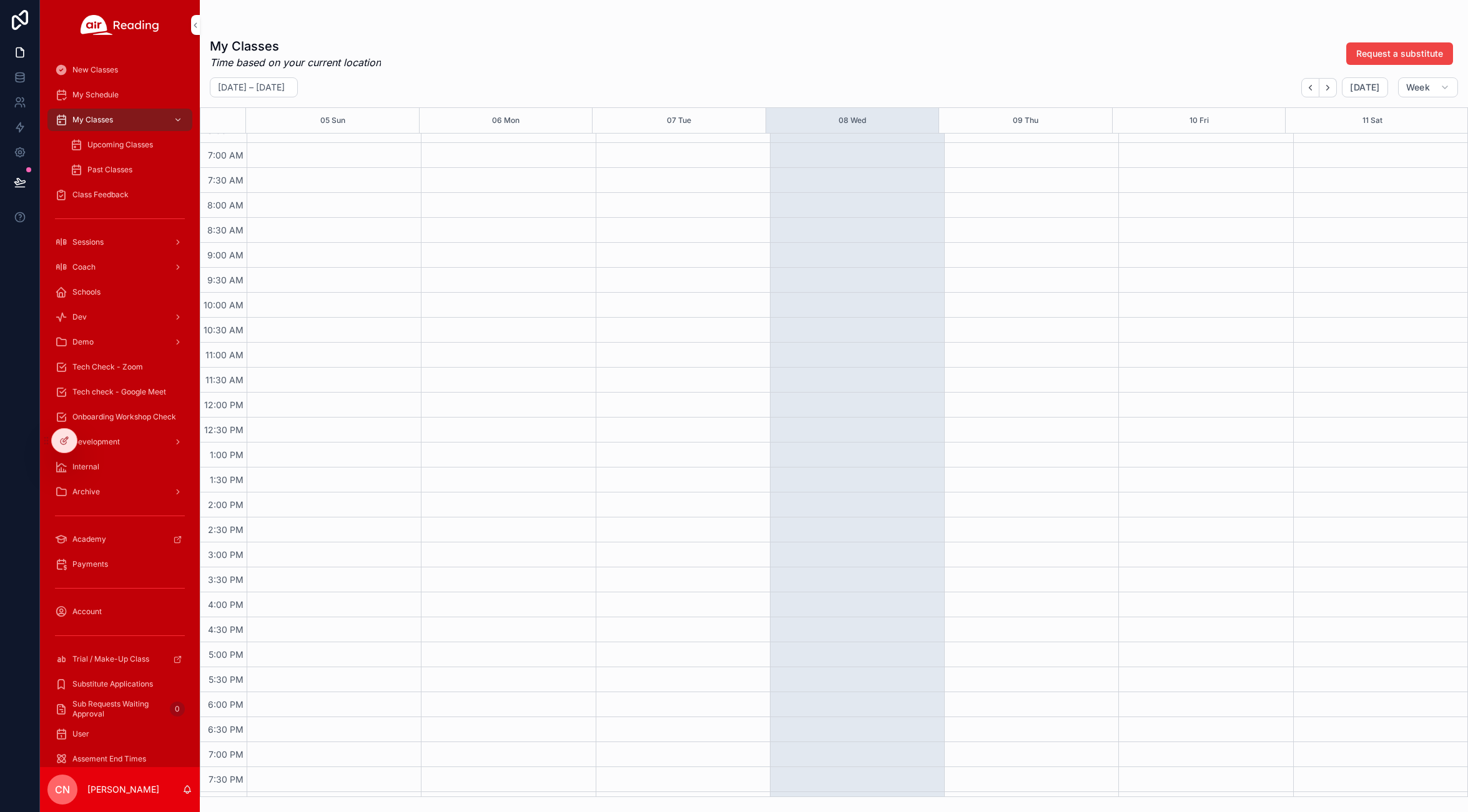
scroll to position [535, 0]
click at [1412, 88] on span "Week" at bounding box center [1418, 87] width 24 height 11
click at [1389, 119] on button "Month M" at bounding box center [1401, 119] width 90 height 23
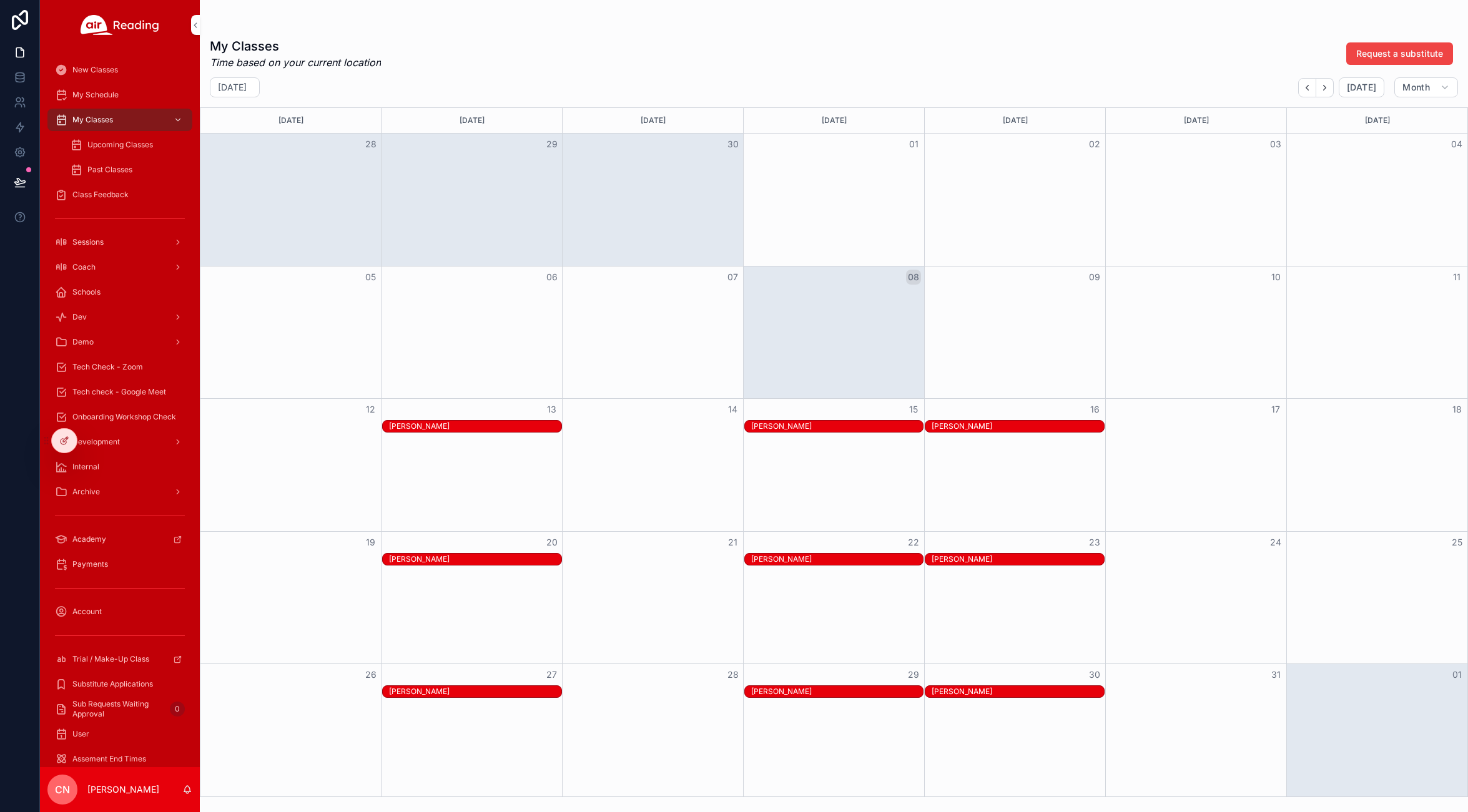
click at [433, 424] on div "[PERSON_NAME]" at bounding box center [475, 426] width 172 height 10
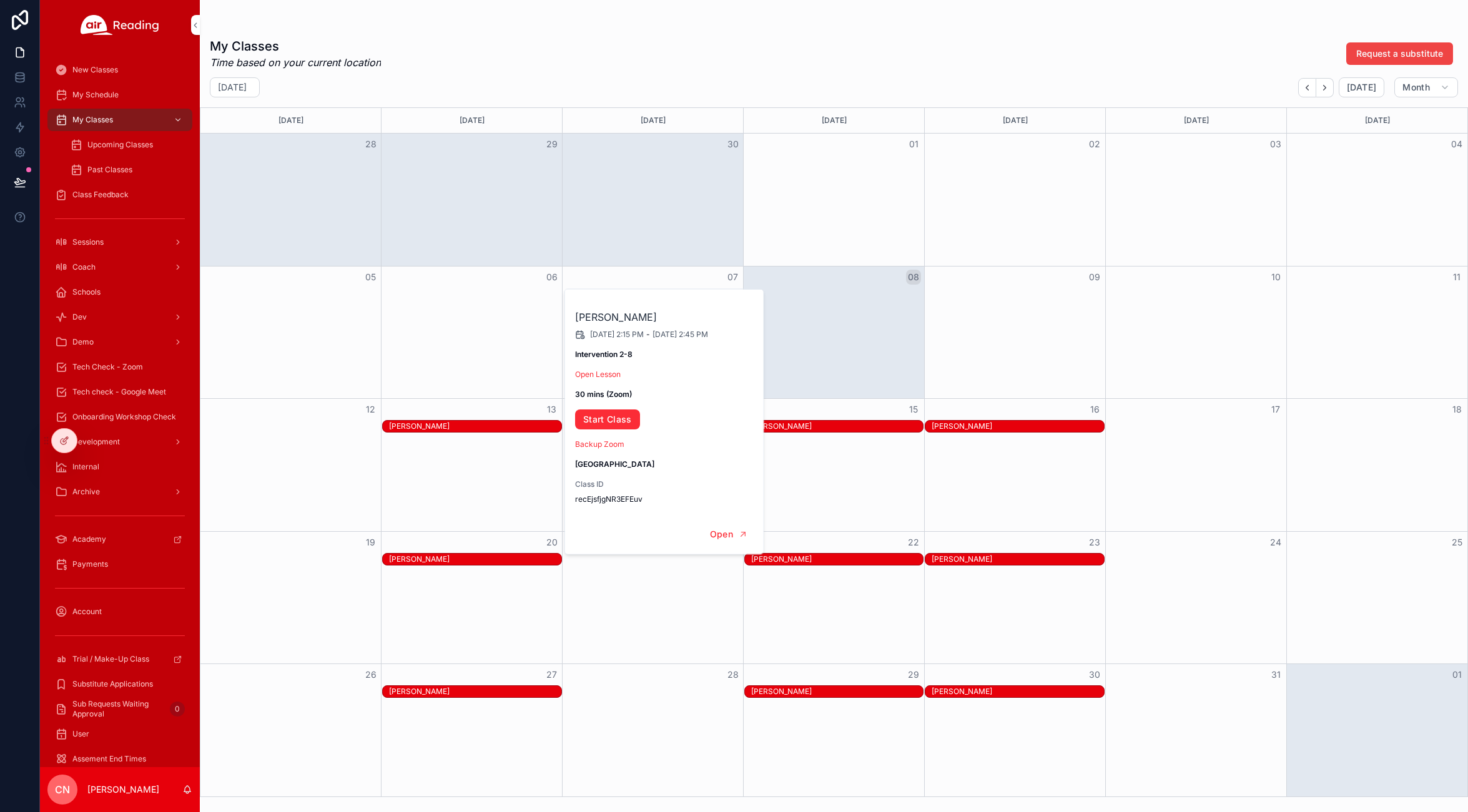
click at [135, 145] on span "Upcoming Classes" at bounding box center [120, 144] width 65 height 10
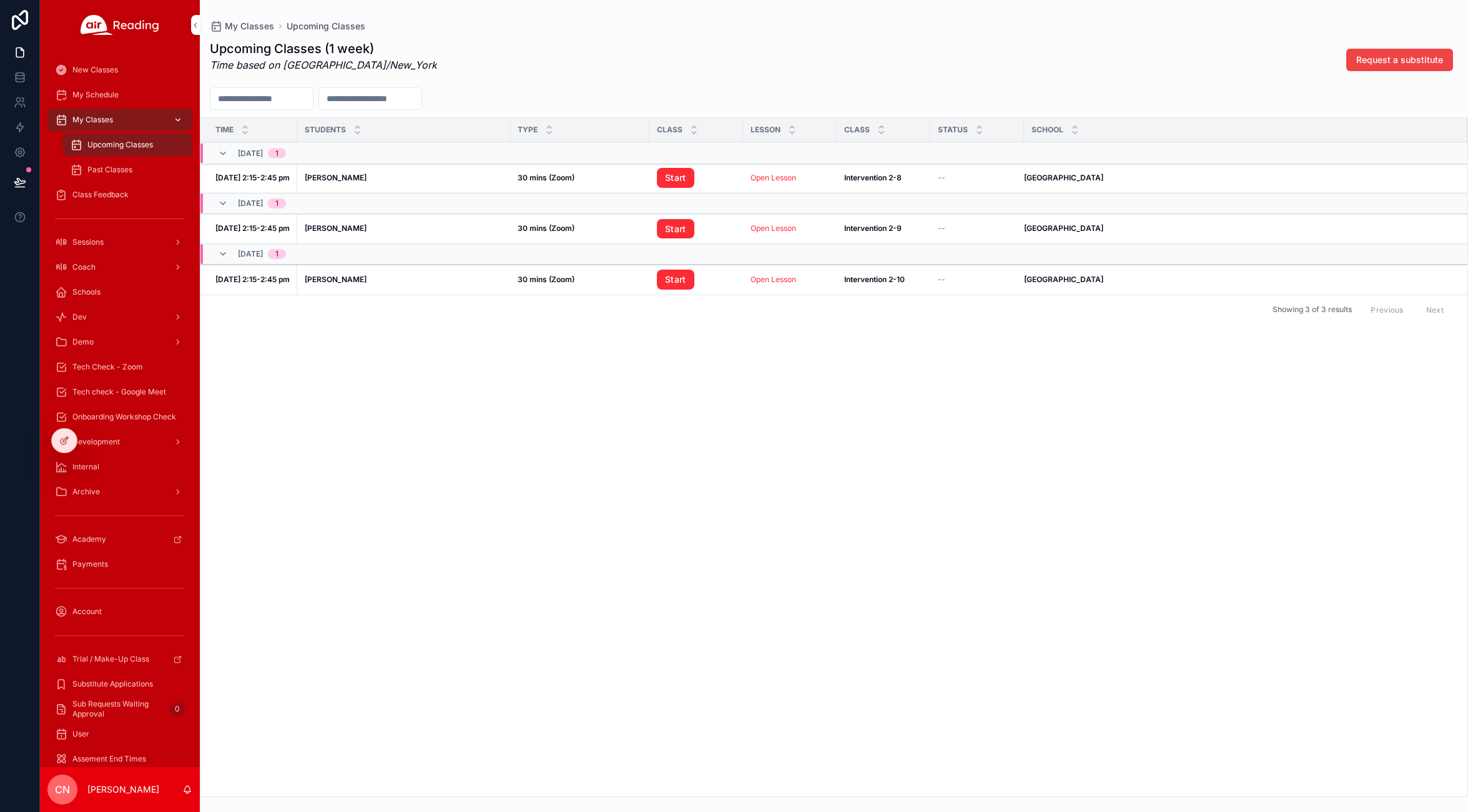
click at [103, 117] on span "My Classes" at bounding box center [92, 119] width 41 height 10
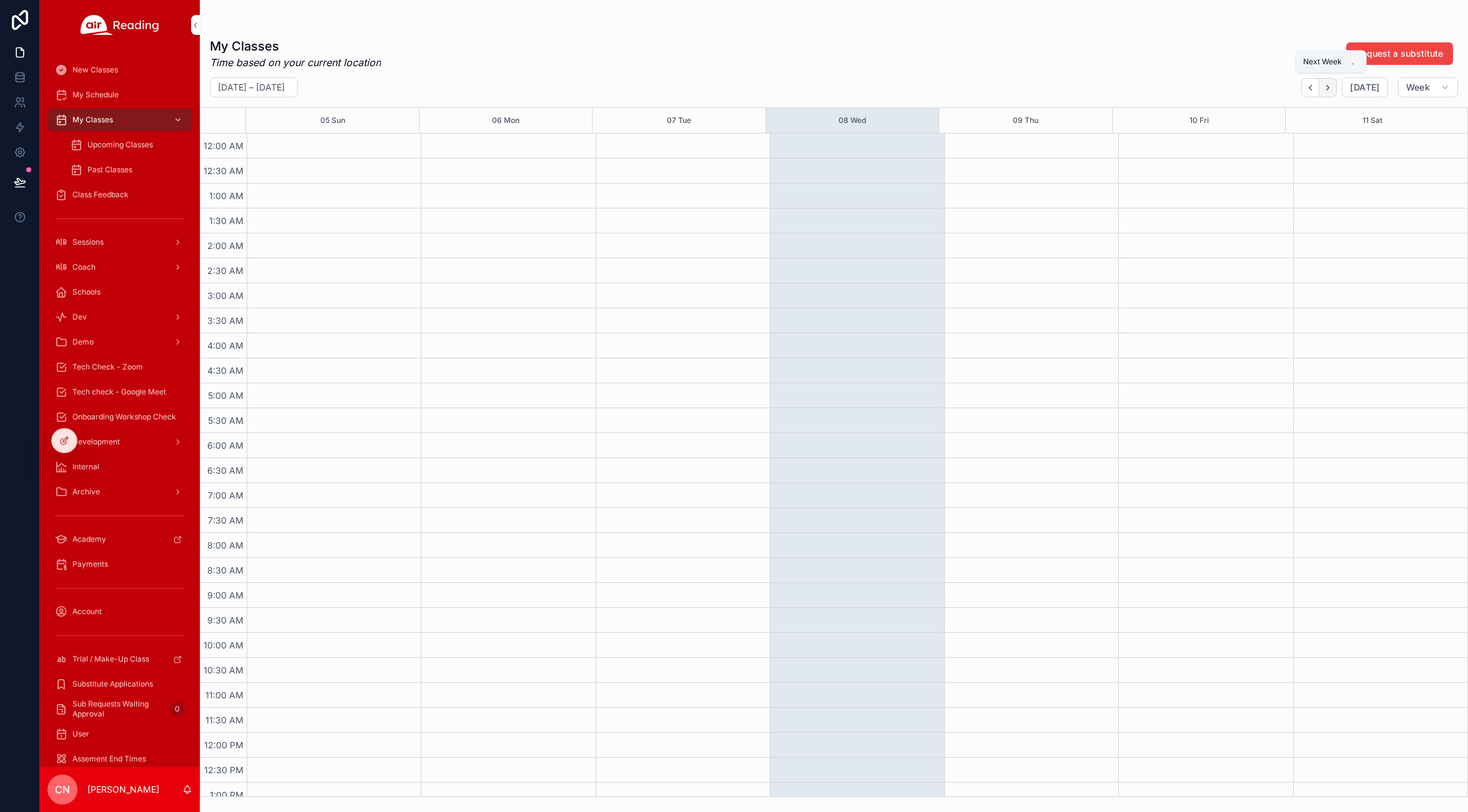
click at [1332, 89] on icon "Next" at bounding box center [1328, 87] width 9 height 9
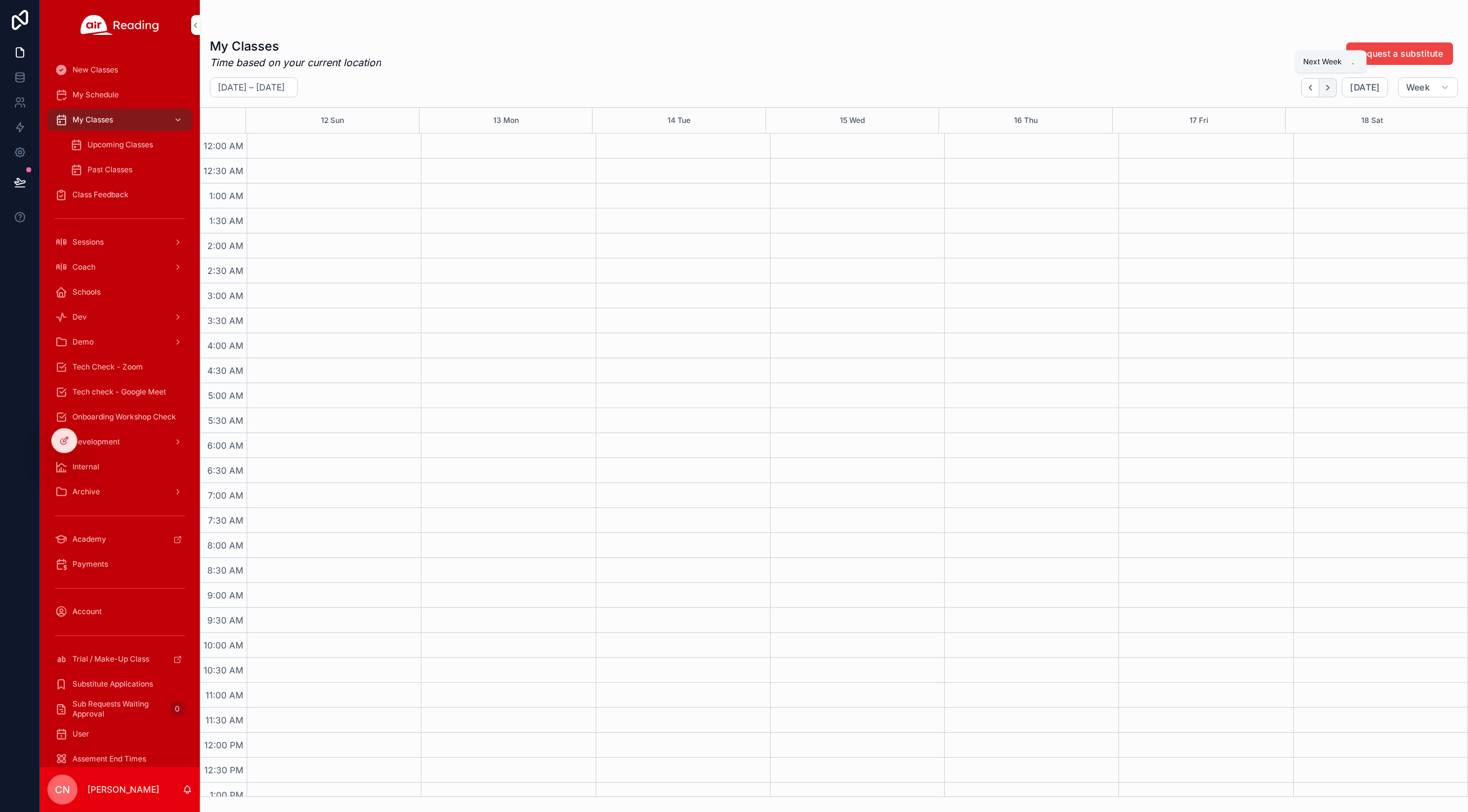
click at [1332, 89] on icon "Next" at bounding box center [1328, 87] width 9 height 9
click at [1411, 85] on span "Week" at bounding box center [1418, 87] width 24 height 11
click at [1394, 120] on button "Month M" at bounding box center [1401, 119] width 90 height 23
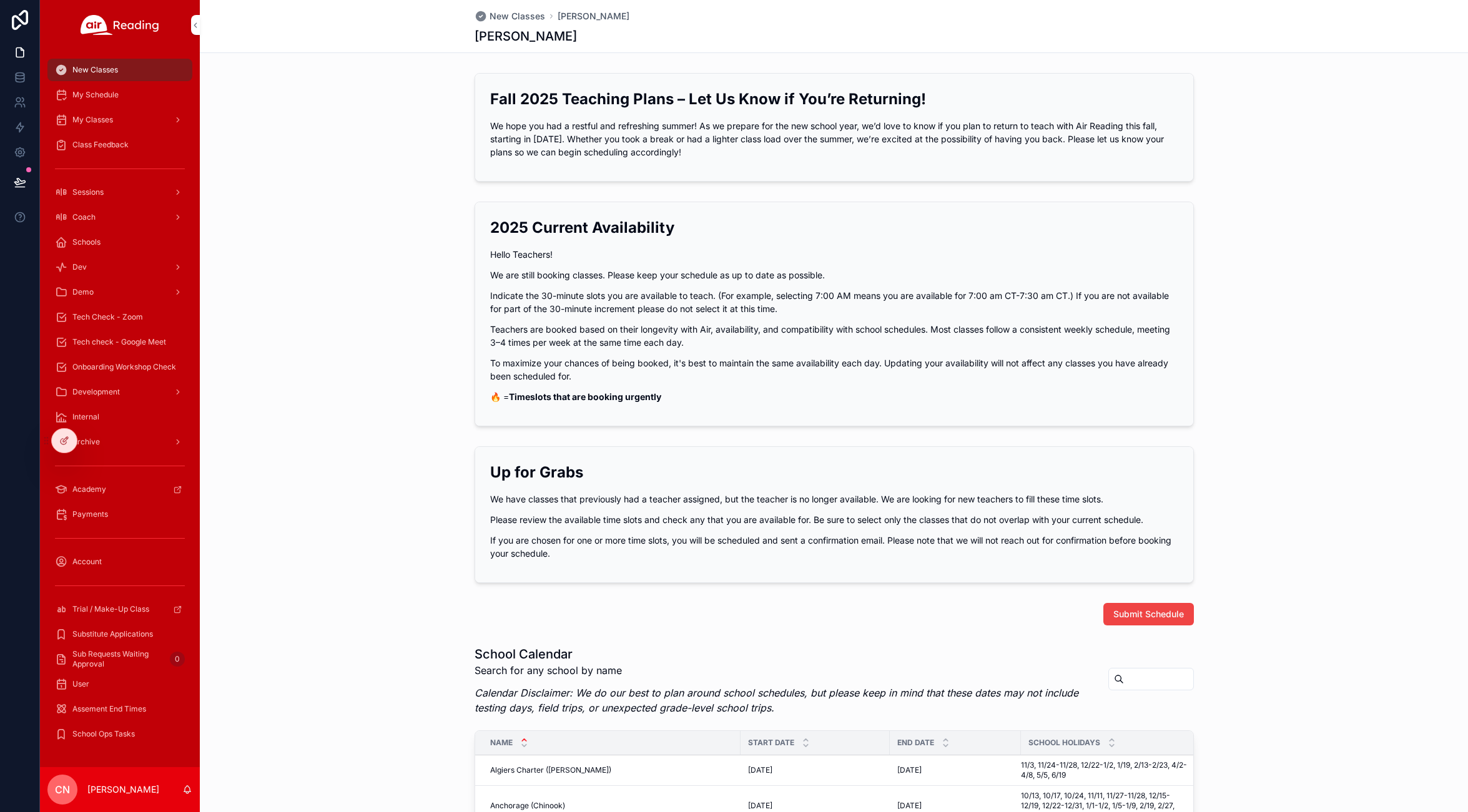
click at [91, 92] on span "My Schedule" at bounding box center [95, 95] width 46 height 10
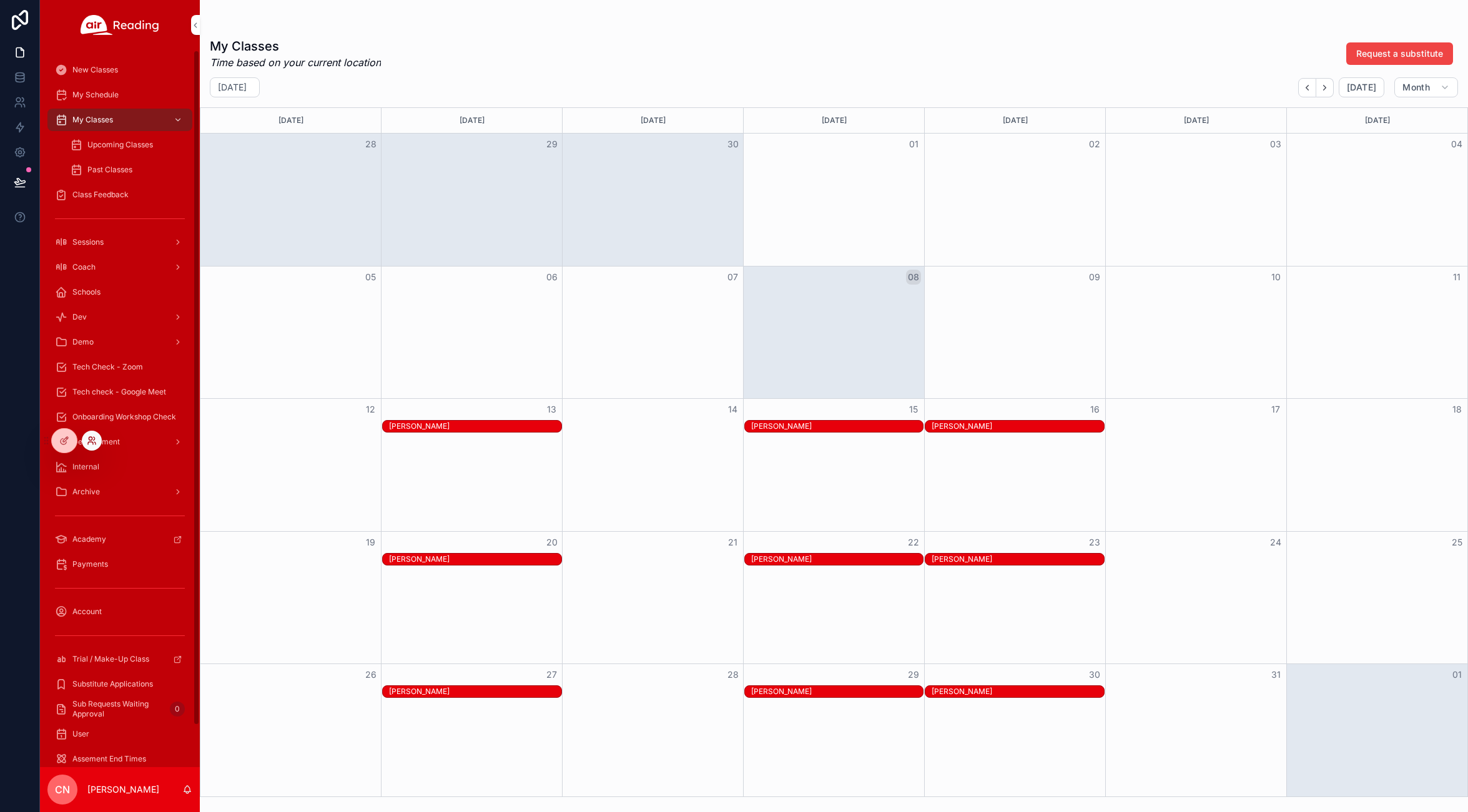
click at [95, 440] on icon at bounding box center [91, 440] width 10 height 10
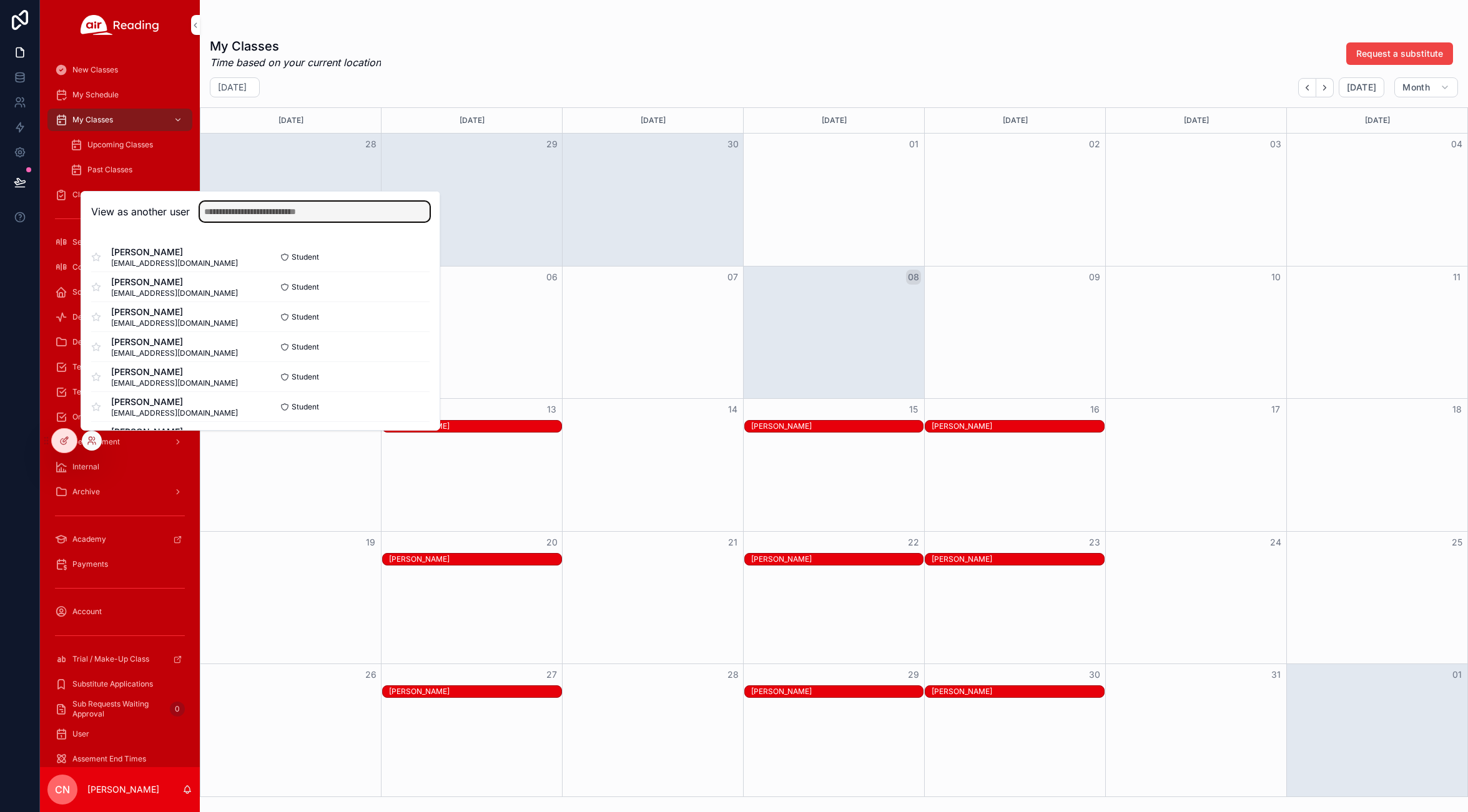
click at [264, 220] on input "text" at bounding box center [314, 212] width 230 height 20
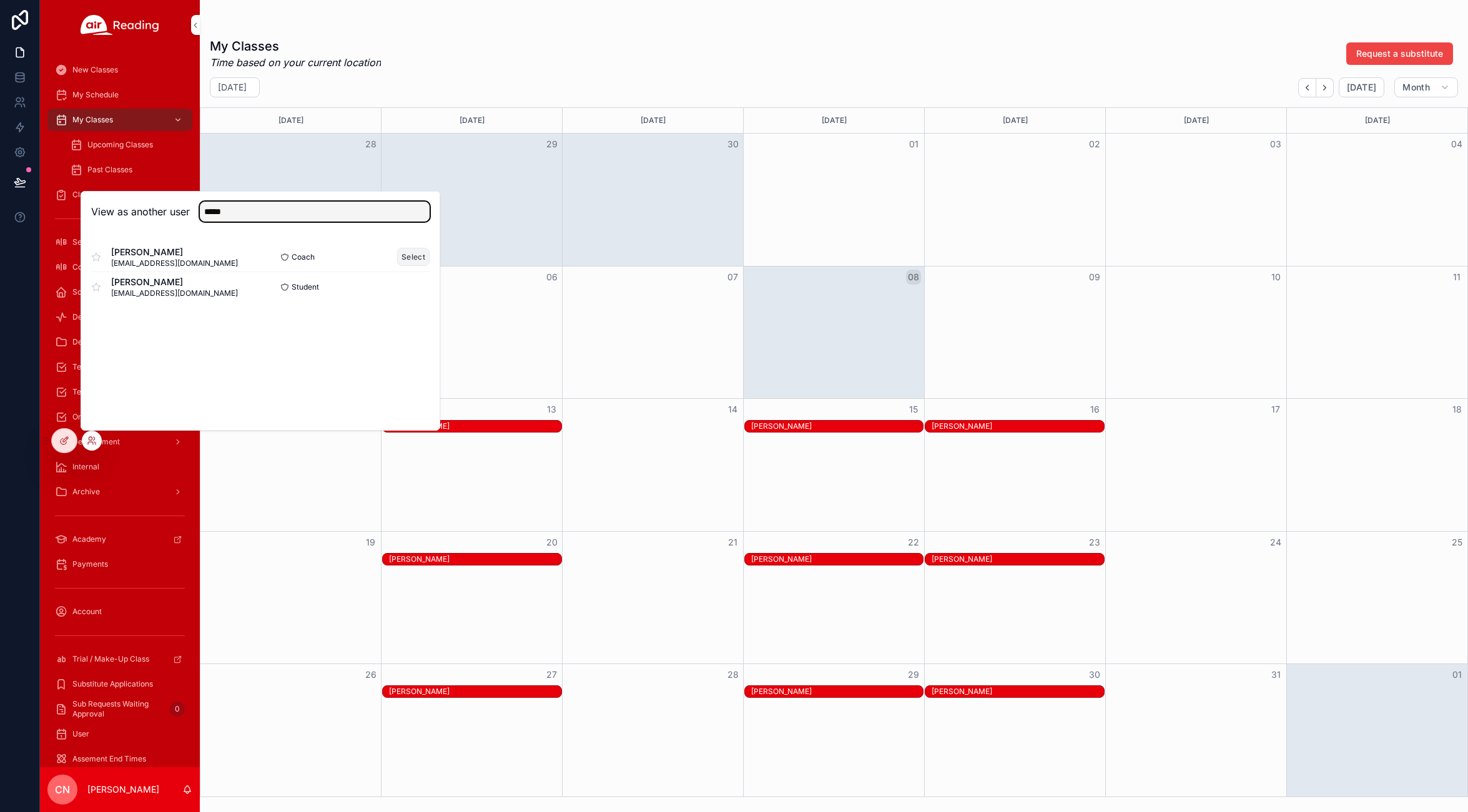
type input "*****"
click at [409, 254] on button "Select" at bounding box center [413, 256] width 33 height 18
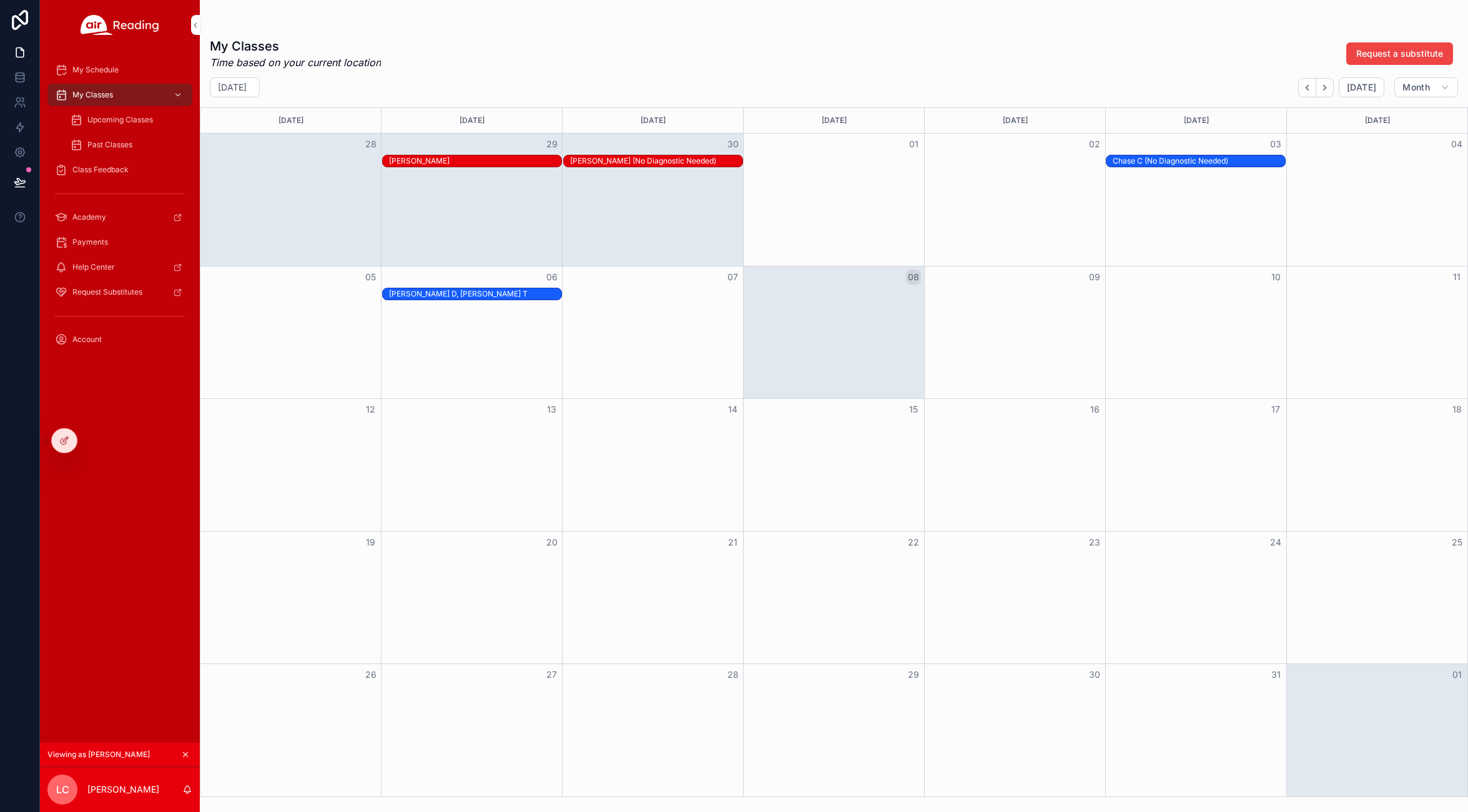
click at [99, 146] on span "Past Classes" at bounding box center [109, 144] width 45 height 10
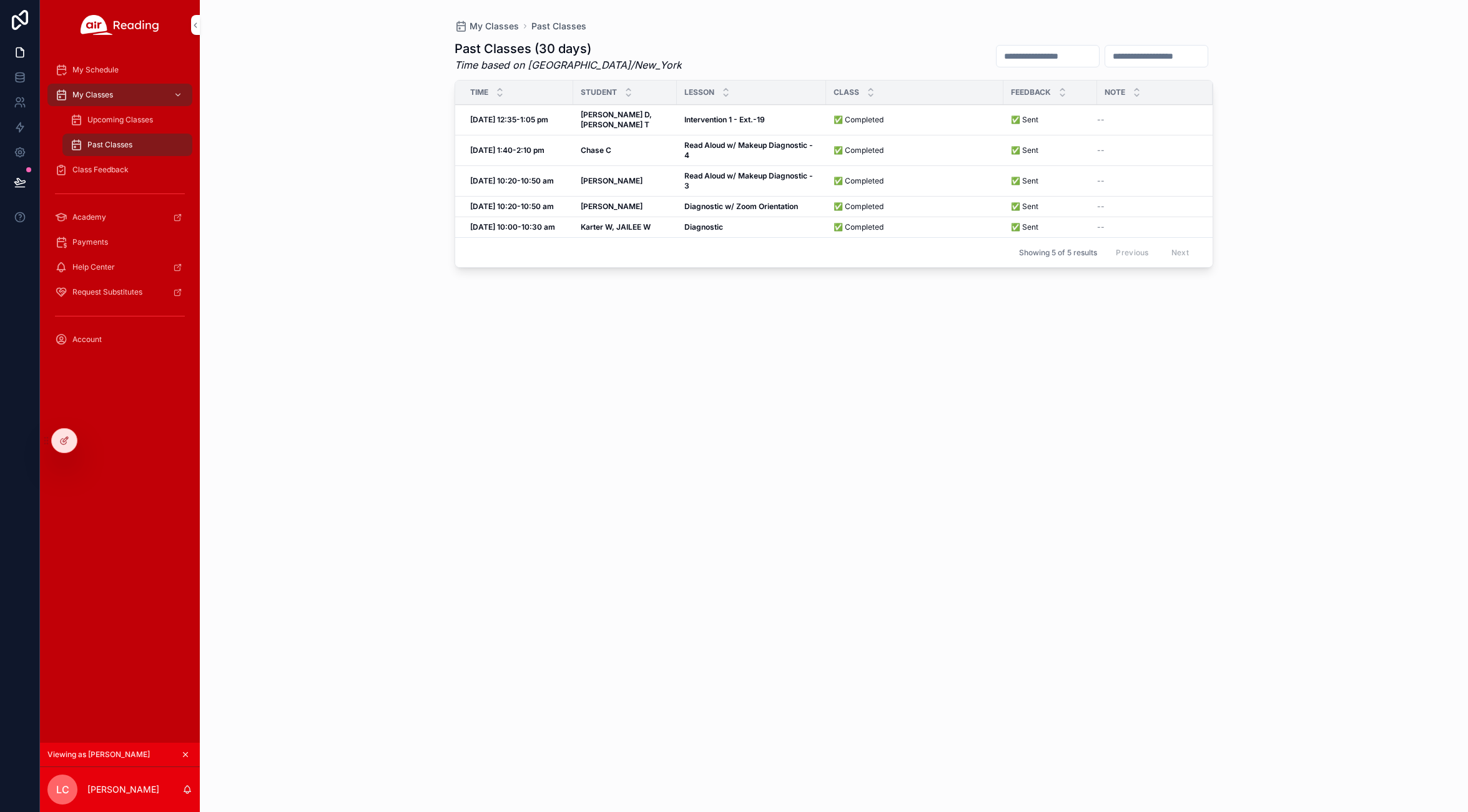
click at [98, 119] on span "Upcoming Classes" at bounding box center [120, 119] width 65 height 10
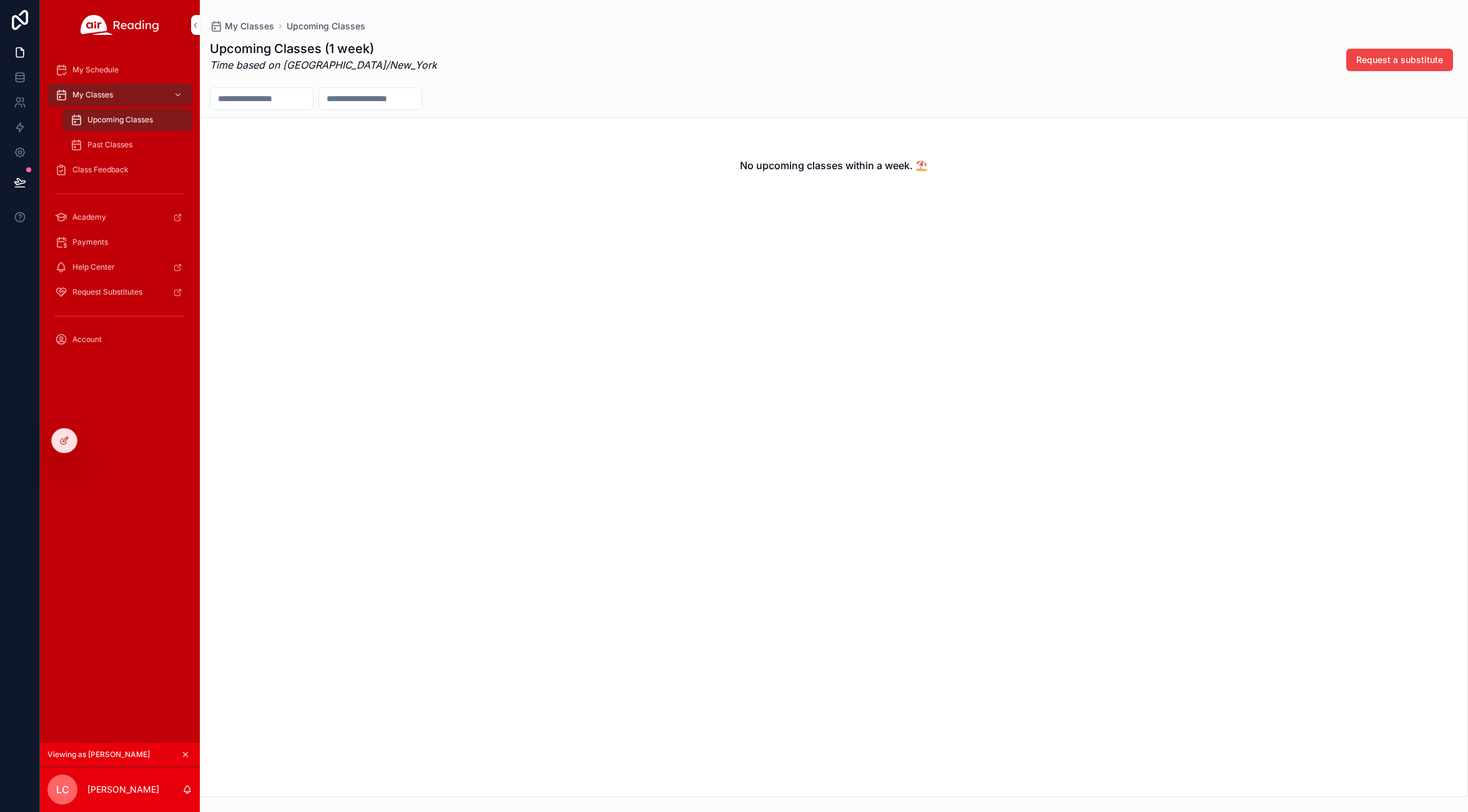
click at [98, 147] on span "Past Classes" at bounding box center [109, 144] width 45 height 10
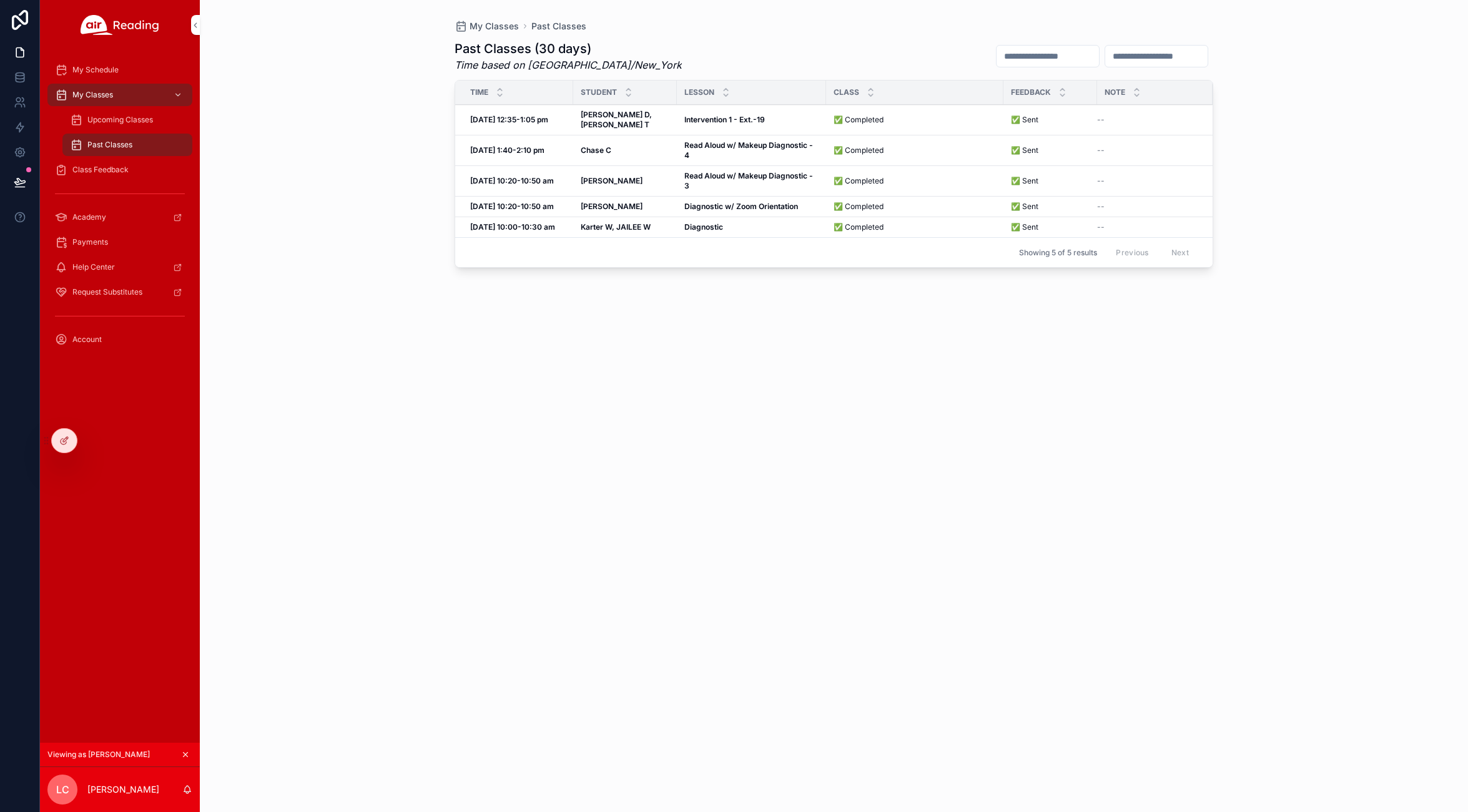
click at [93, 240] on span "Payments" at bounding box center [89, 242] width 35 height 10
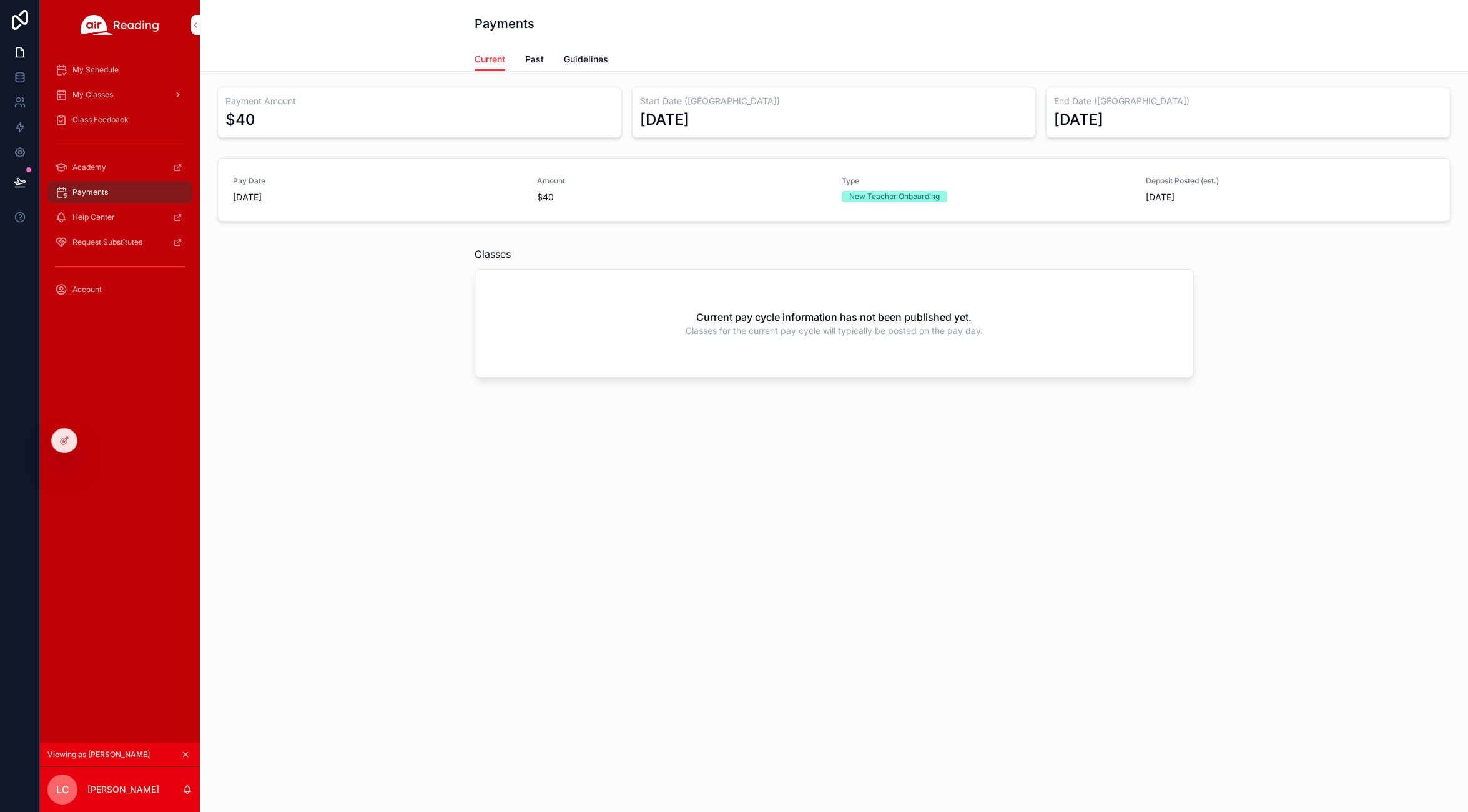
click at [92, 94] on span "My Classes" at bounding box center [92, 95] width 41 height 10
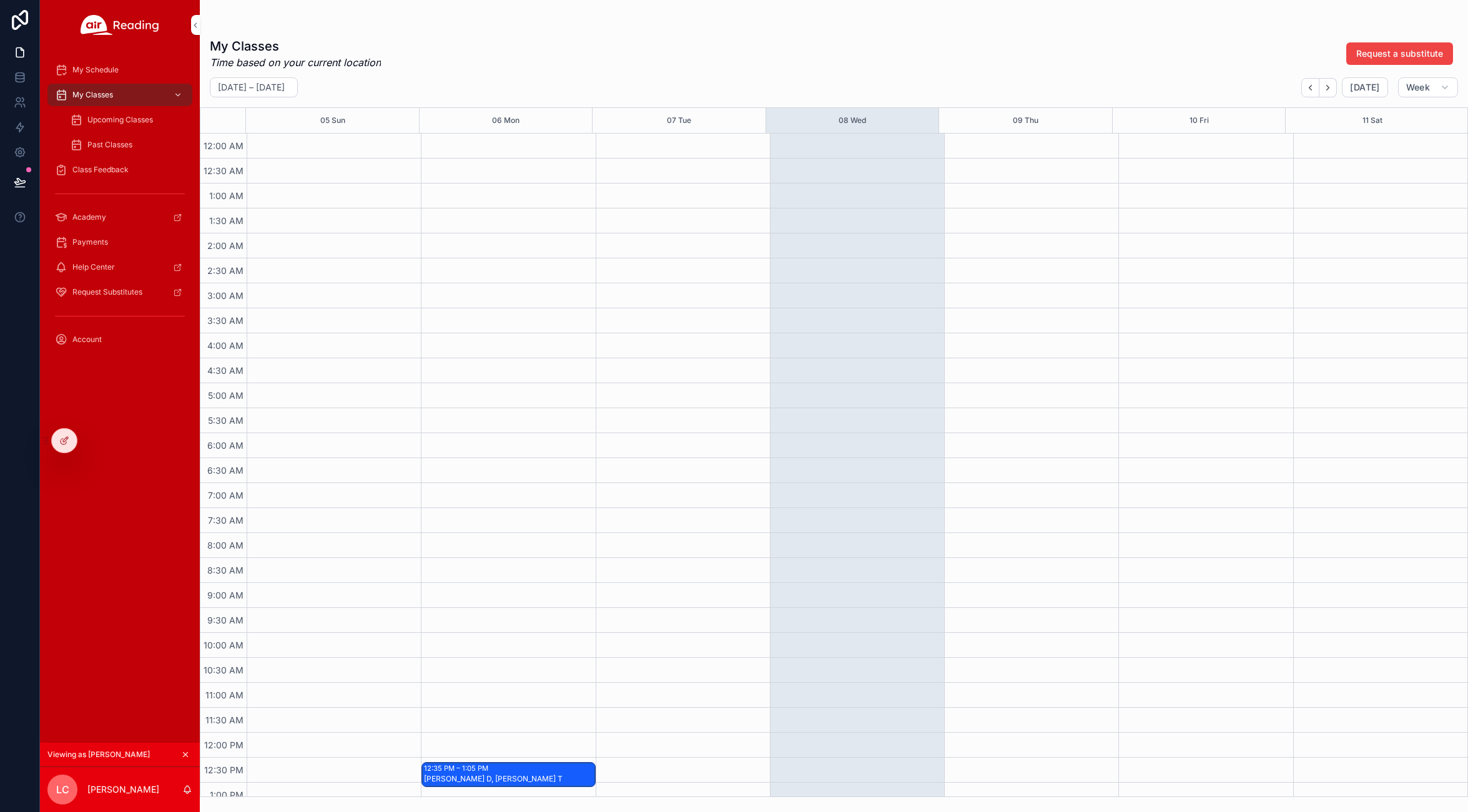
click at [94, 67] on span "My Schedule" at bounding box center [95, 69] width 46 height 10
